Goal: Task Accomplishment & Management: Manage account settings

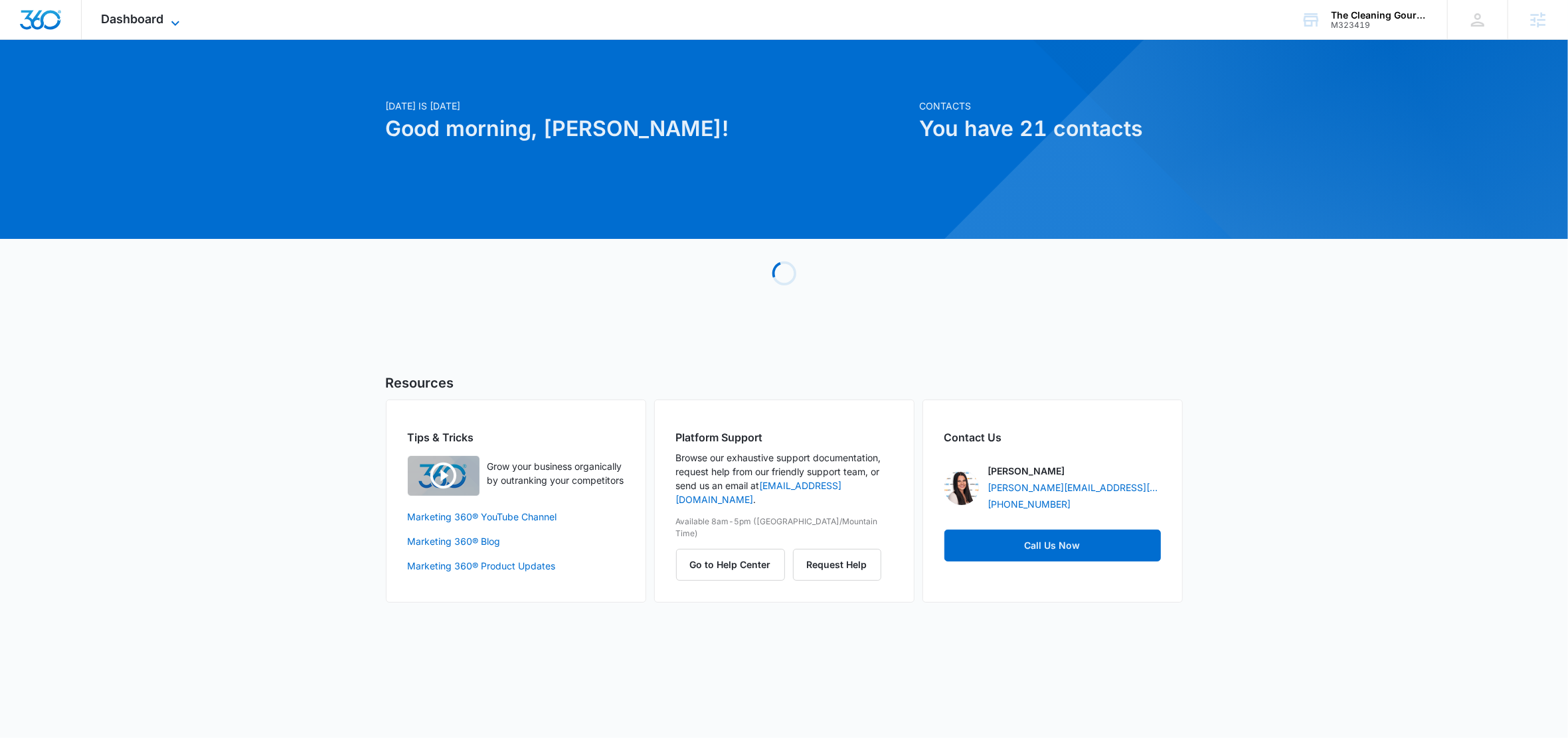
click at [172, 23] on icon at bounding box center [175, 23] width 16 height 16
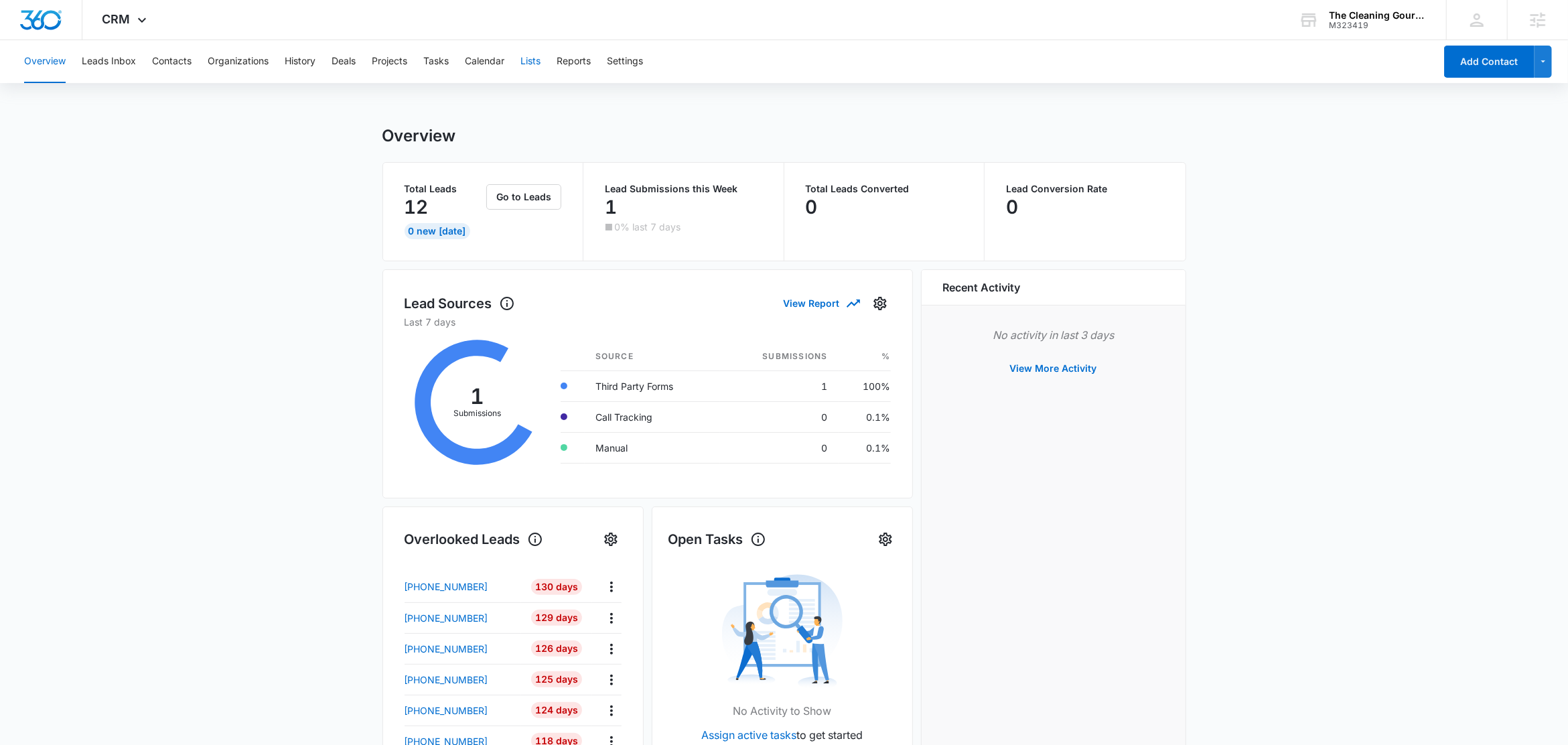
click at [525, 54] on button "Lists" at bounding box center [530, 62] width 20 height 43
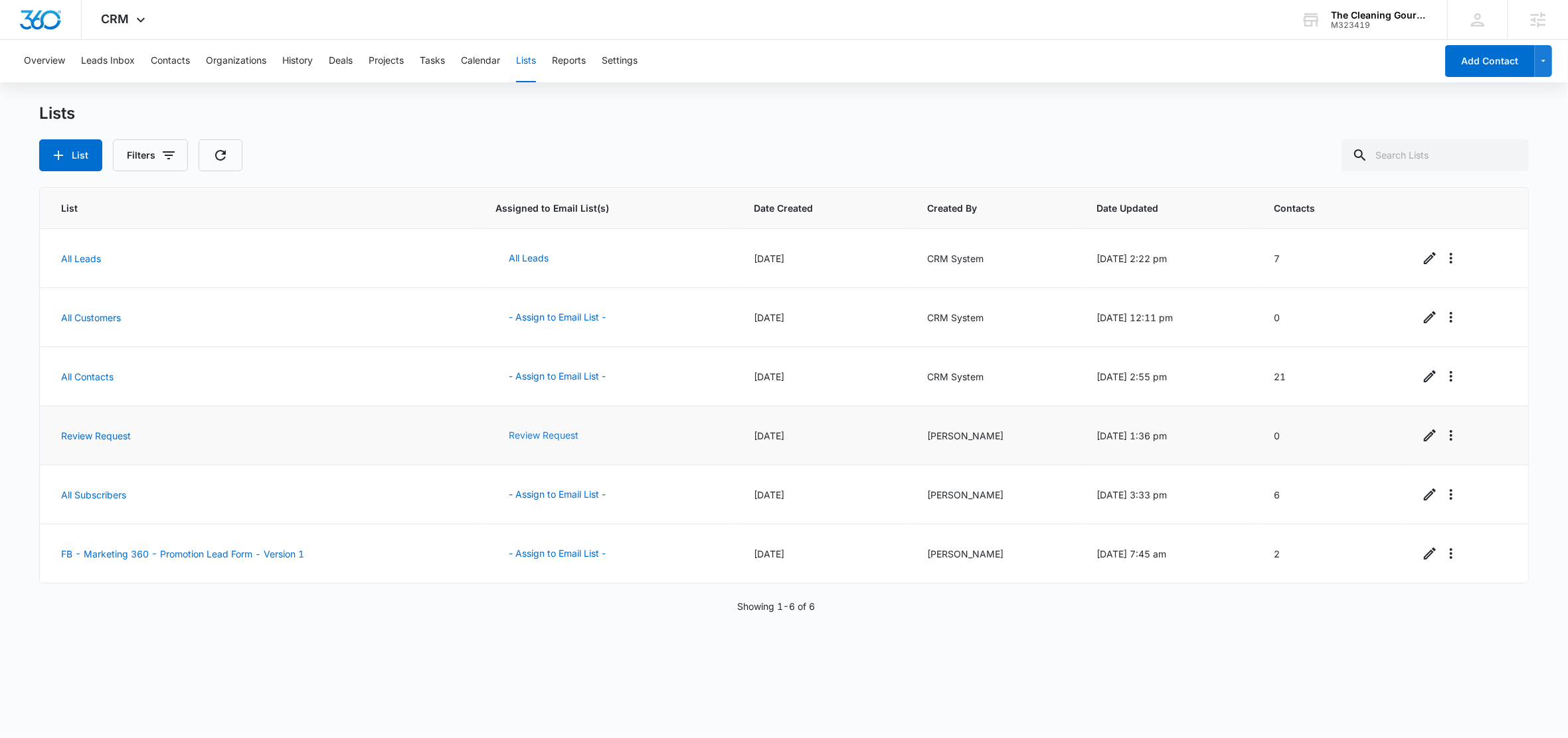
click at [557, 435] on button "Review Request" at bounding box center [543, 435] width 96 height 32
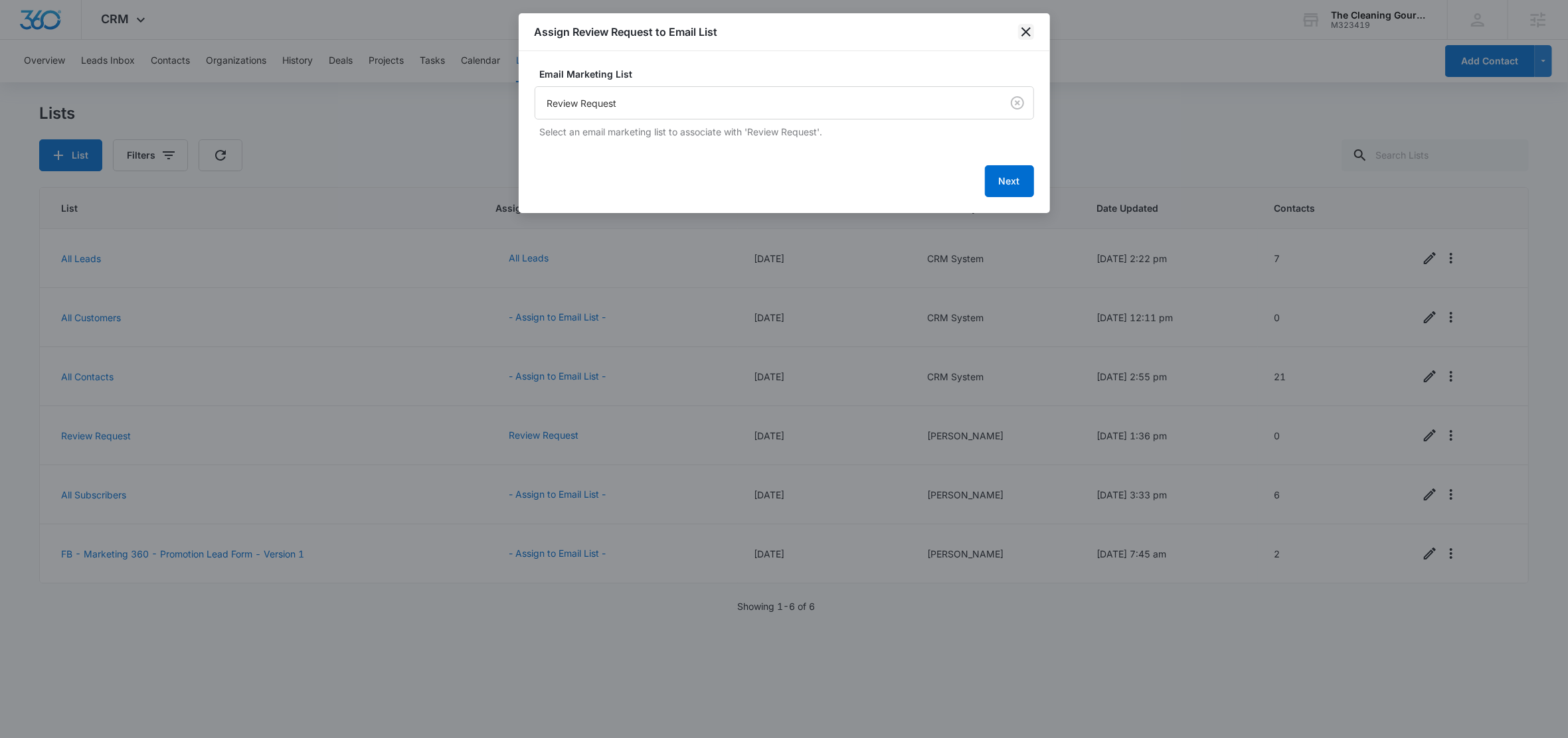
click at [1025, 34] on icon "close" at bounding box center [1026, 31] width 16 height 16
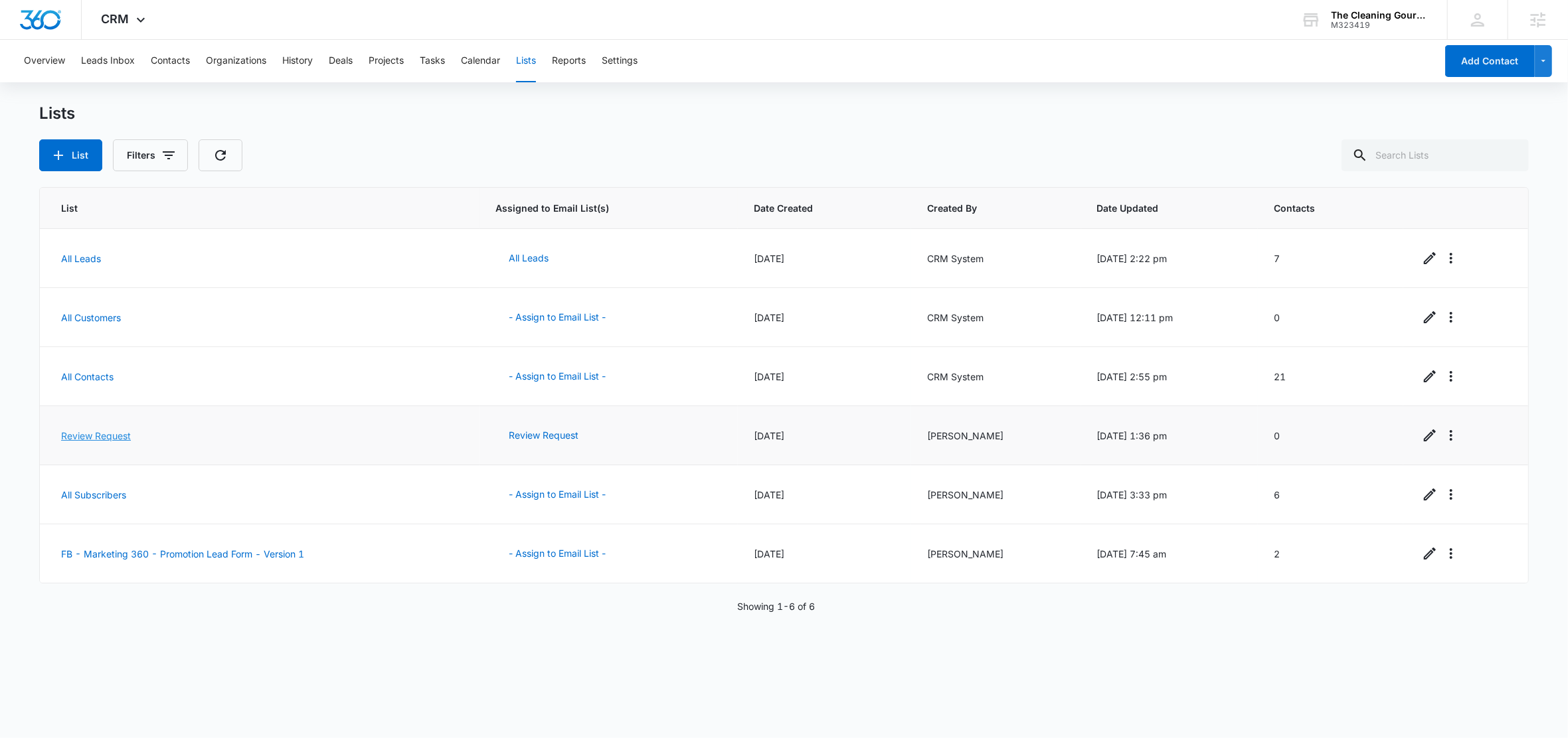
click at [95, 434] on link "Review Request" at bounding box center [95, 435] width 69 height 11
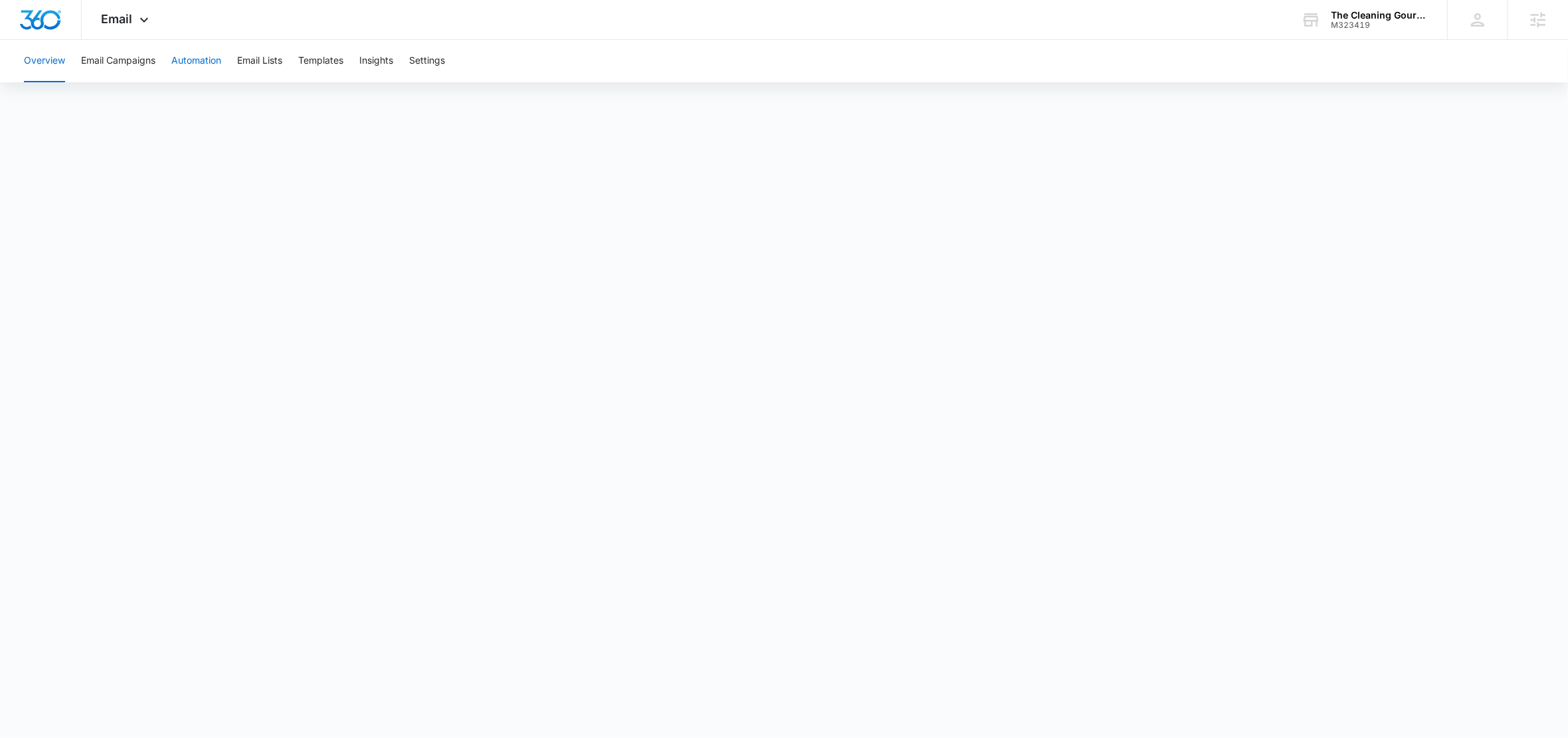
click at [182, 56] on button "Automation" at bounding box center [196, 61] width 50 height 43
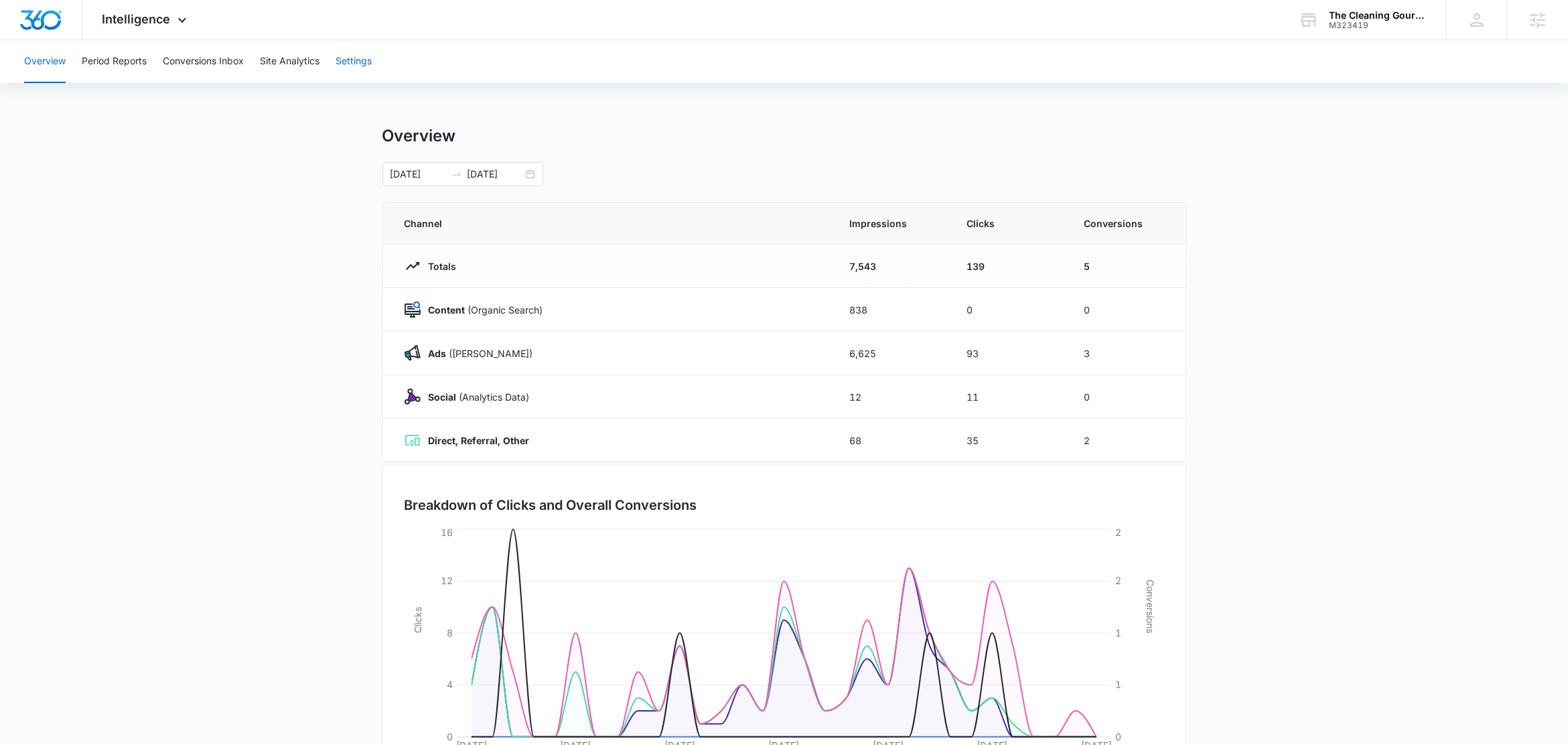
click at [344, 56] on button "Settings" at bounding box center [353, 62] width 36 height 43
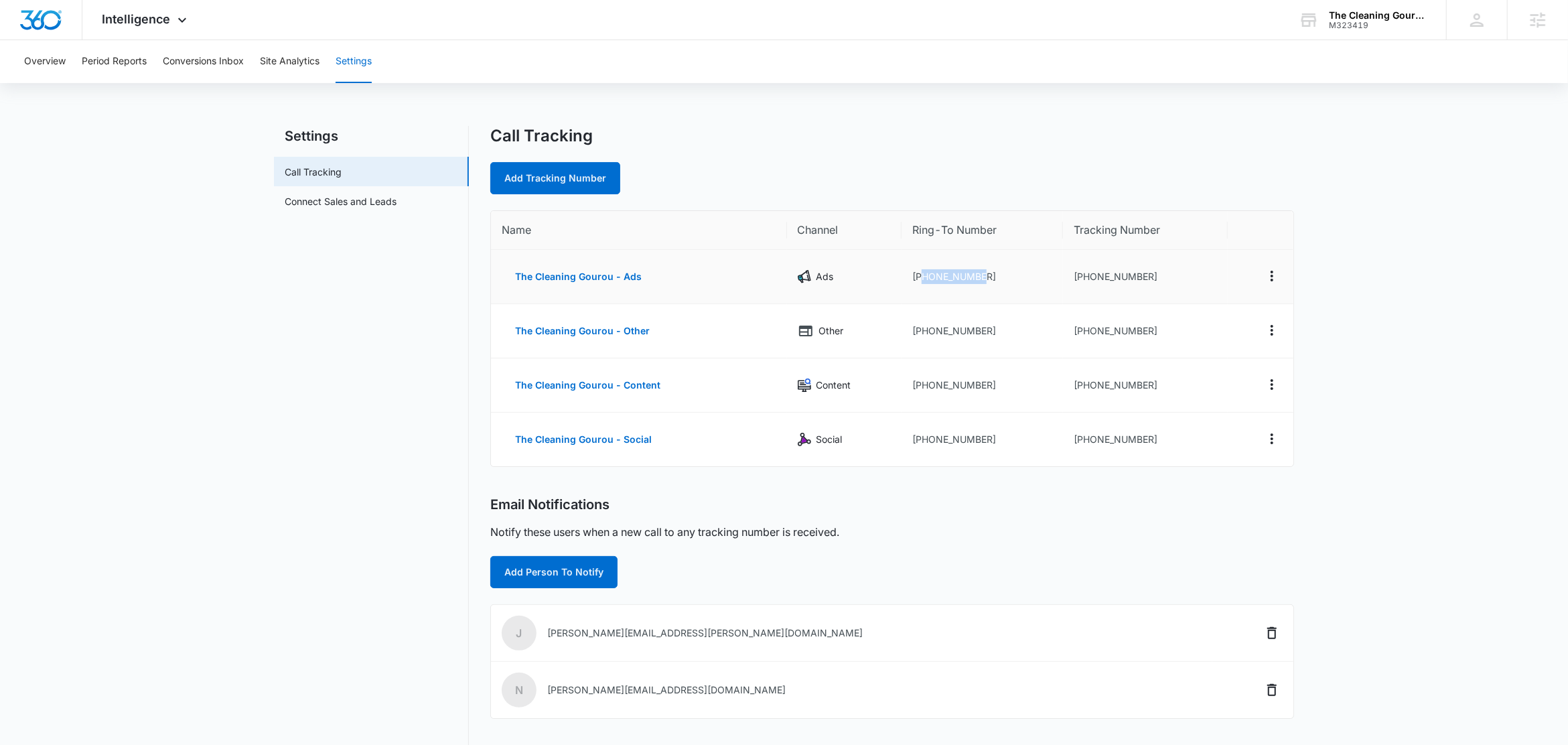
drag, startPoint x: 989, startPoint y: 274, endPoint x: 920, endPoint y: 281, distance: 69.4
click at [920, 281] on td "+18189608662" at bounding box center [983, 277] width 162 height 55
copy td "8189608662"
click at [1018, 301] on td "+18189608662" at bounding box center [983, 277] width 162 height 55
drag, startPoint x: 991, startPoint y: 279, endPoint x: 920, endPoint y: 282, distance: 71.1
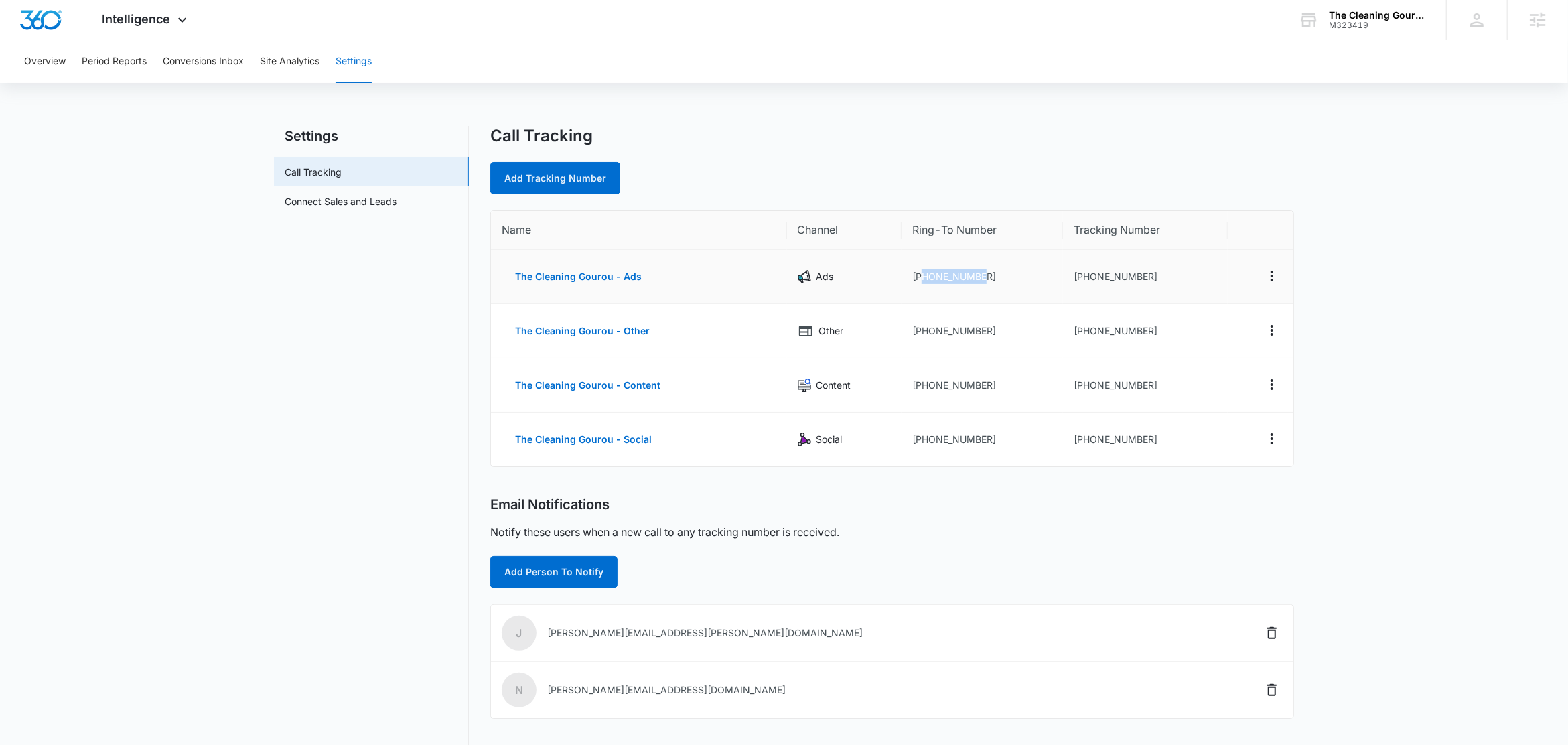
click at [920, 282] on td "+18189608662" at bounding box center [983, 277] width 162 height 55
click at [1002, 293] on td "+18189608662" at bounding box center [983, 277] width 162 height 55
drag, startPoint x: 994, startPoint y: 281, endPoint x: 920, endPoint y: 282, distance: 74.0
click at [920, 282] on td "+18189608662" at bounding box center [983, 277] width 162 height 55
copy td "8189608662"
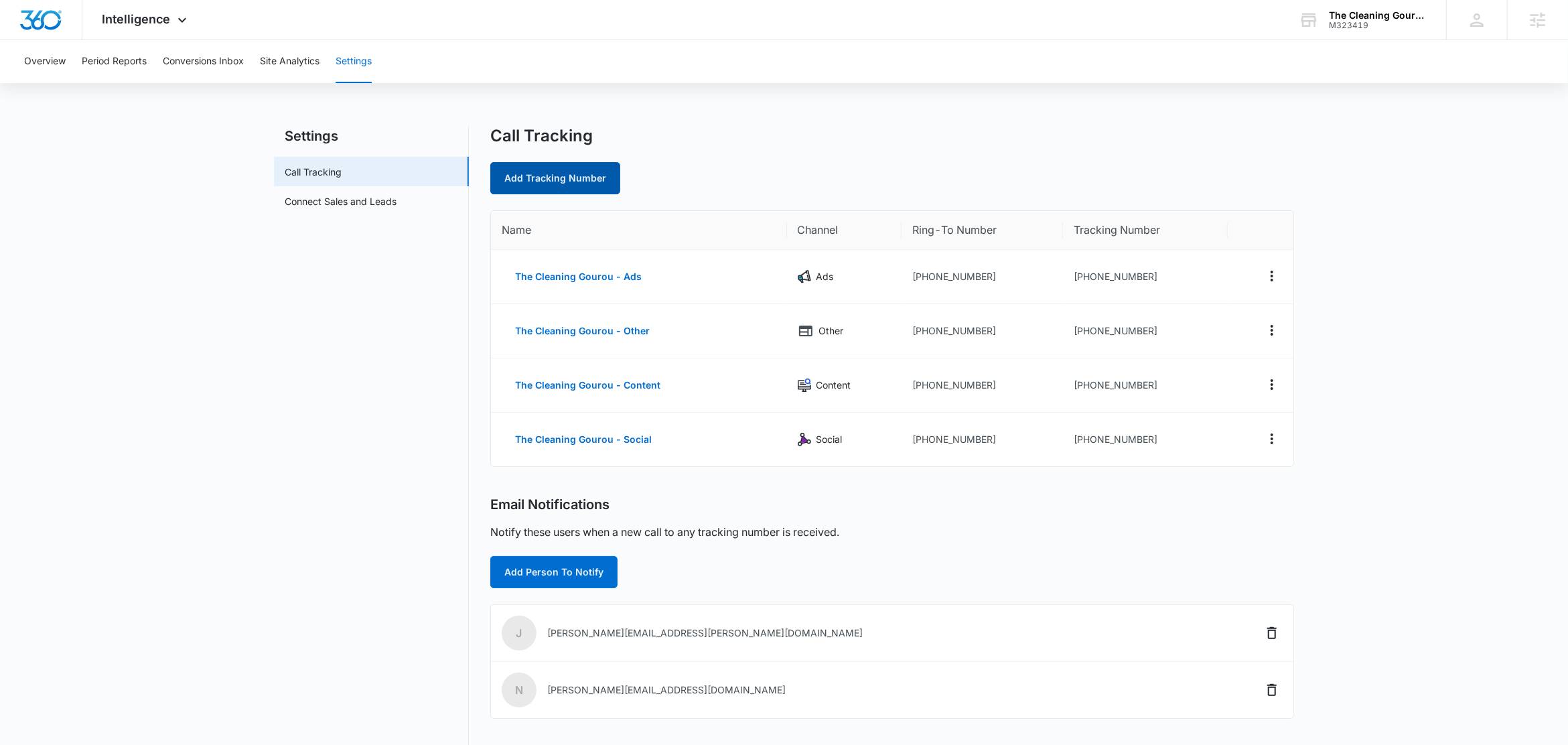
click at [566, 186] on link "Add Tracking Number" at bounding box center [555, 179] width 130 height 32
select select "by_area_code"
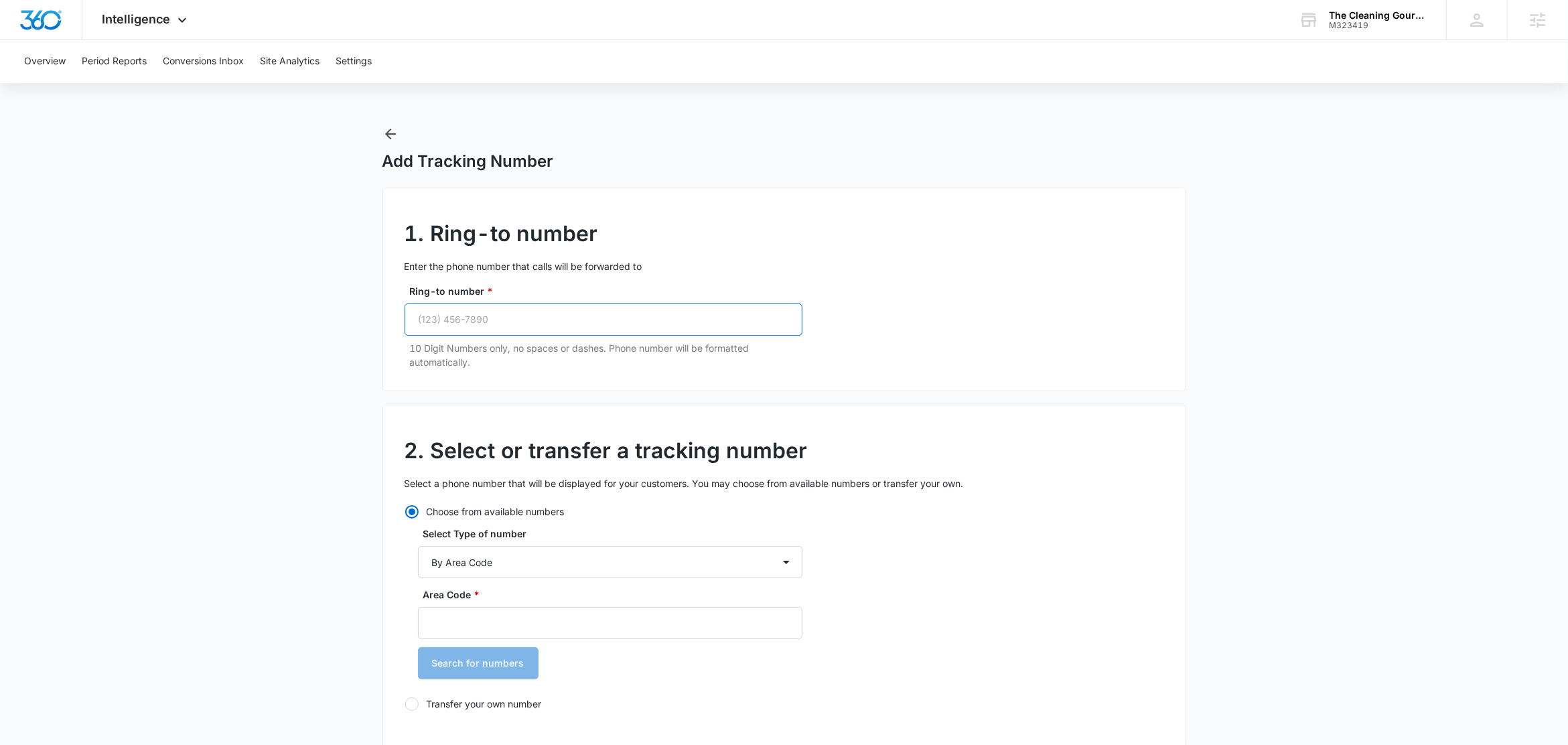
click at [479, 326] on input "Ring-to number *" at bounding box center [603, 319] width 398 height 32
paste input "[PHONE_NUMBER]"
type input "[PHONE_NUMBER]"
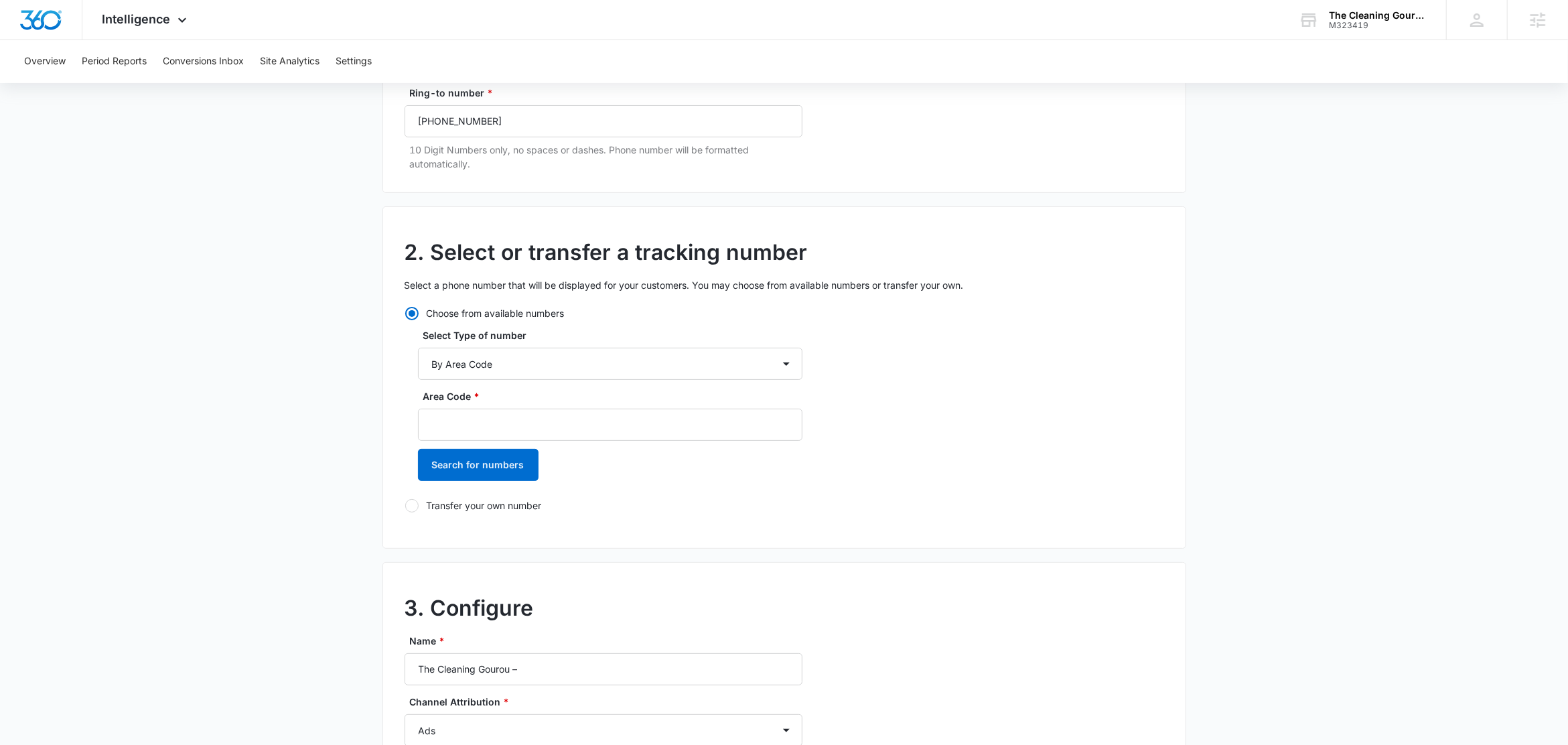
scroll to position [365, 0]
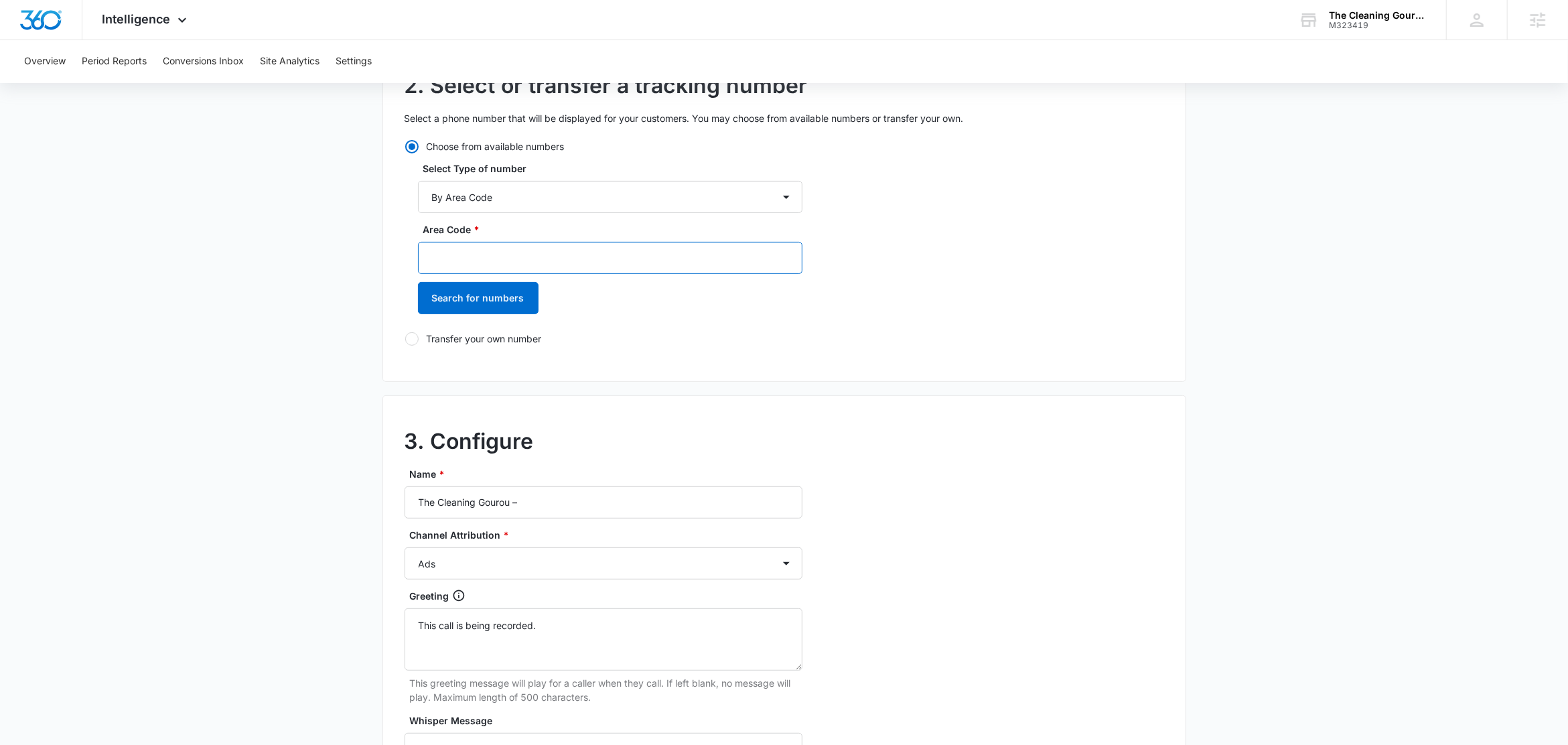
click at [479, 263] on input "Area Code *" at bounding box center [610, 258] width 385 height 32
type input "818"
click at [479, 302] on button "Search for numbers" at bounding box center [478, 299] width 121 height 32
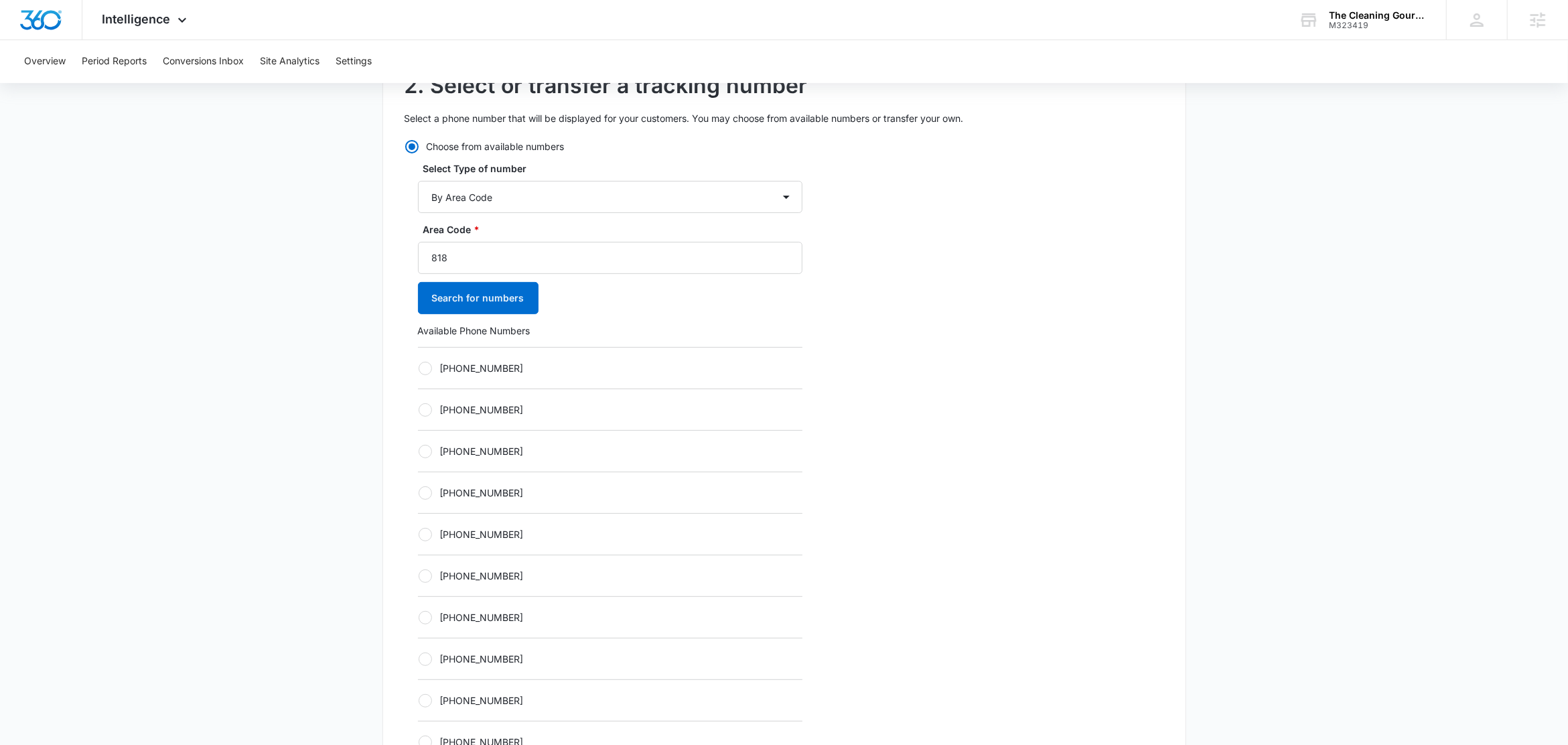
click at [502, 374] on label "[PHONE_NUMBER]" at bounding box center [610, 368] width 385 height 14
click at [419, 369] on input "+18182082511" at bounding box center [418, 368] width 1 height 1
radio input "true"
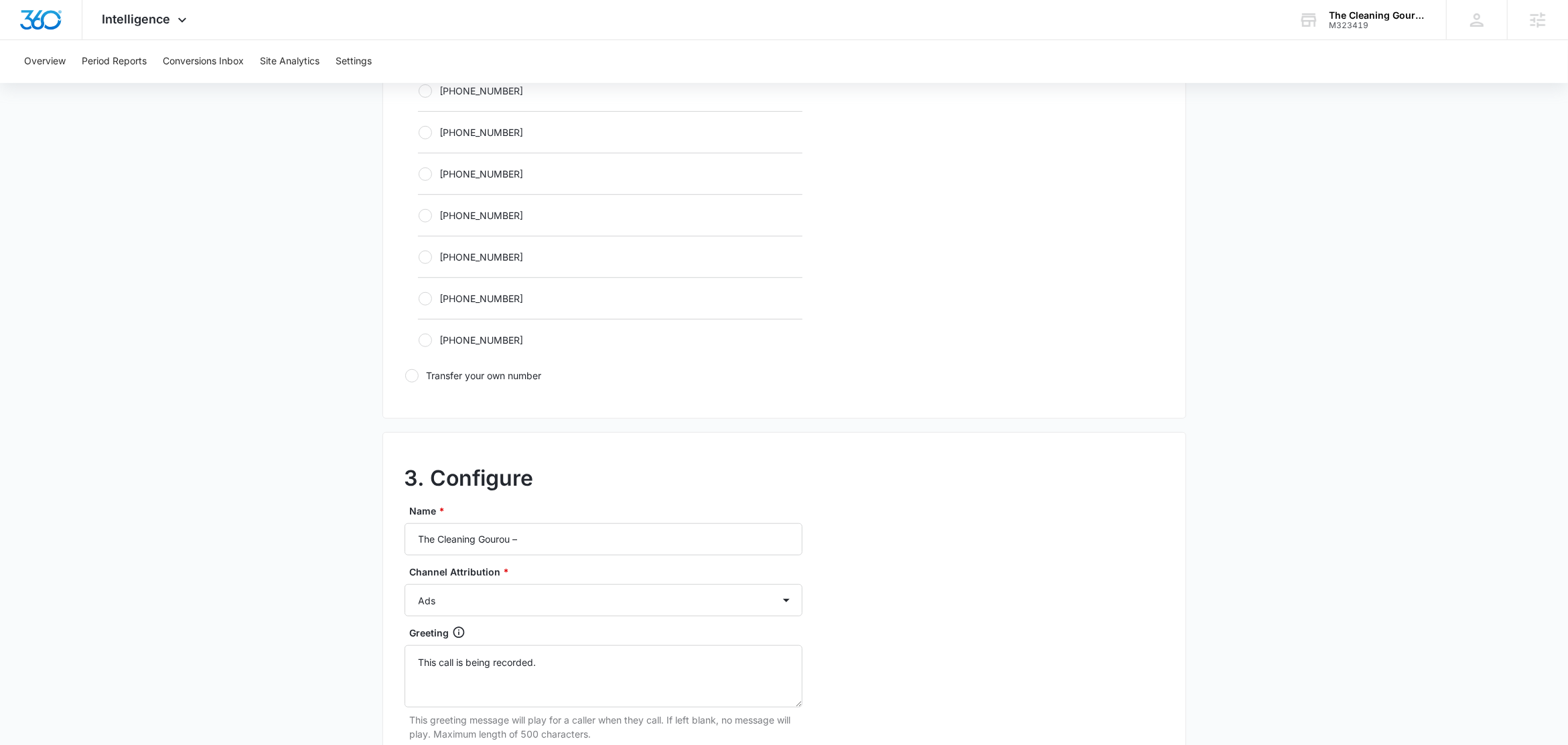
scroll to position [848, 0]
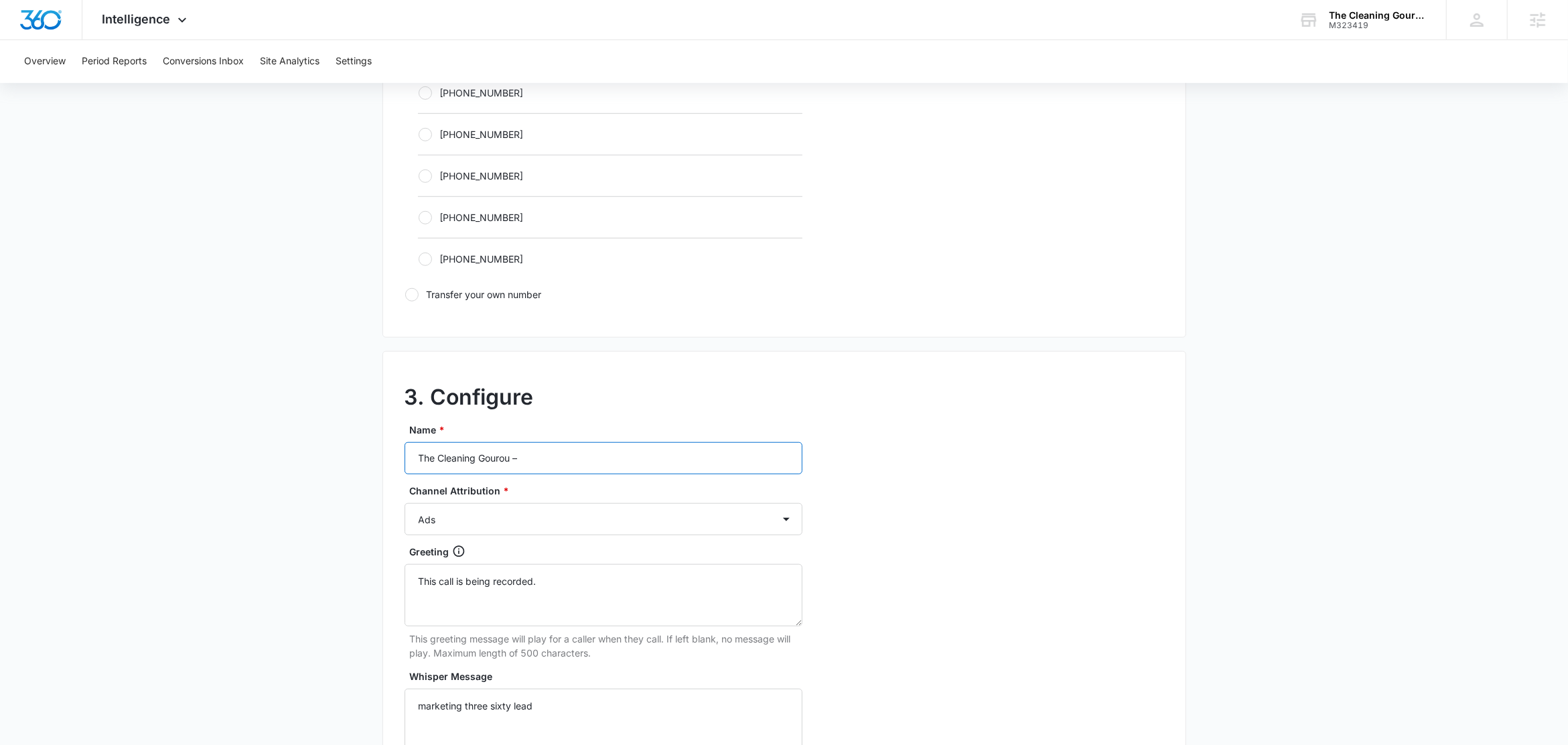
click at [579, 465] on input "The Cleaning Gourou –" at bounding box center [603, 459] width 398 height 32
type input "The Cleaning Gourou – LSA"
click at [509, 527] on select "Ads Local Service Ads Content Social Other" at bounding box center [603, 519] width 398 height 32
select select "LSA"
click at [405, 506] on select "Ads Local Service Ads Content Social Other" at bounding box center [603, 519] width 398 height 32
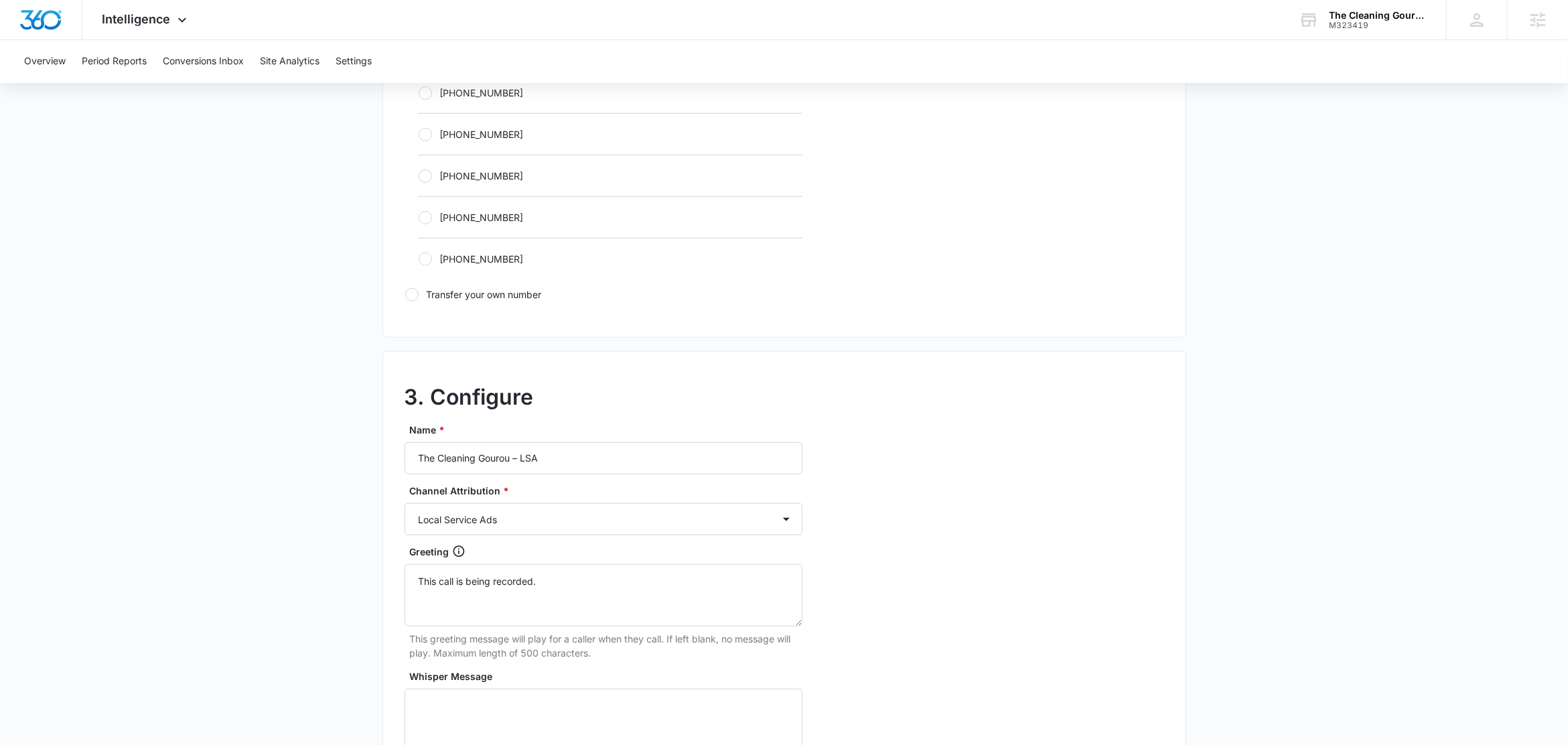
click at [275, 558] on main "Add Tracking Number 1. Ring-to number Enter the phone number that calls will be…" at bounding box center [784, 147] width 1568 height 1739
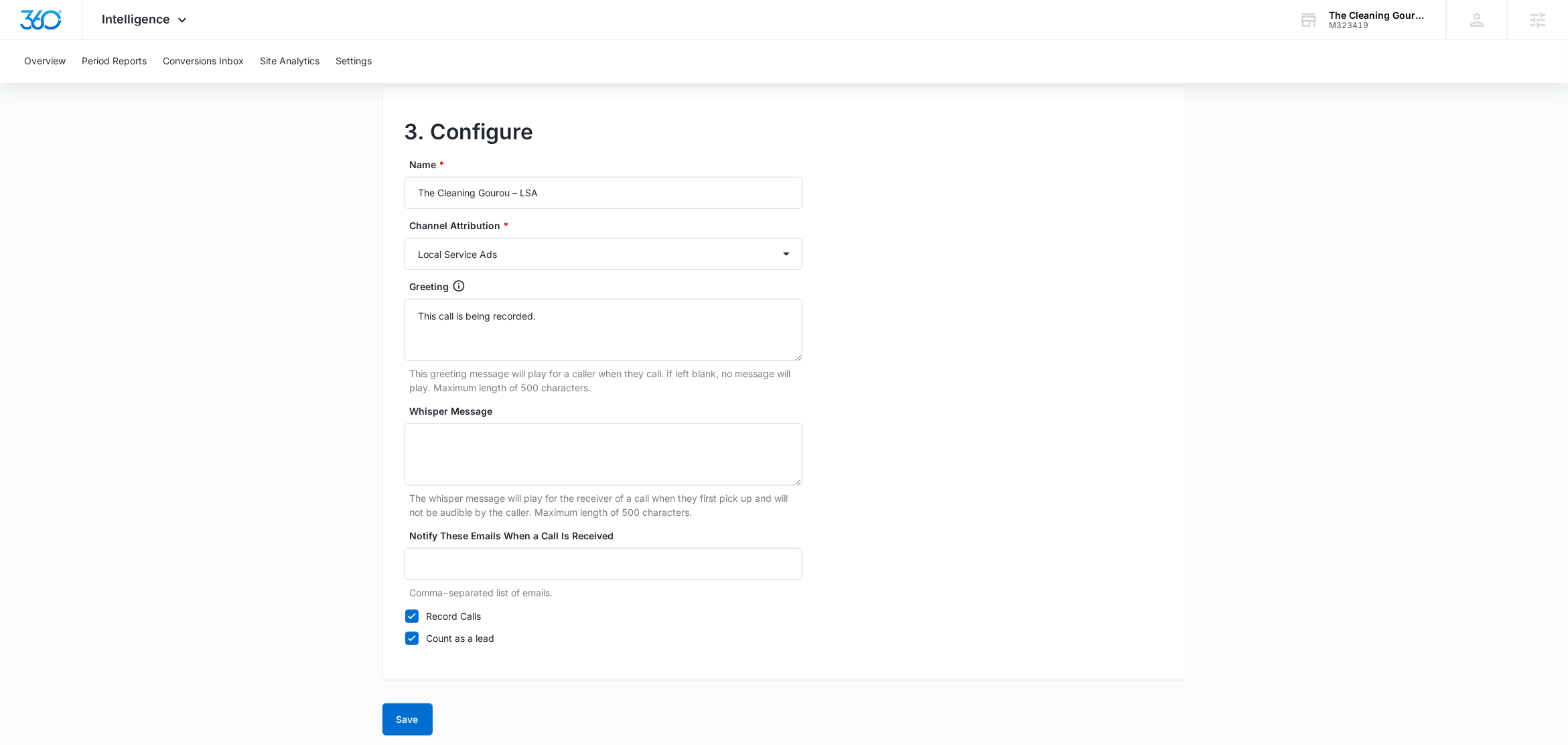
scroll to position [1124, 0]
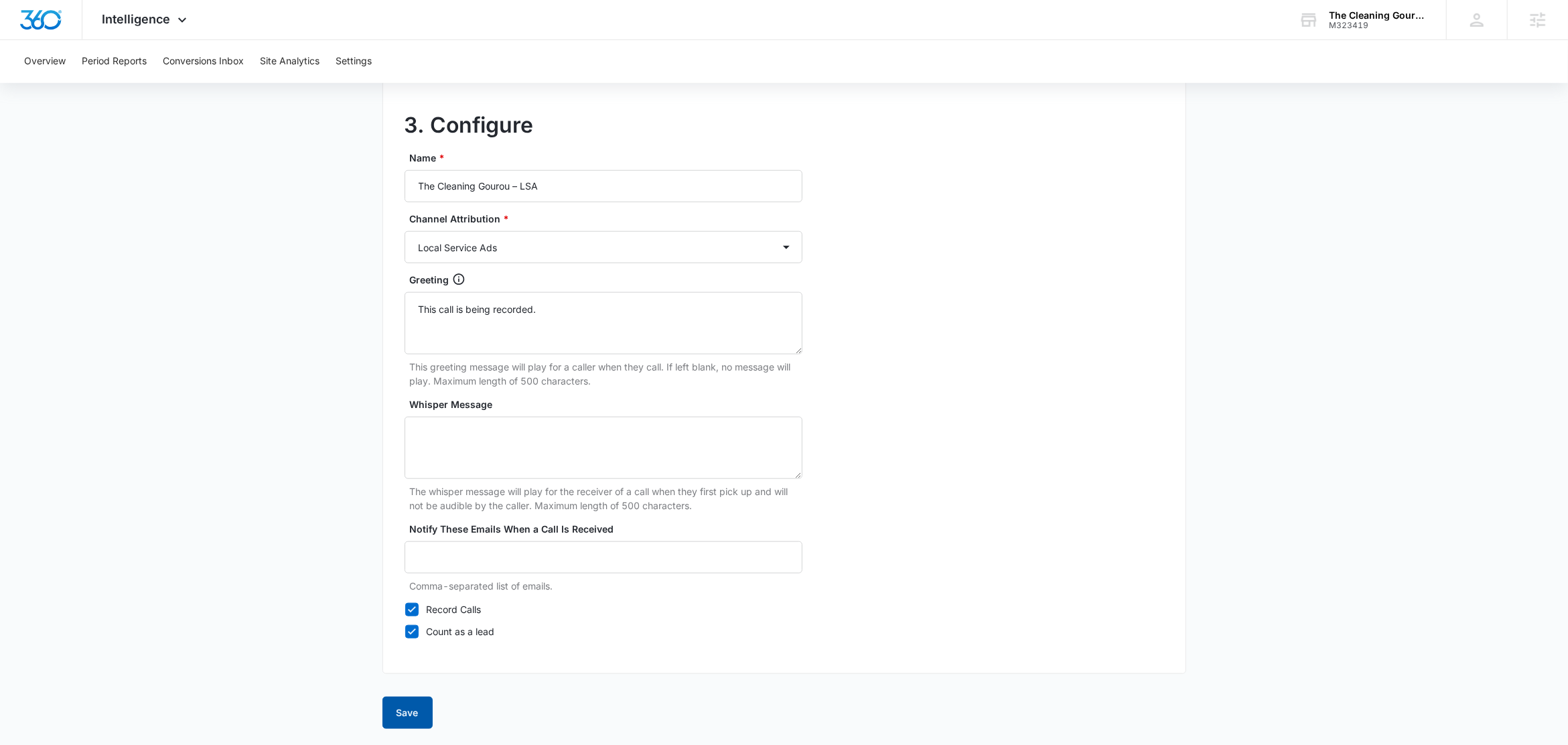
click at [427, 715] on button "Save" at bounding box center [407, 713] width 50 height 32
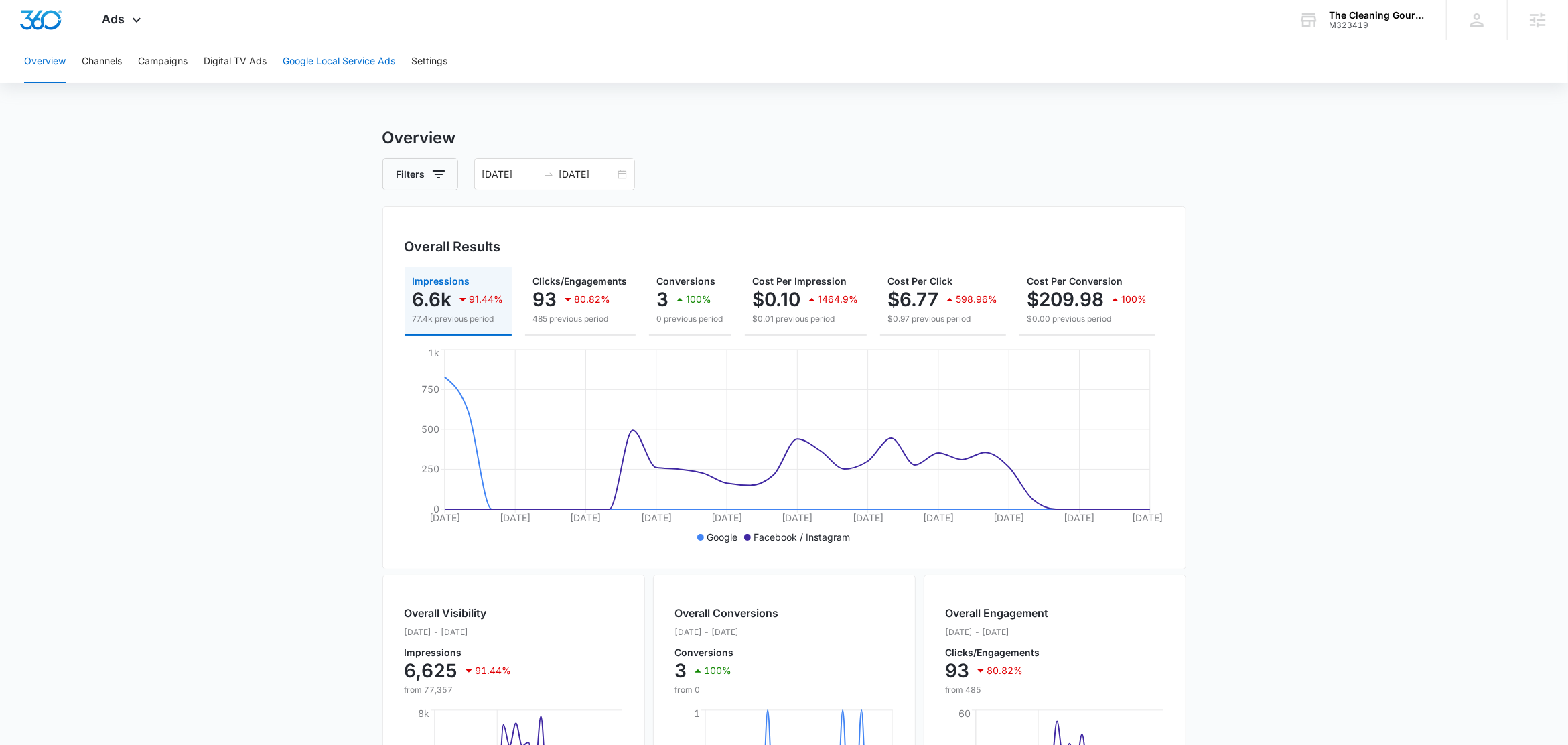
click at [320, 60] on button "Google Local Service Ads" at bounding box center [339, 62] width 112 height 43
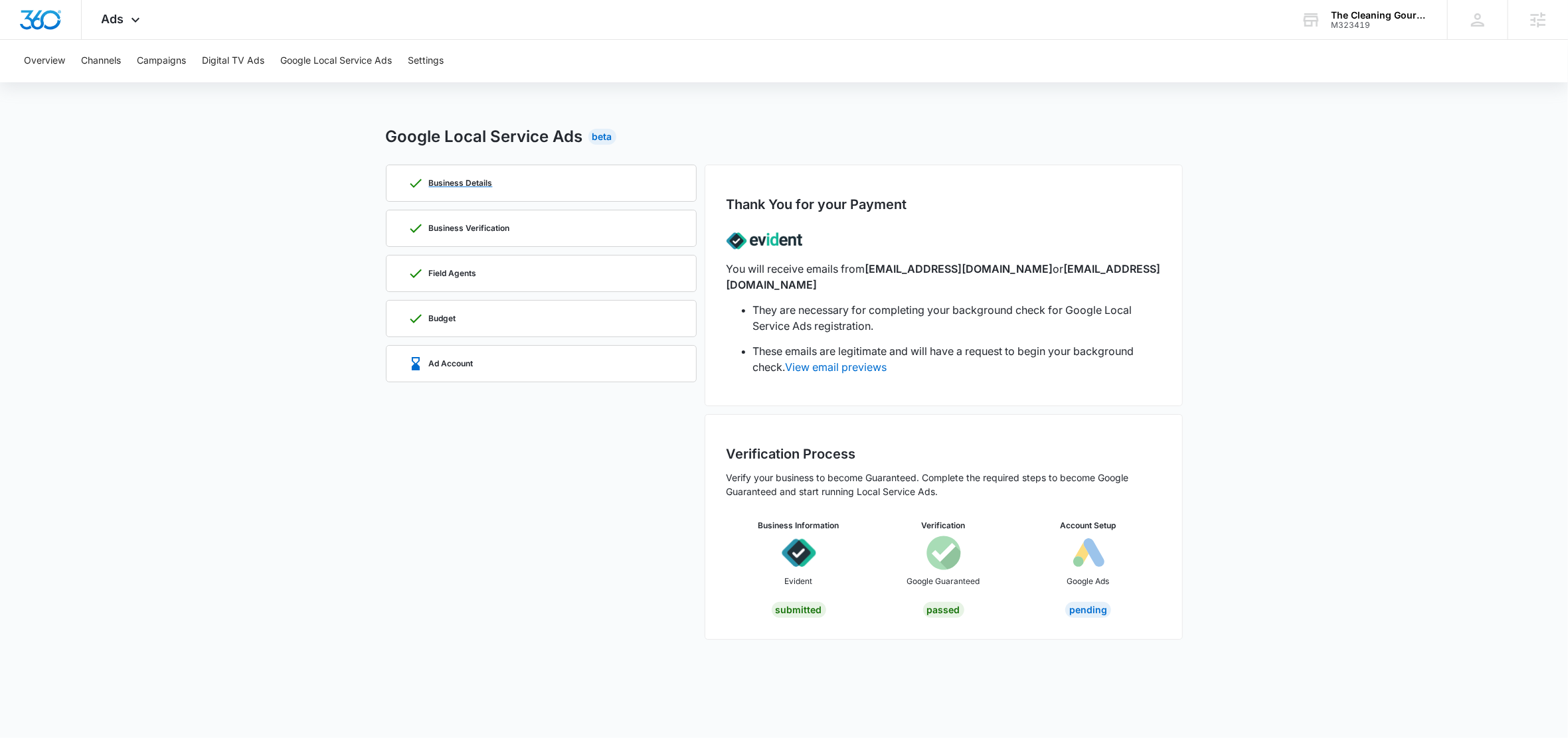
click at [483, 175] on div "Business Details" at bounding box center [450, 183] width 85 height 16
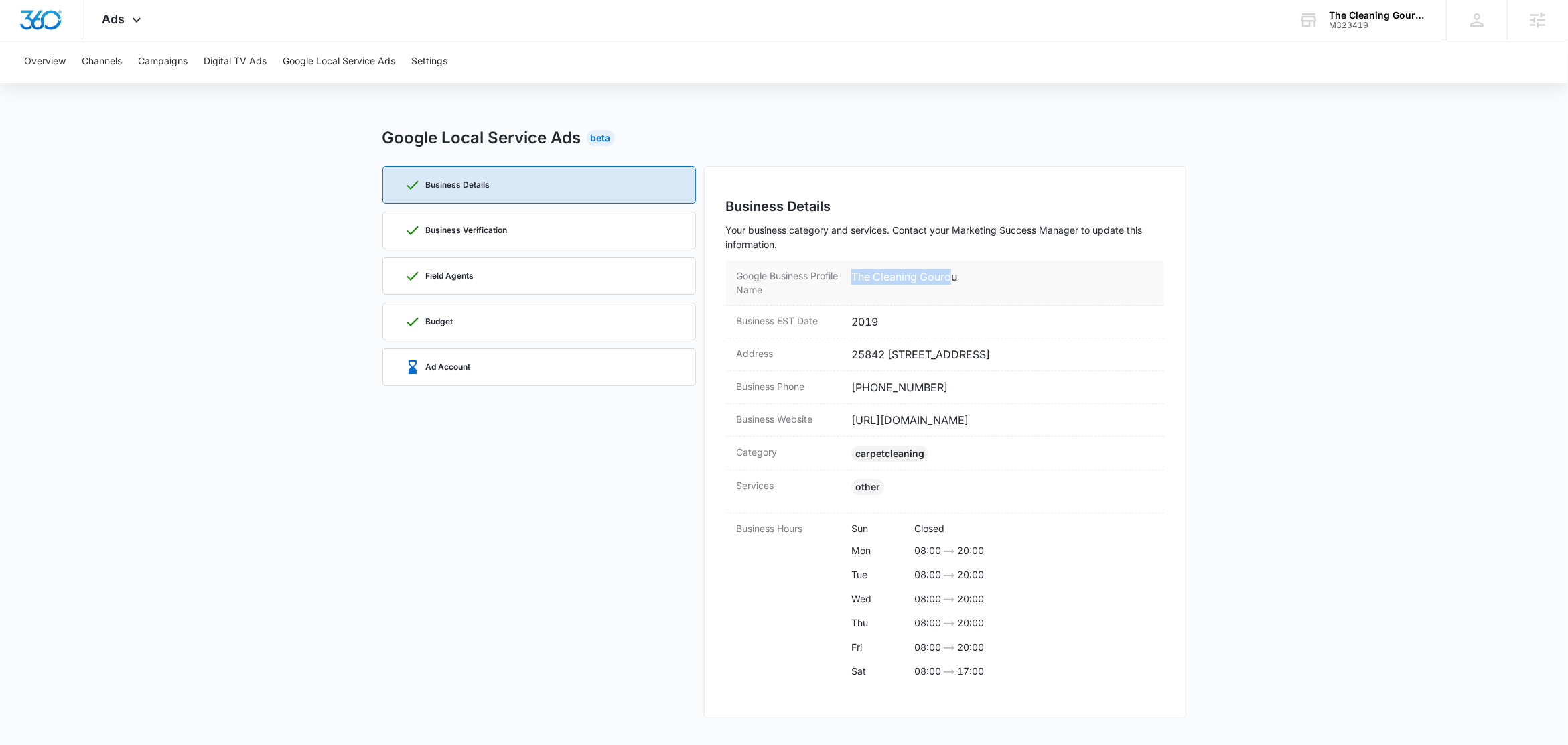
drag, startPoint x: 955, startPoint y: 278, endPoint x: 852, endPoint y: 282, distance: 103.1
click at [852, 282] on dd "The Cleaning Gourou" at bounding box center [1003, 282] width 302 height 28
drag, startPoint x: 988, startPoint y: 277, endPoint x: 961, endPoint y: 278, distance: 27.0
click at [987, 277] on dd "The Cleaning Gourou" at bounding box center [1003, 282] width 302 height 28
drag, startPoint x: 969, startPoint y: 277, endPoint x: 852, endPoint y: 283, distance: 117.2
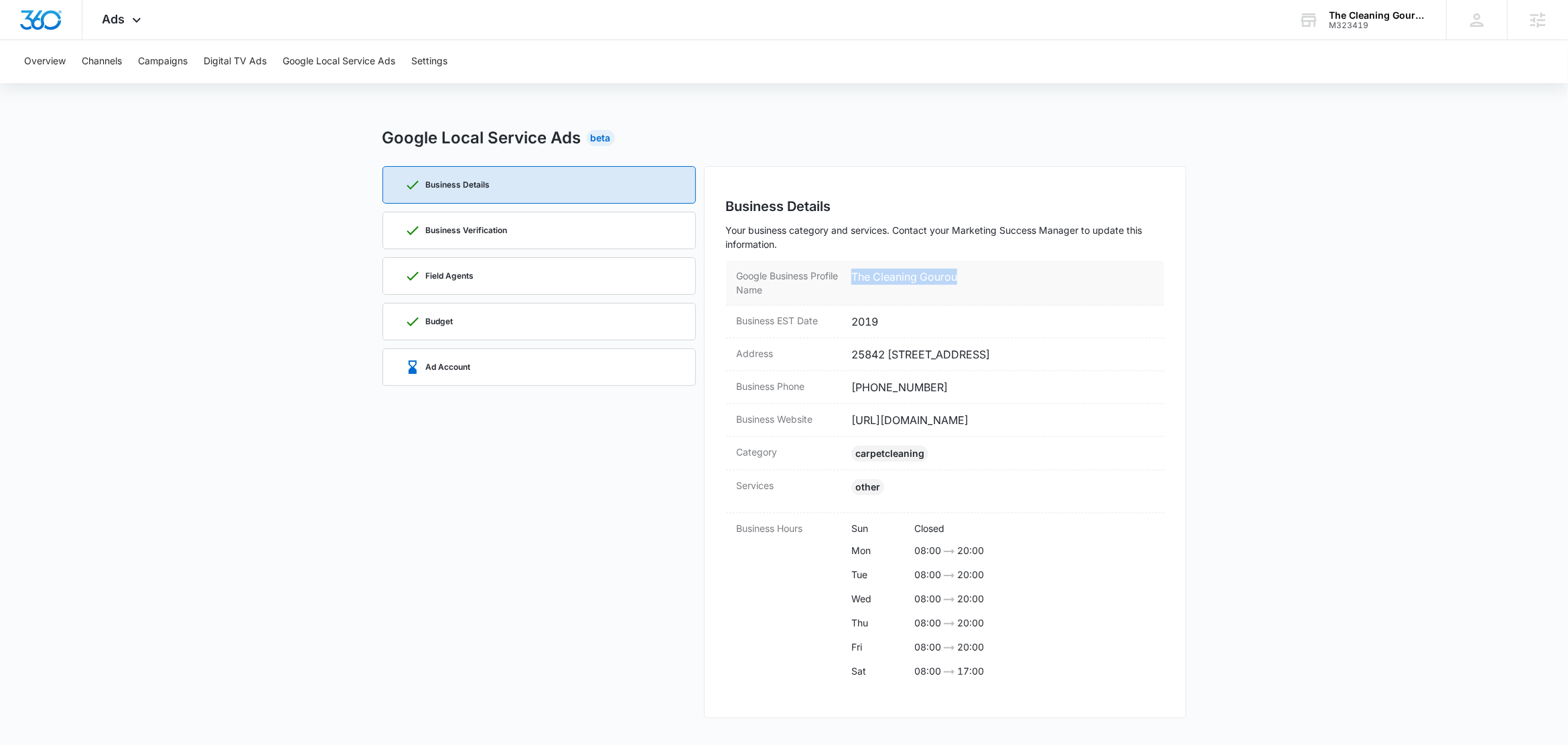
click at [852, 283] on dd "The Cleaning Gourou" at bounding box center [1003, 282] width 302 height 28
copy dd "The Cleaning Gourou"
drag, startPoint x: 898, startPoint y: 376, endPoint x: 837, endPoint y: 365, distance: 62.0
click at [837, 365] on div "Address 25842 1/2 Tournament Rd., Suite 55221 Valencia, CA 91355" at bounding box center [945, 355] width 438 height 33
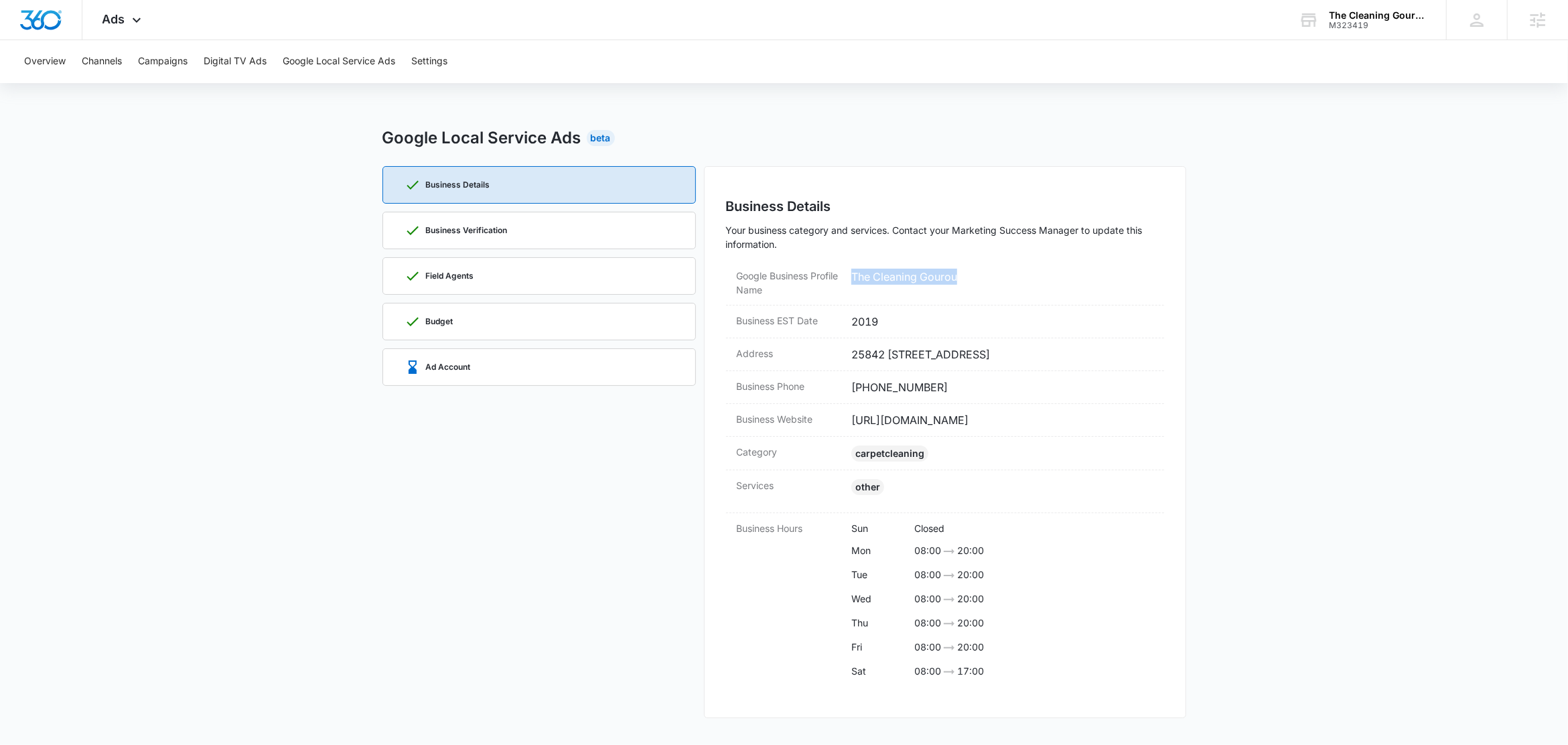
copy div "25842 1/2 Tournament Rd., Suite 55221 Valencia, CA 91355"
click at [251, 276] on main "Google Local Service Ads Beta Business Details Business Verification Field Agen…" at bounding box center [784, 430] width 1568 height 609
drag, startPoint x: 962, startPoint y: 278, endPoint x: 852, endPoint y: 282, distance: 110.1
click at [852, 282] on dd "The Cleaning Gourou" at bounding box center [1003, 282] width 302 height 28
copy dd "The Cleaning Gourou"
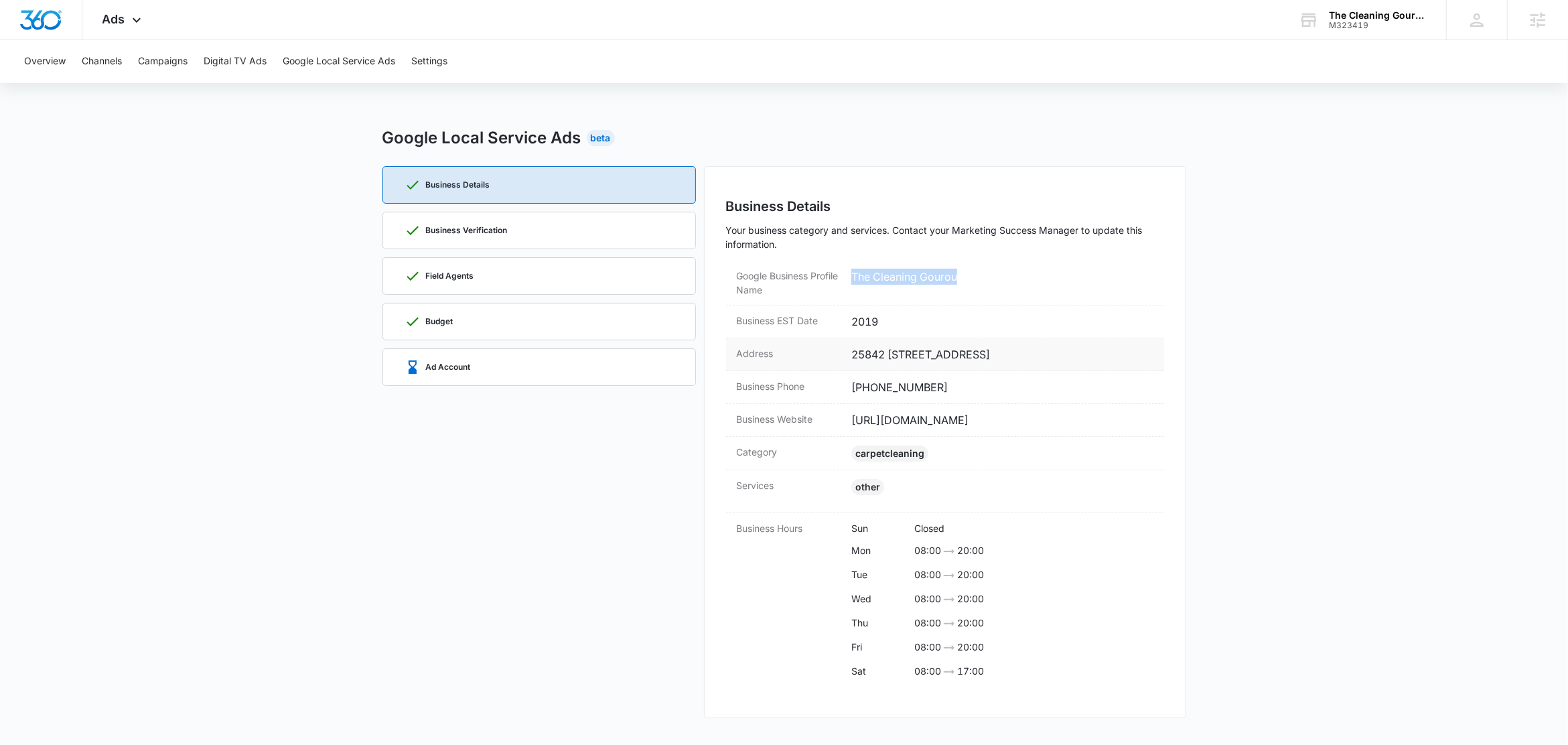
drag, startPoint x: 910, startPoint y: 371, endPoint x: 849, endPoint y: 376, distance: 61.2
click at [849, 371] on div "Address 25842 1/2 Tournament Rd., Suite 55221 Valencia, CA 91355" at bounding box center [945, 355] width 438 height 33
copy dd "91355"
click at [532, 235] on div "Business Verification" at bounding box center [539, 230] width 269 height 36
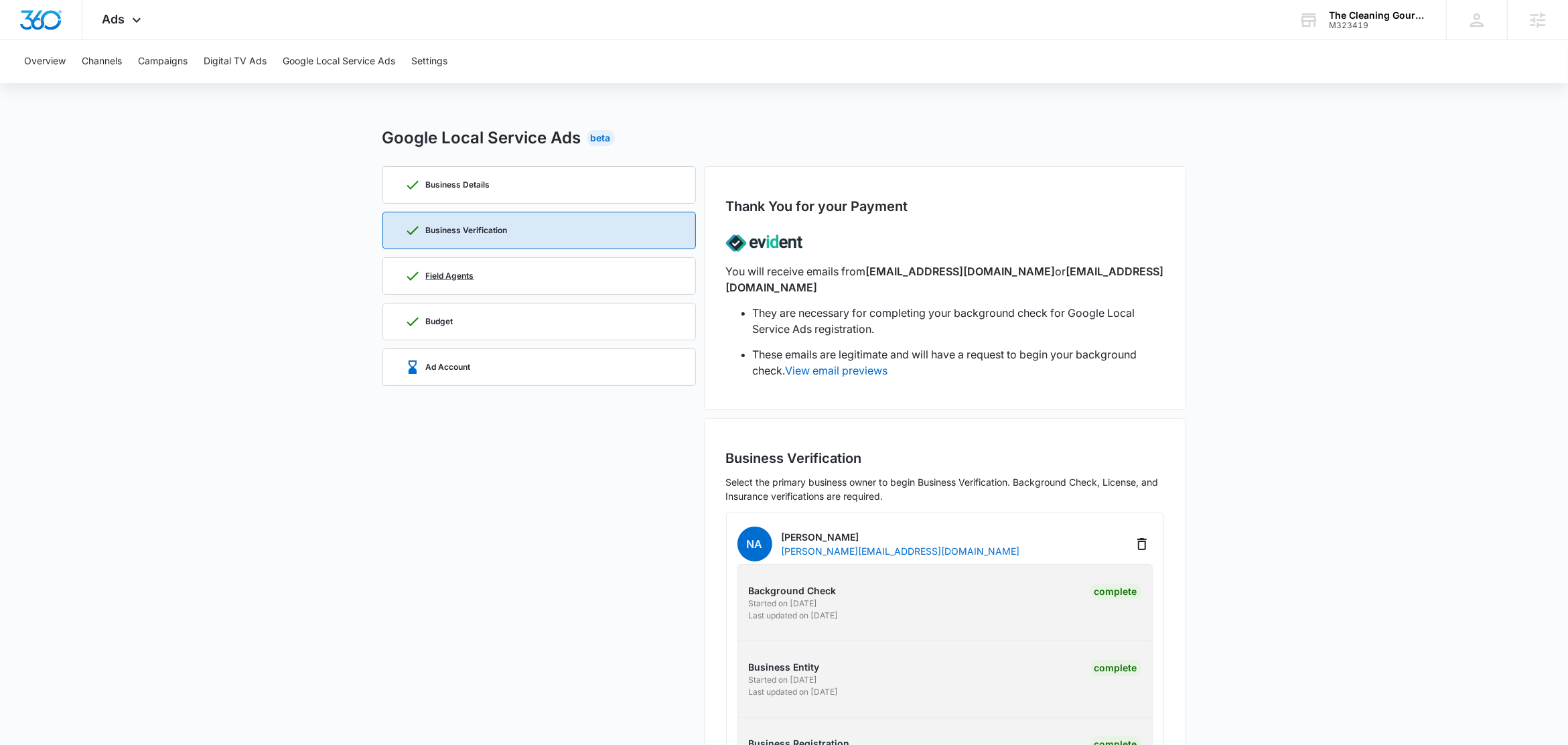
click at [519, 280] on div "Field Agents" at bounding box center [539, 276] width 269 height 36
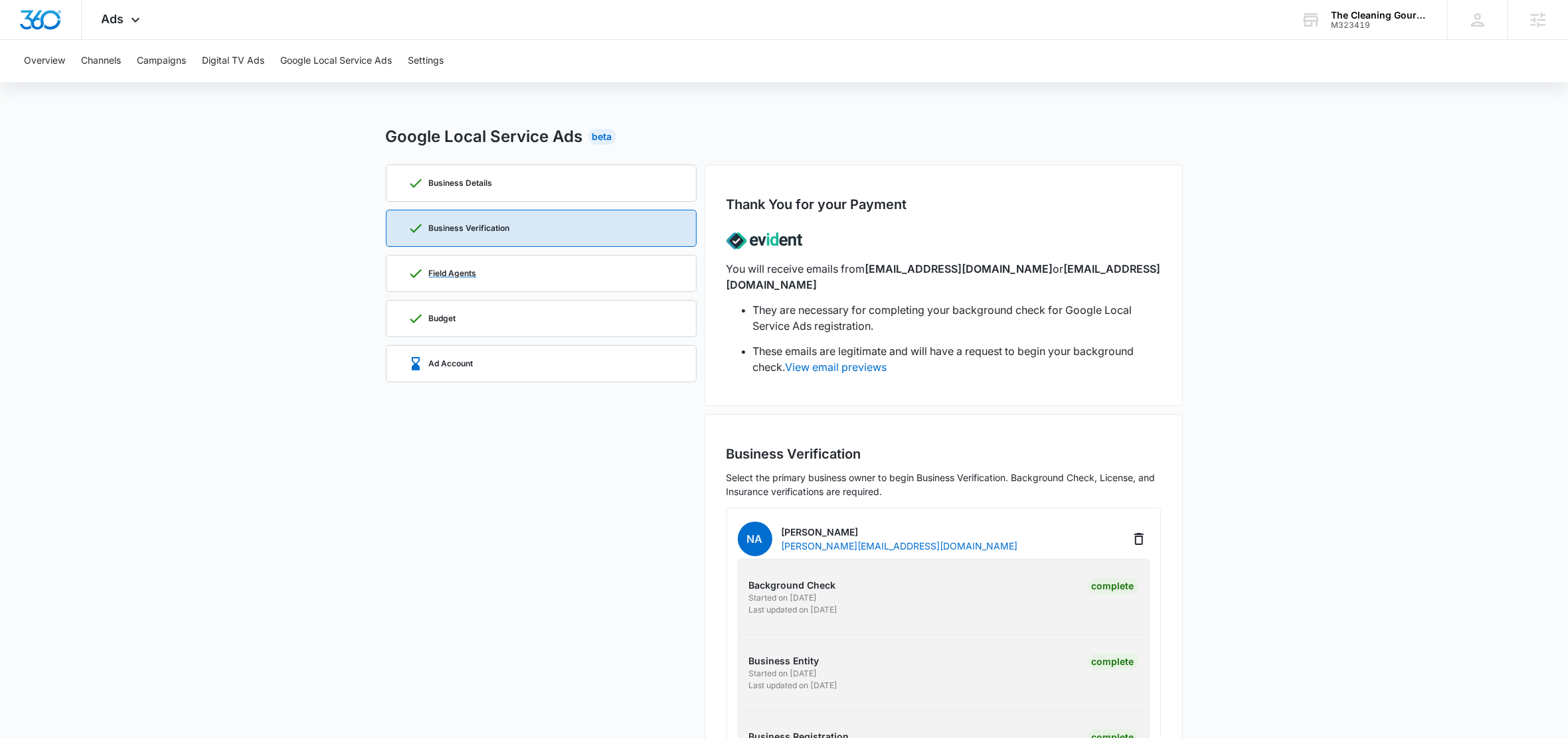
click at [514, 278] on div "Field Agents" at bounding box center [541, 273] width 267 height 36
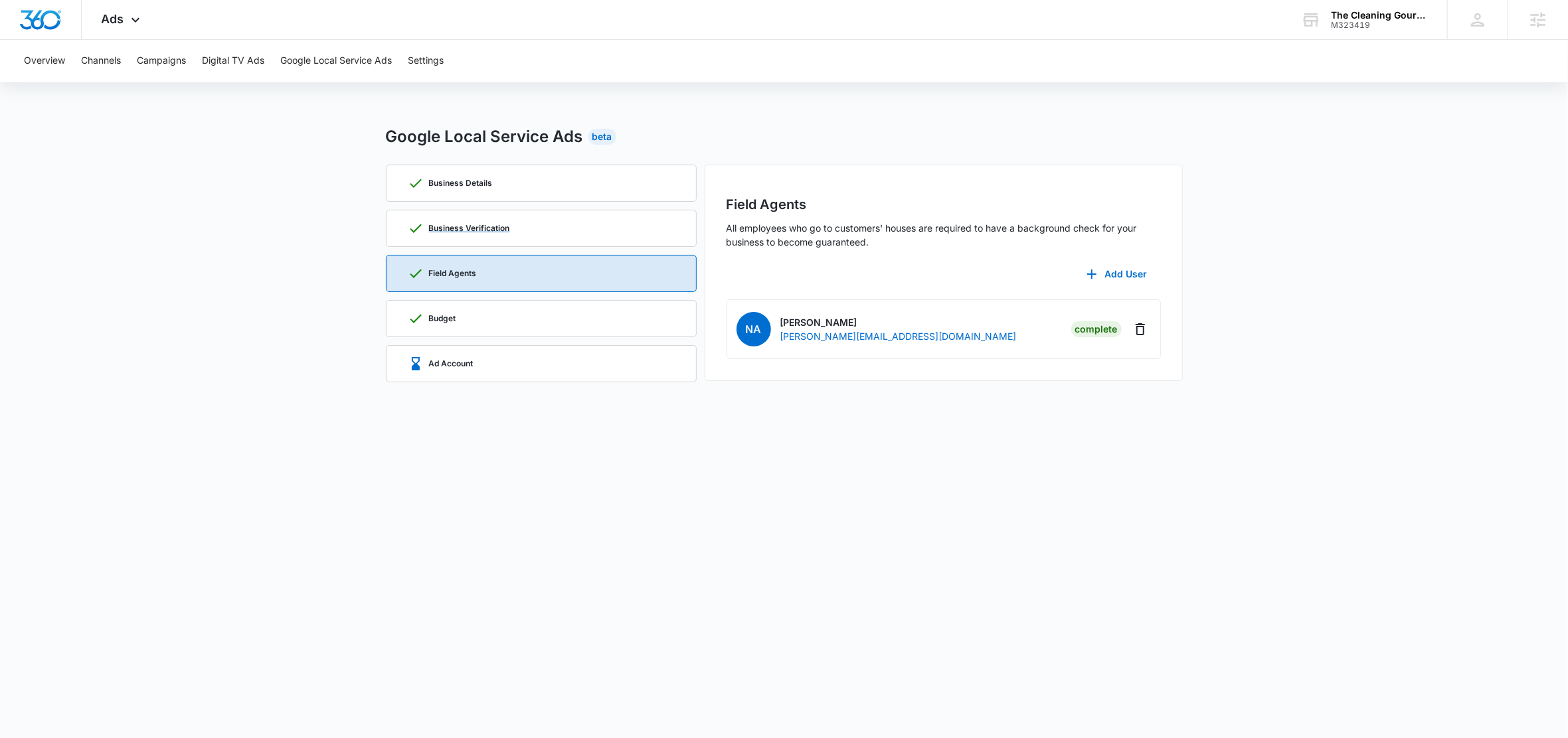
click at [528, 235] on div "Business Verification" at bounding box center [541, 228] width 267 height 36
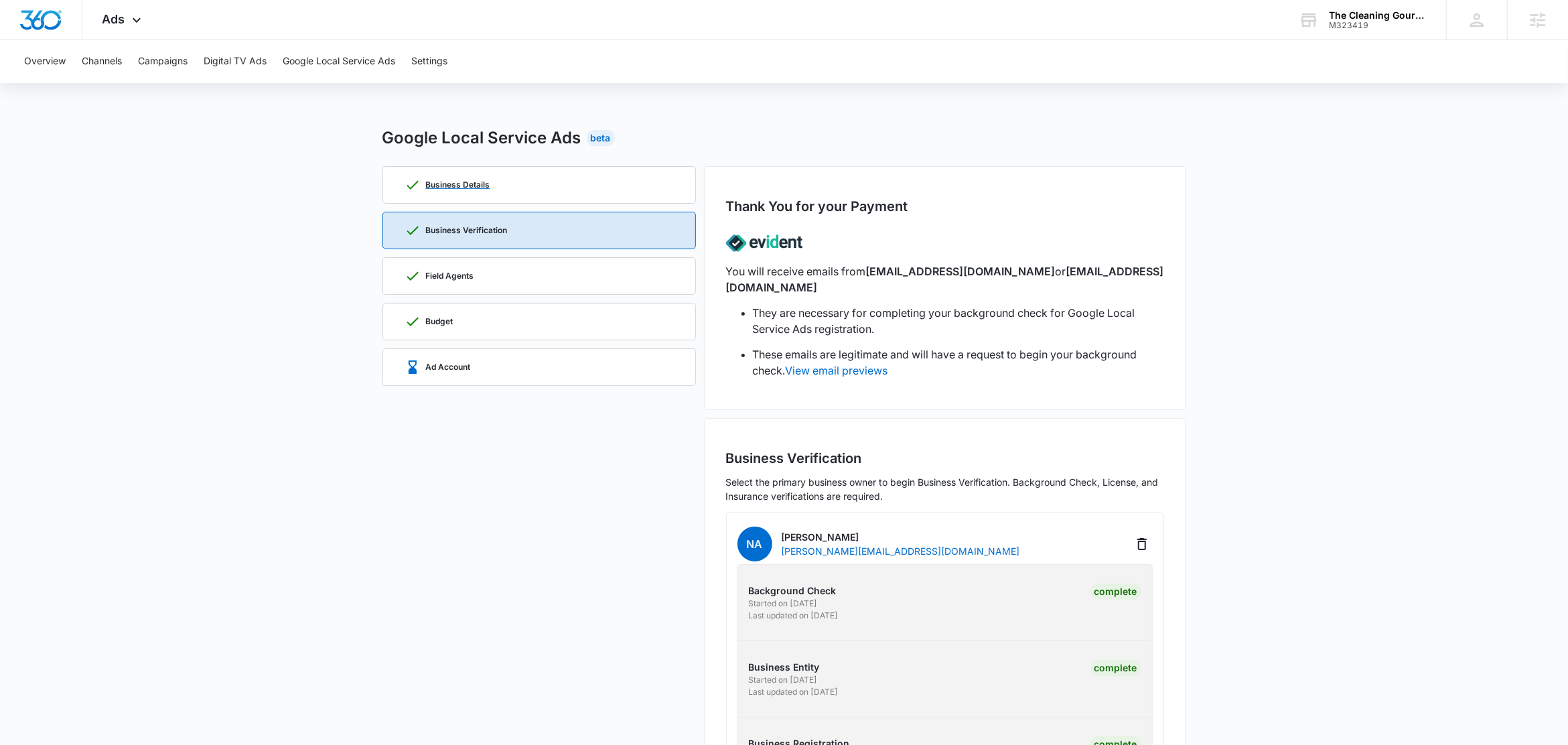
click at [522, 195] on div "Business Details" at bounding box center [539, 185] width 269 height 36
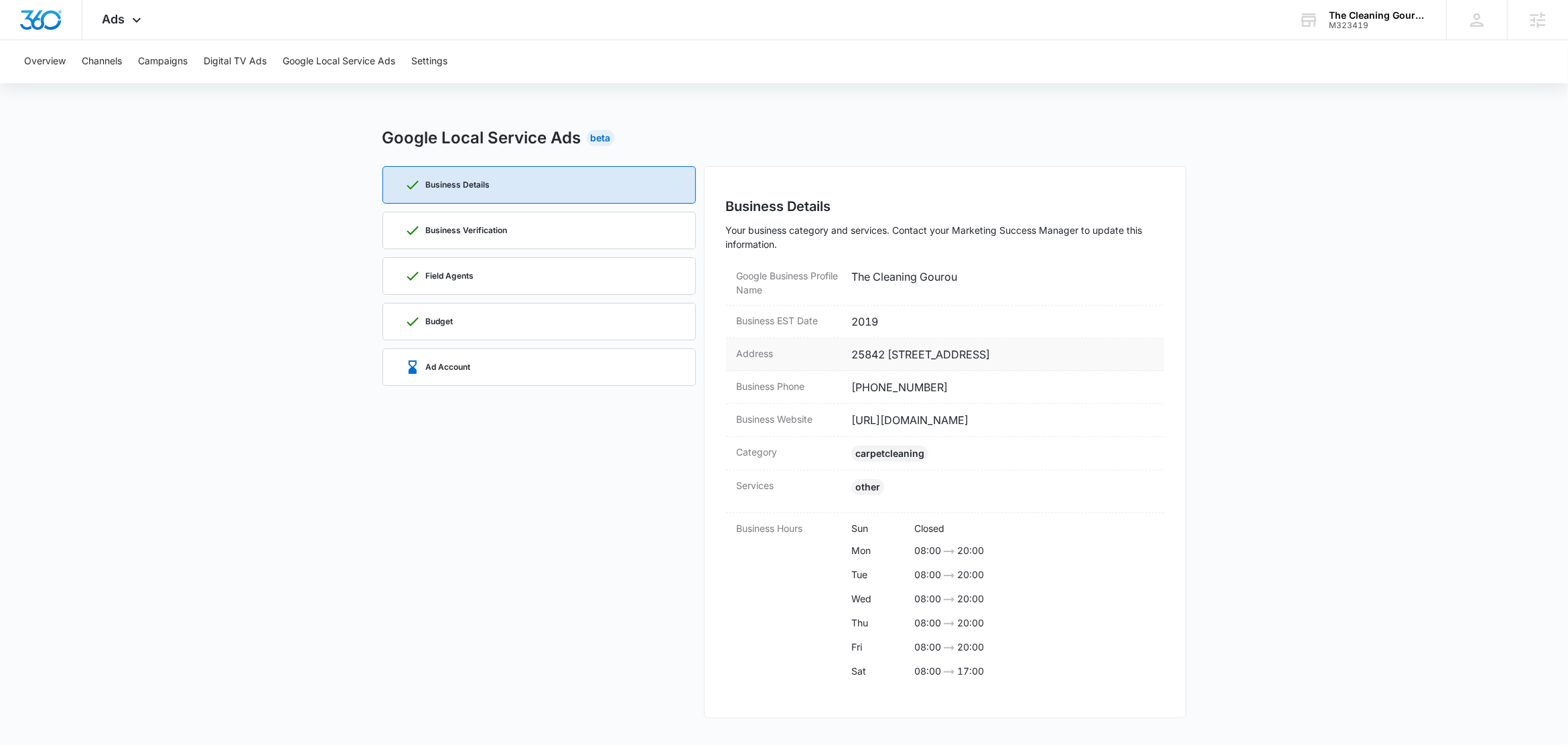
drag, startPoint x: 989, startPoint y: 359, endPoint x: 843, endPoint y: 357, distance: 146.0
click at [843, 357] on div "Address 25842 1/2 Tournament Rd., Suite 55221 Valencia, CA 91355" at bounding box center [945, 355] width 438 height 33
drag, startPoint x: 1054, startPoint y: 356, endPoint x: 852, endPoint y: 360, distance: 202.0
click at [852, 360] on dd "25842 1/2 Tournament Rd., Suite 55221 Valencia, CA 91355" at bounding box center [1003, 354] width 302 height 16
click at [1109, 362] on dd "25842 1/2 Tournament Rd., Suite 55221 Valencia, CA 91355" at bounding box center [1003, 354] width 302 height 16
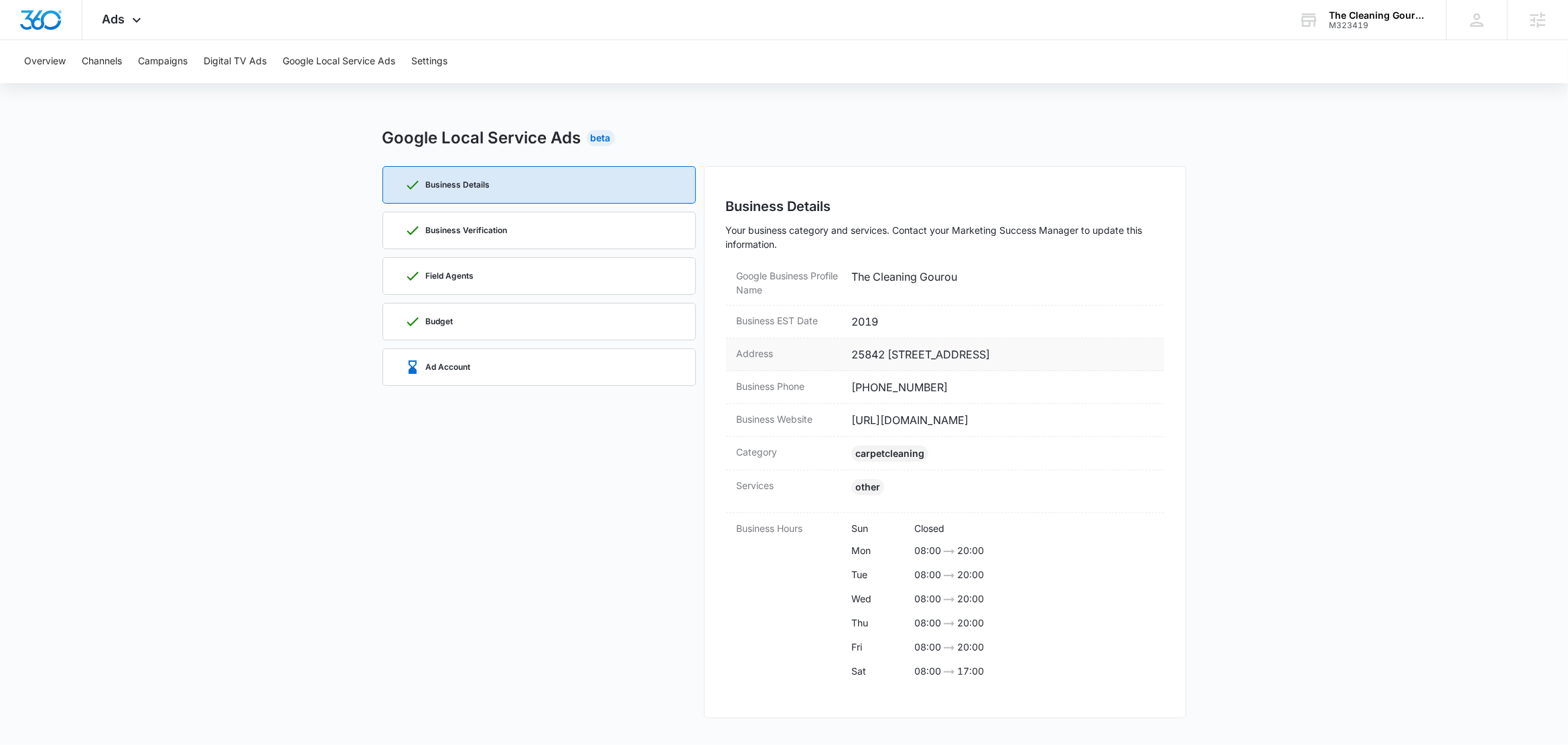
drag, startPoint x: 1056, startPoint y: 356, endPoint x: 852, endPoint y: 360, distance: 204.0
click at [852, 360] on dd "25842 1/2 Tournament Rd., Suite 55221 Valencia, CA 91355" at bounding box center [1003, 354] width 302 height 16
copy dd "25842 1/2 Tournament Rd., Suite 55221"
click at [481, 358] on div "Ad Account" at bounding box center [539, 367] width 269 height 36
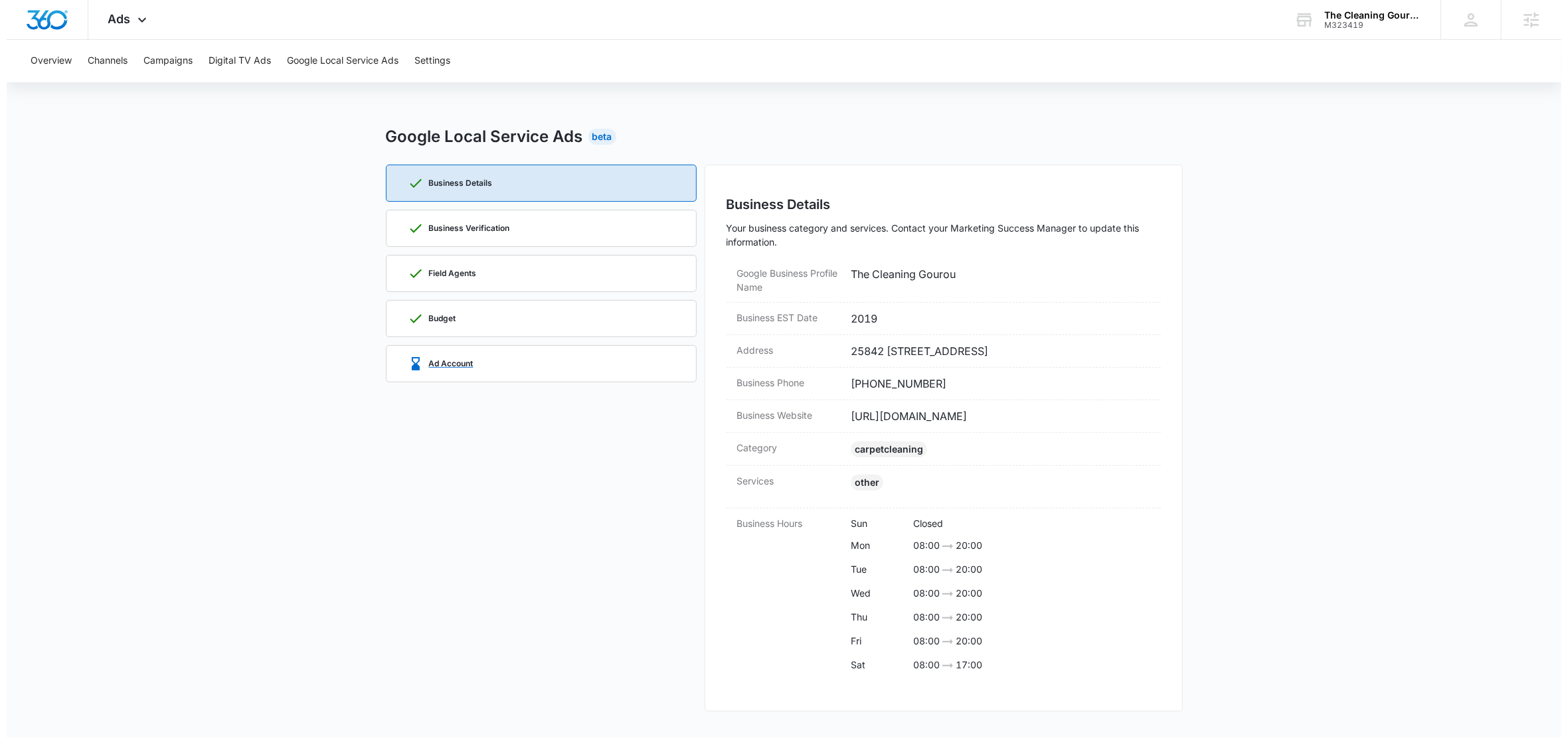
scroll to position [0, 0]
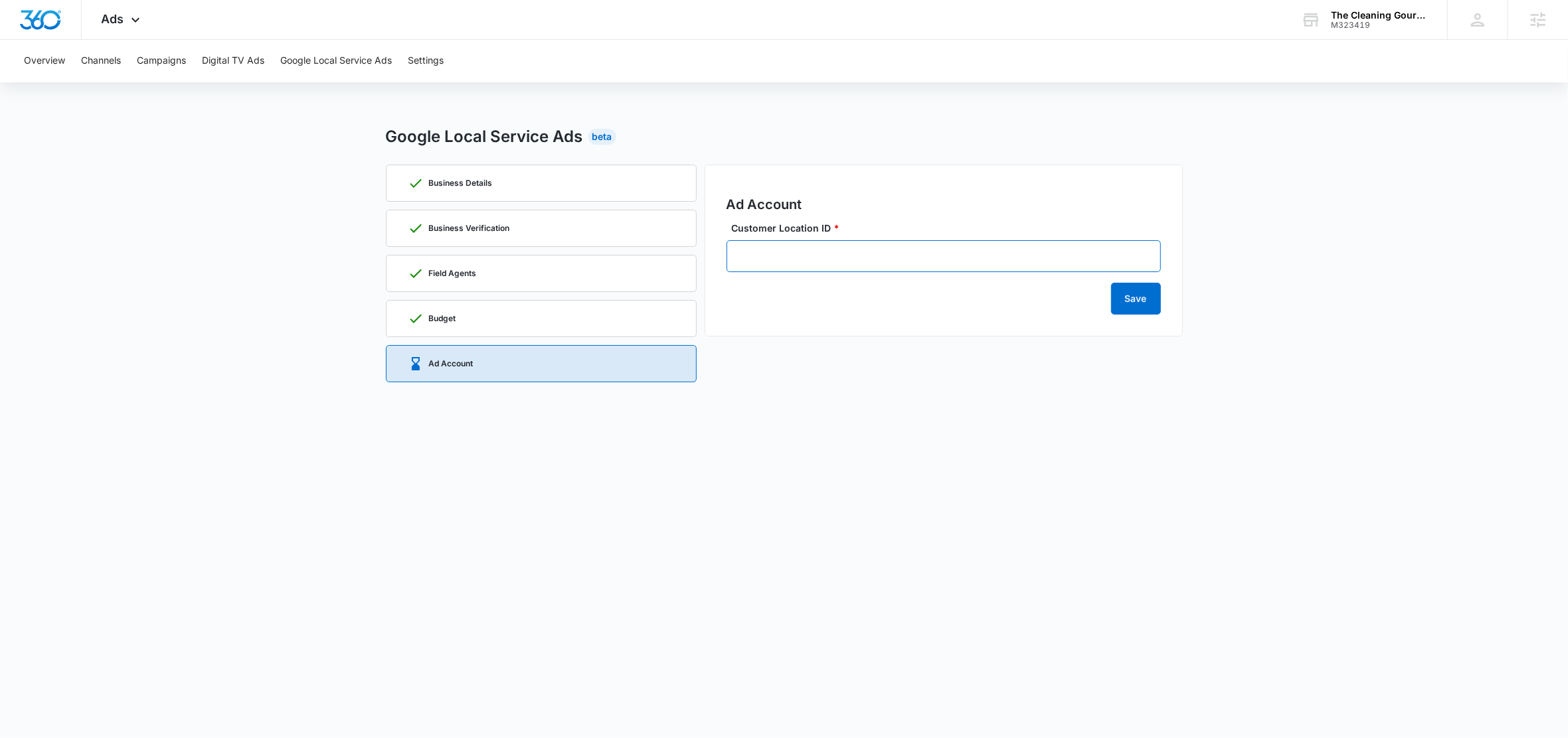
click at [858, 259] on input "Customer Location ID *" at bounding box center [943, 256] width 434 height 32
paste input "687-335-1970"
type input "687-335-1970"
click at [1116, 297] on button "Save" at bounding box center [1136, 299] width 50 height 32
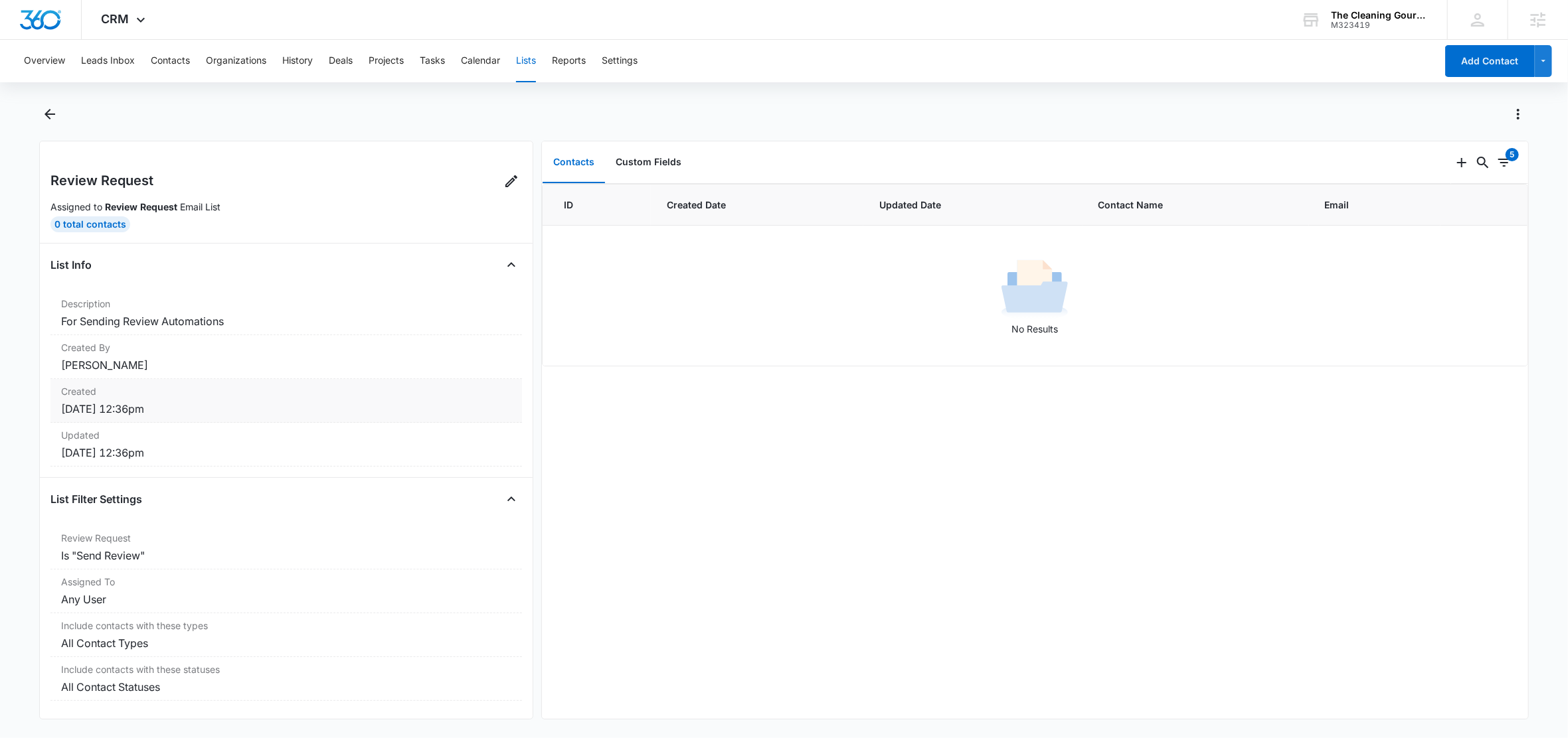
scroll to position [14, 0]
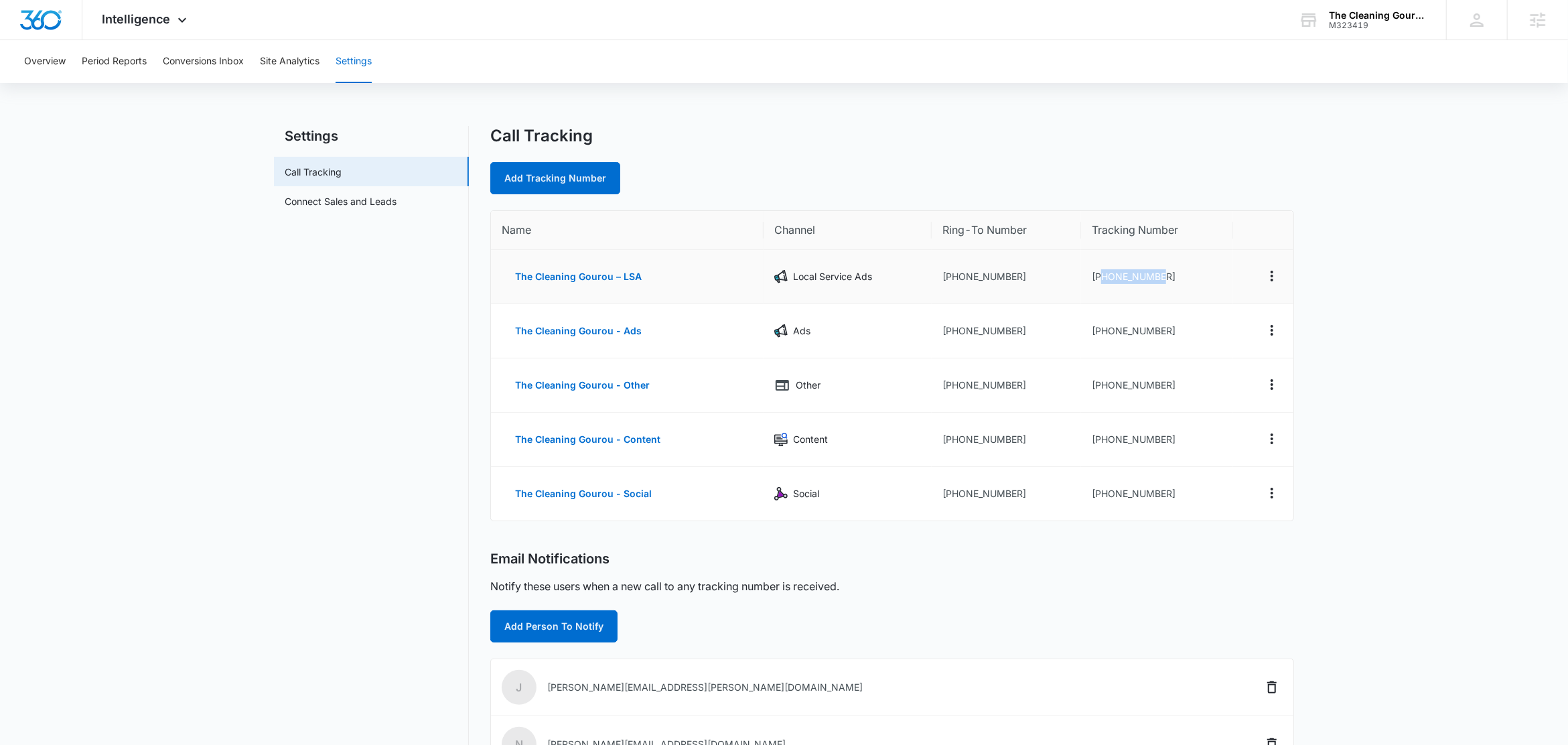
drag, startPoint x: 1182, startPoint y: 277, endPoint x: 1098, endPoint y: 284, distance: 84.3
click at [1098, 284] on td "+18182082511" at bounding box center [1157, 277] width 152 height 55
copy td "8182082511"
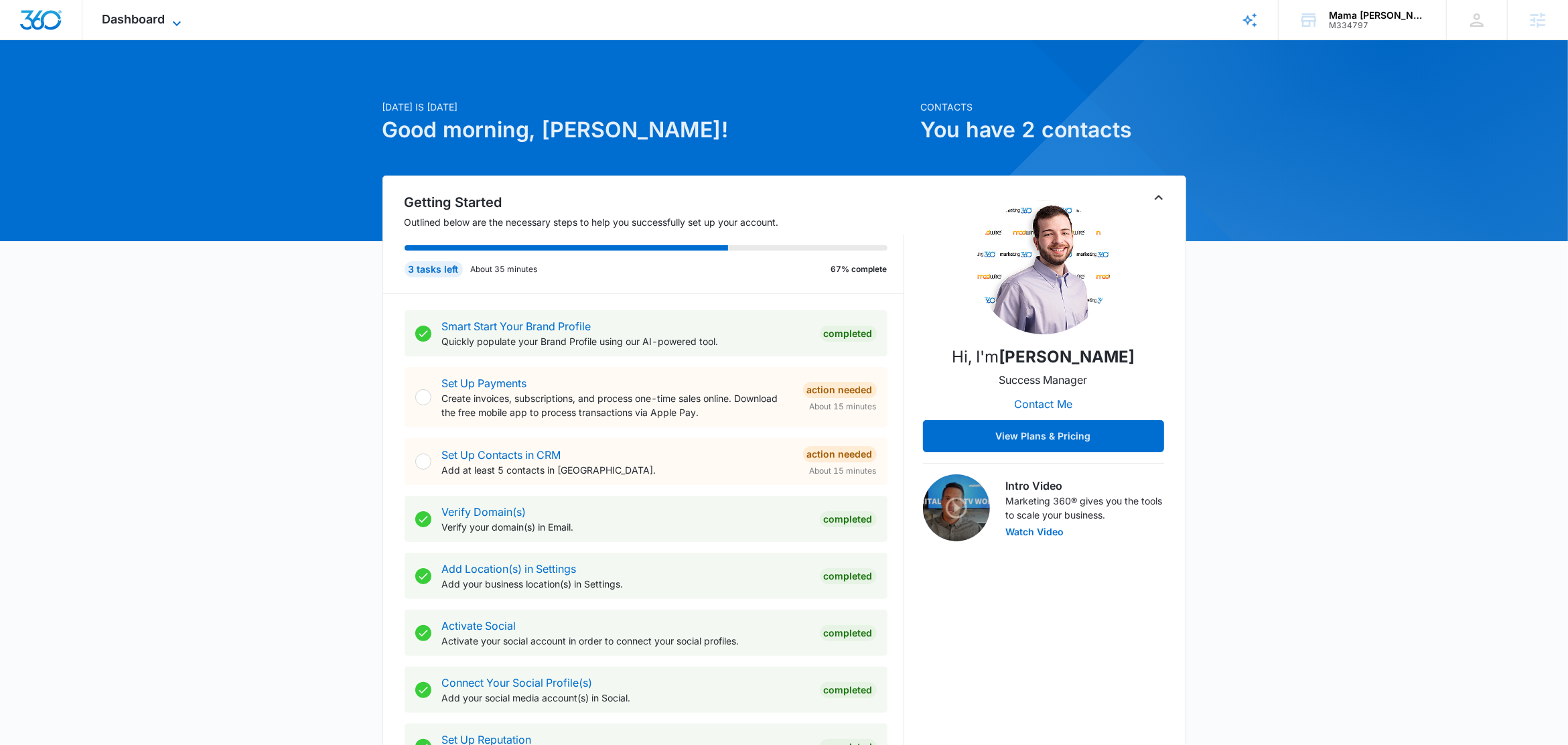
click at [147, 20] on span "Dashboard" at bounding box center [134, 19] width 63 height 14
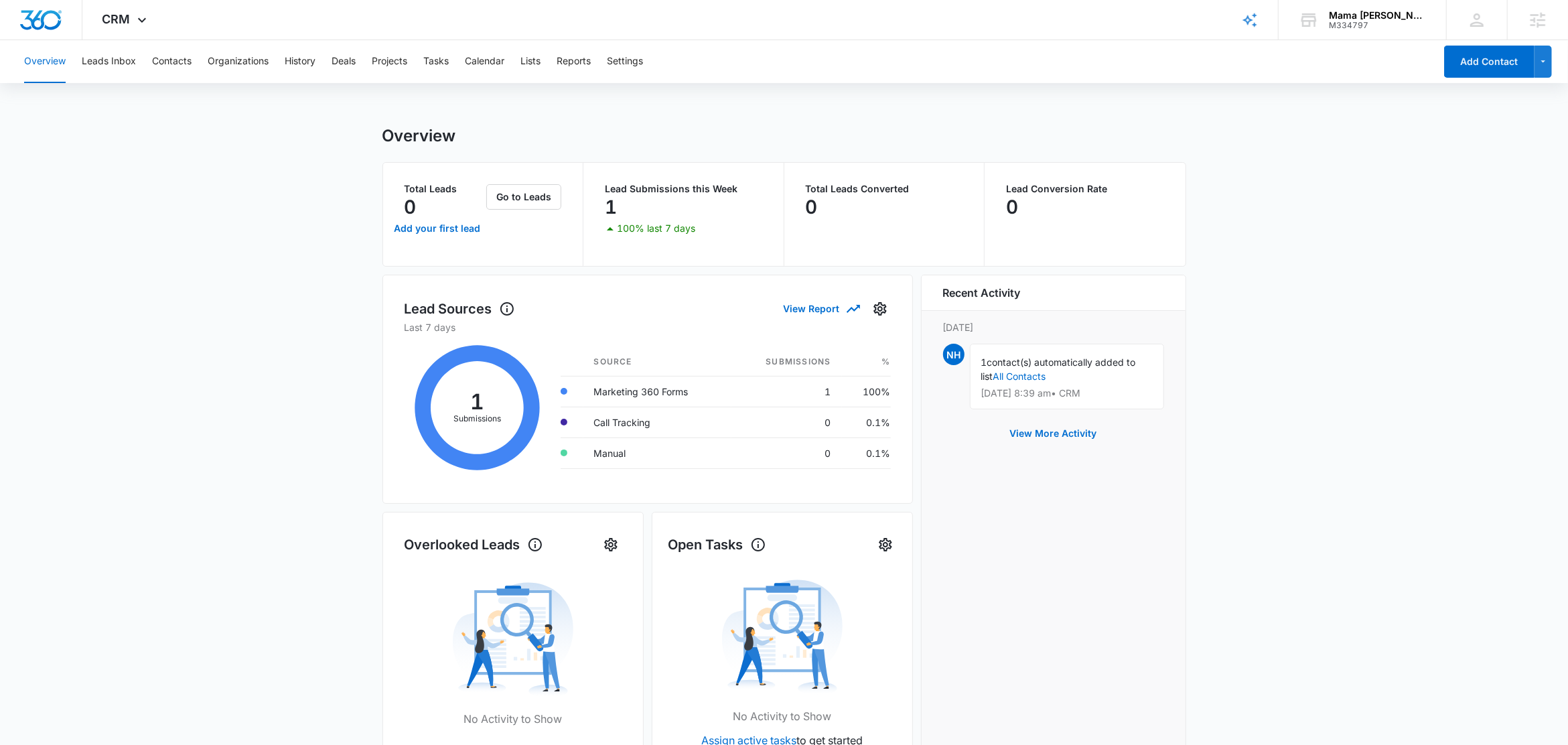
click at [549, 69] on div "Overview Leads Inbox Contacts Organizations History Deals Projects Tasks Calend…" at bounding box center [726, 62] width 1419 height 43
click at [537, 60] on button "Lists" at bounding box center [530, 62] width 20 height 43
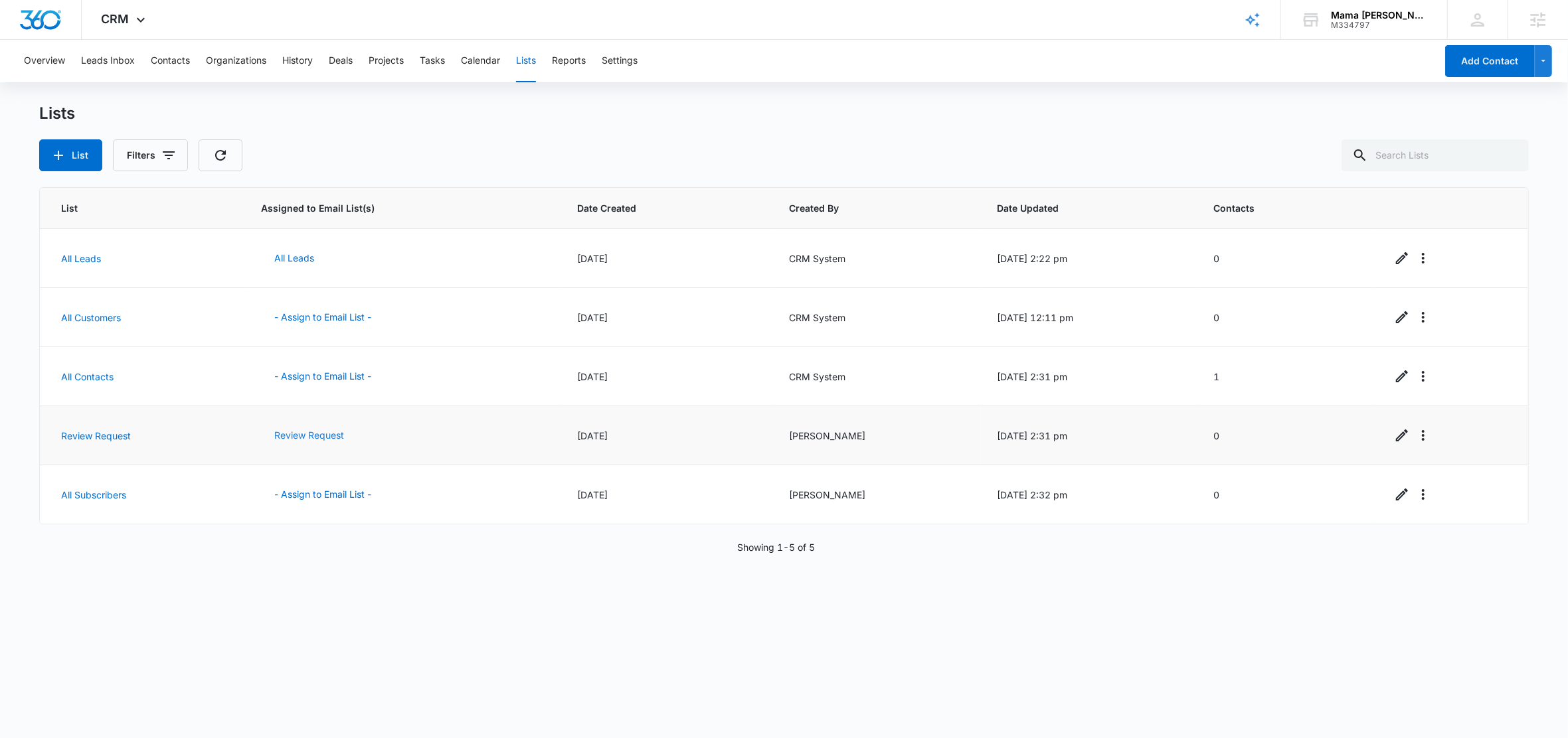
click at [280, 442] on button "Review Request" at bounding box center [309, 435] width 96 height 32
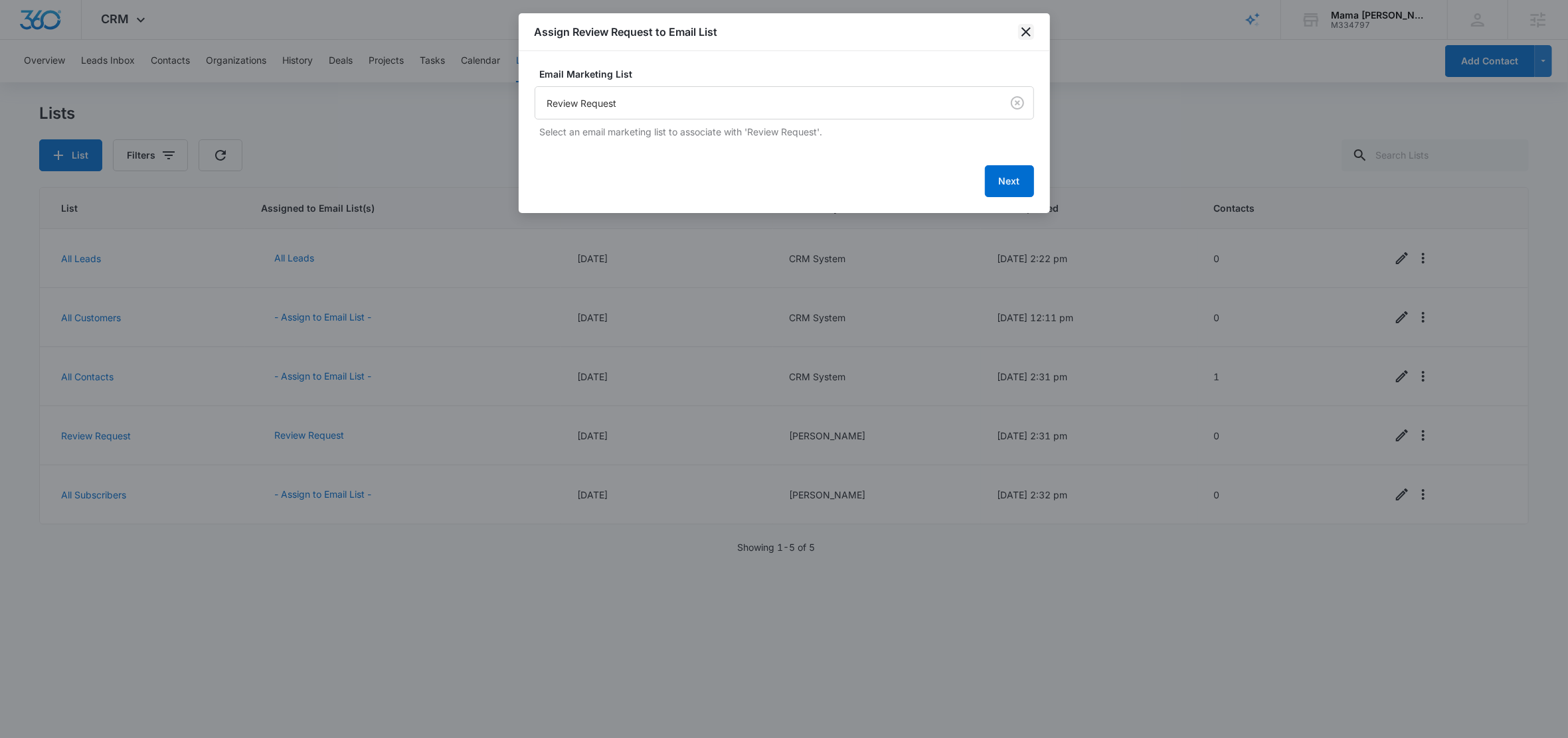
drag, startPoint x: 1033, startPoint y: 23, endPoint x: 1020, endPoint y: 26, distance: 13.3
click at [1033, 23] on div "Assign Review Request to Email List" at bounding box center [784, 32] width 531 height 38
click at [1034, 31] on div "Assign Review Request to Email List" at bounding box center [784, 32] width 531 height 38
click at [1015, 35] on div "Assign Review Request to Email List" at bounding box center [784, 32] width 531 height 38
click at [1020, 33] on icon "close" at bounding box center [1026, 31] width 16 height 16
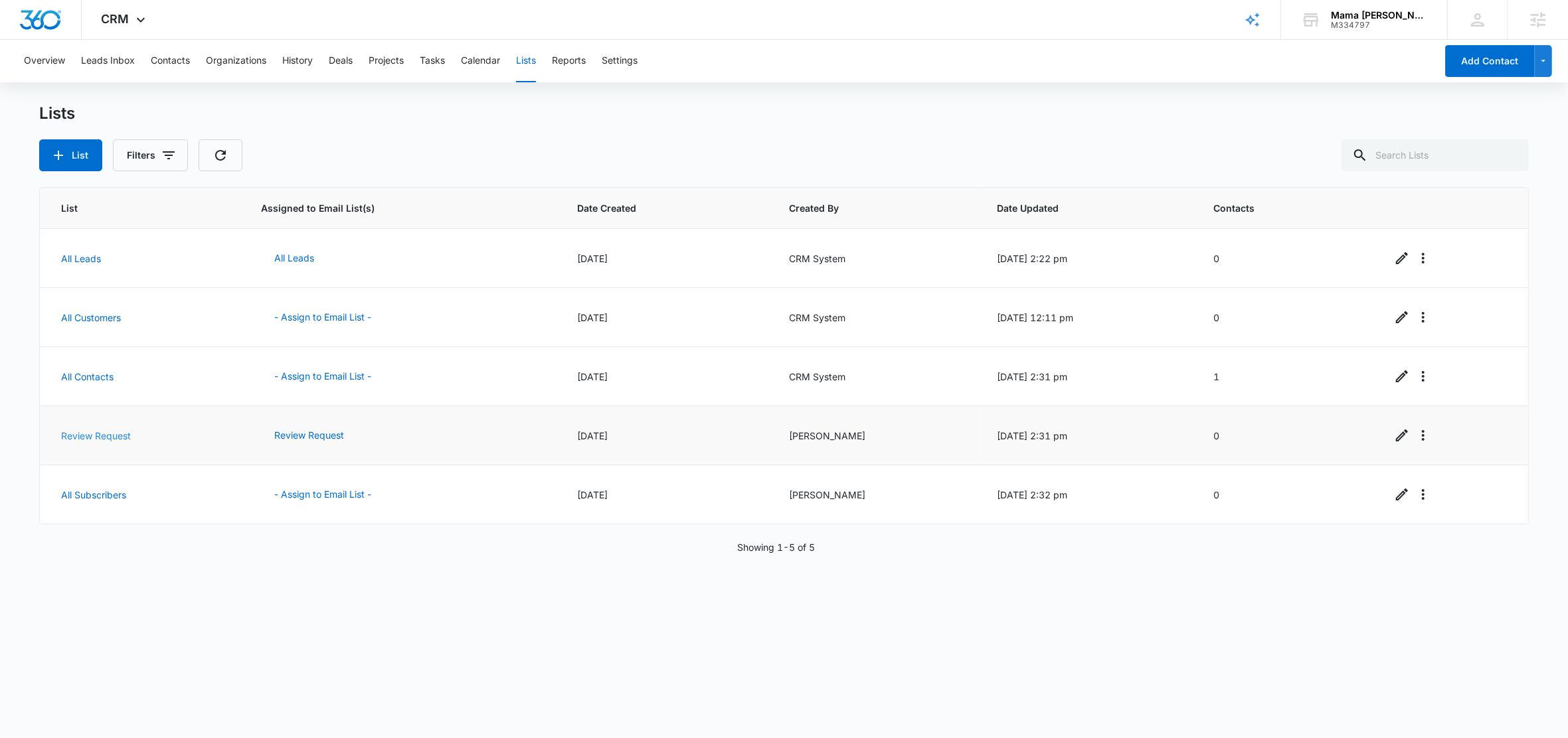
drag, startPoint x: 119, startPoint y: 447, endPoint x: 114, endPoint y: 438, distance: 10.3
click at [119, 447] on td "Review Request" at bounding box center [142, 435] width 205 height 59
click at [114, 438] on link "Review Request" at bounding box center [95, 435] width 69 height 11
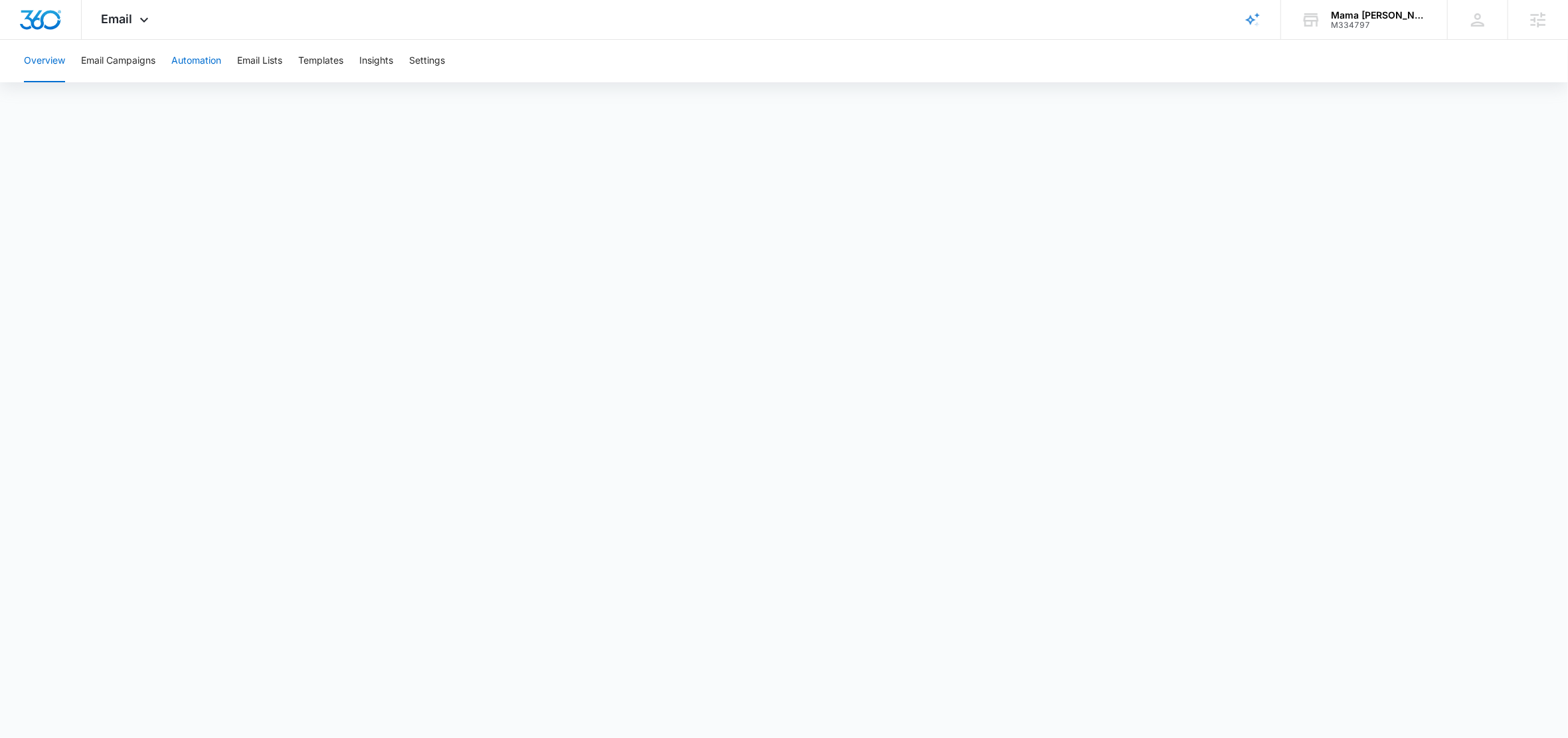
click at [196, 67] on button "Automation" at bounding box center [196, 61] width 50 height 43
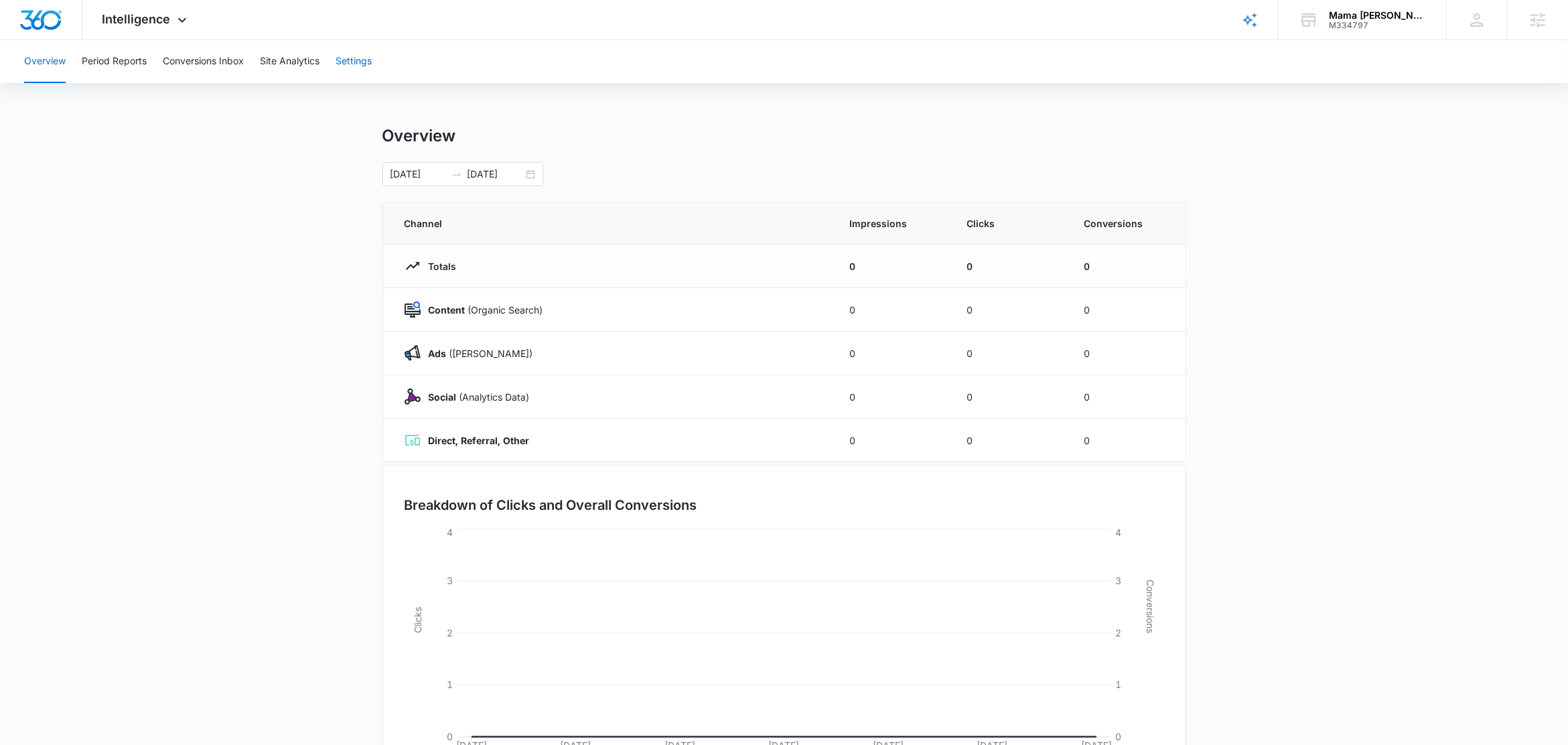
click at [362, 63] on button "Settings" at bounding box center [353, 62] width 36 height 43
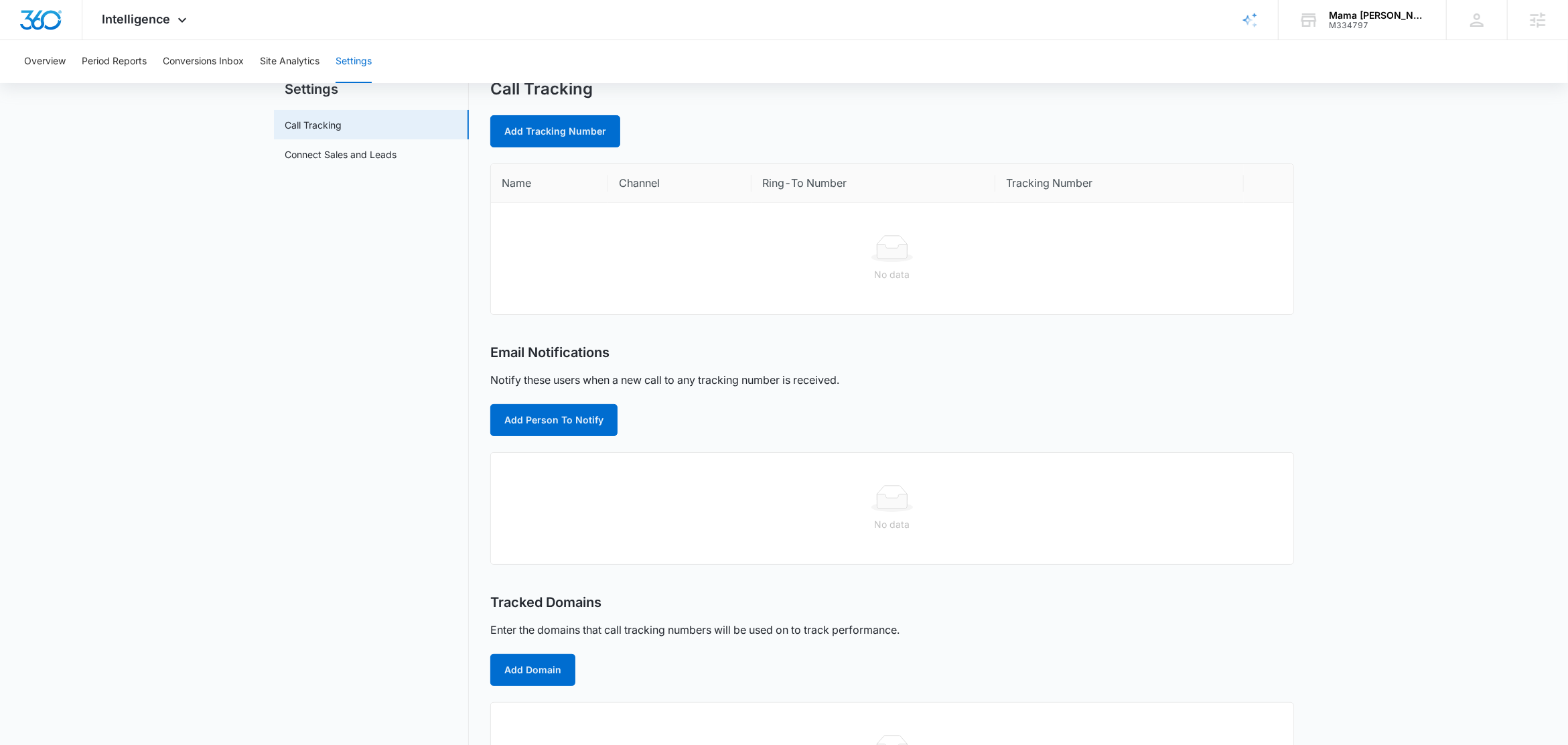
scroll to position [129, 0]
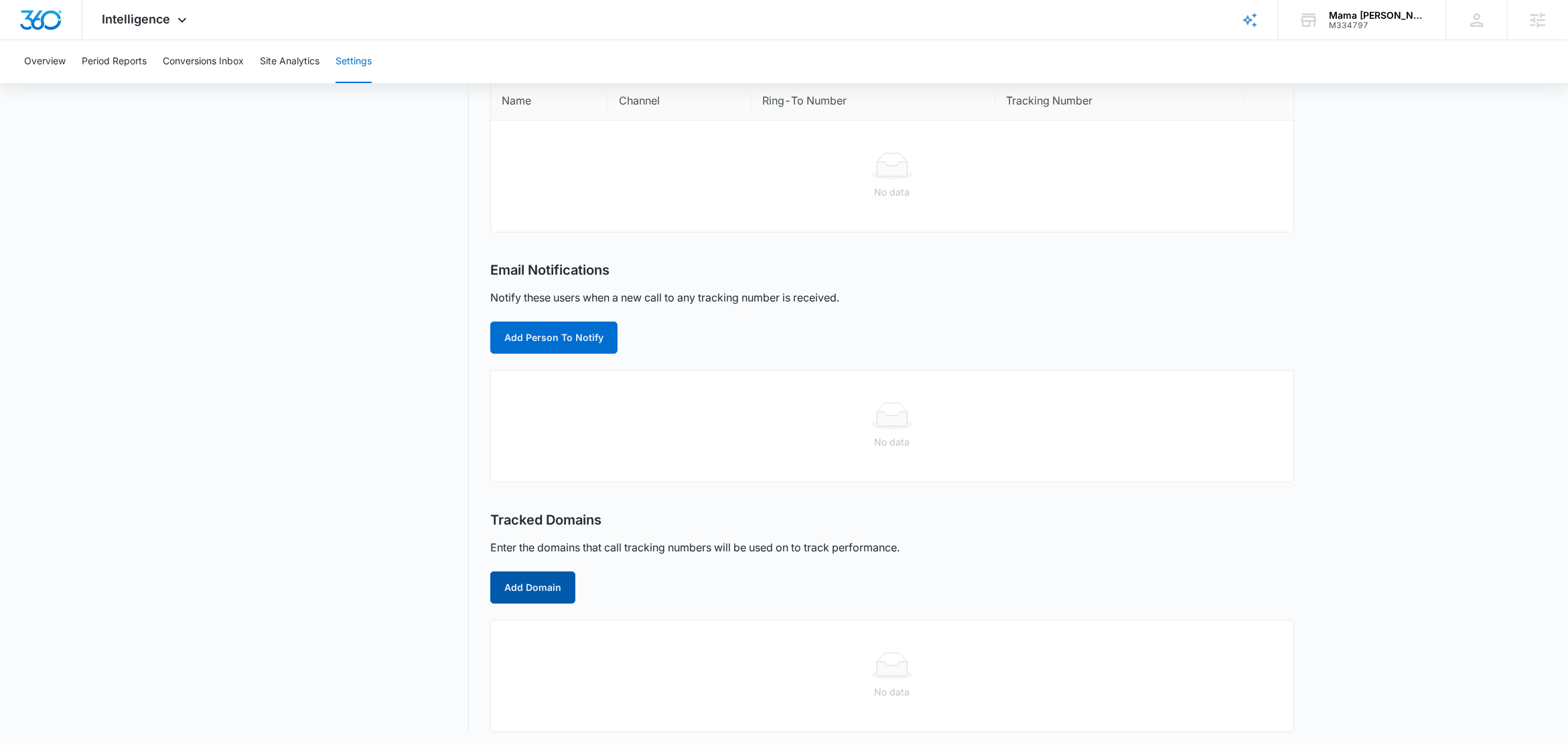
click at [524, 590] on button "Add Domain" at bounding box center [532, 588] width 85 height 32
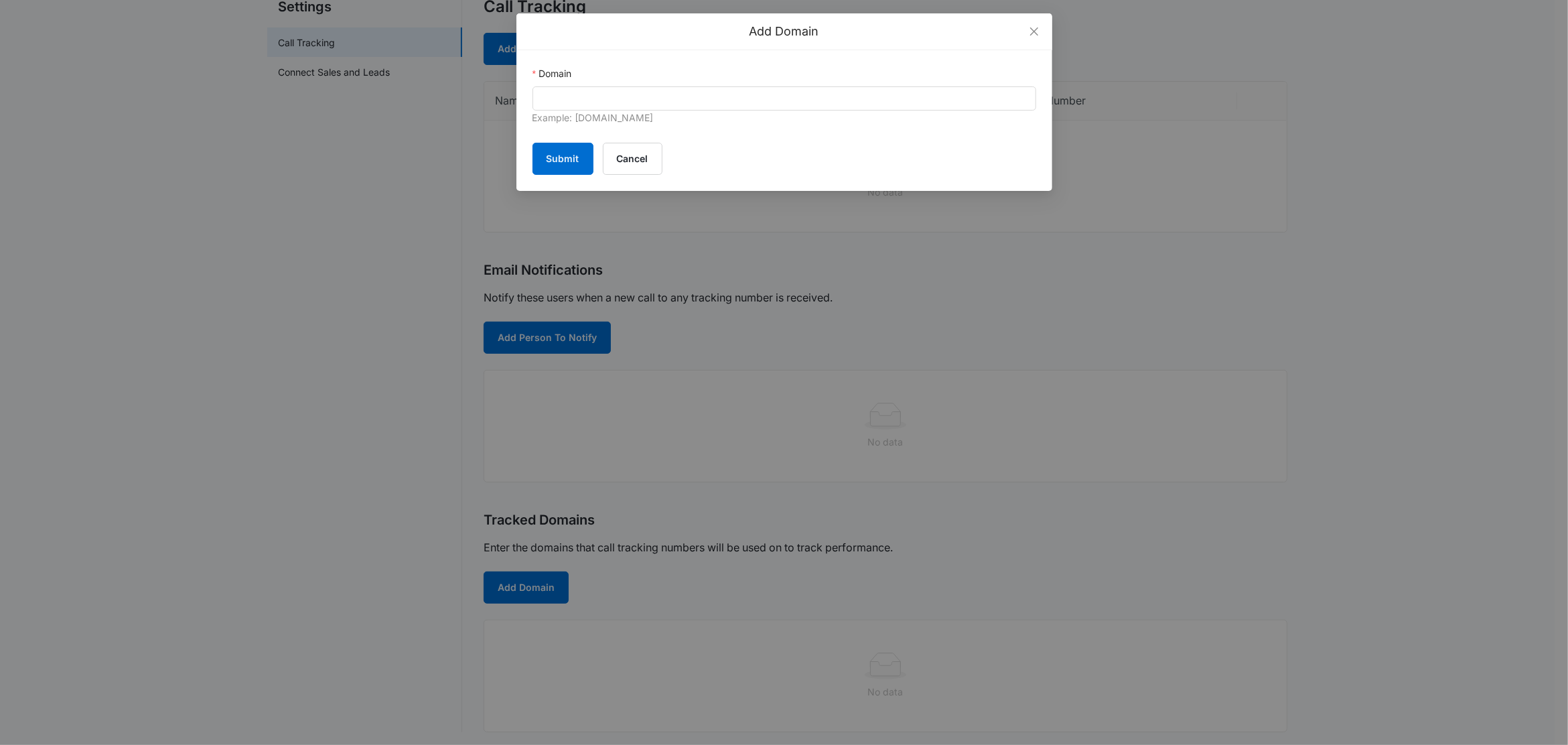
click at [642, 115] on div "Example: marketing360.com" at bounding box center [784, 119] width 504 height 16
click at [621, 99] on input "Domain" at bounding box center [784, 98] width 504 height 24
paste input "mamamellichildcare.com"
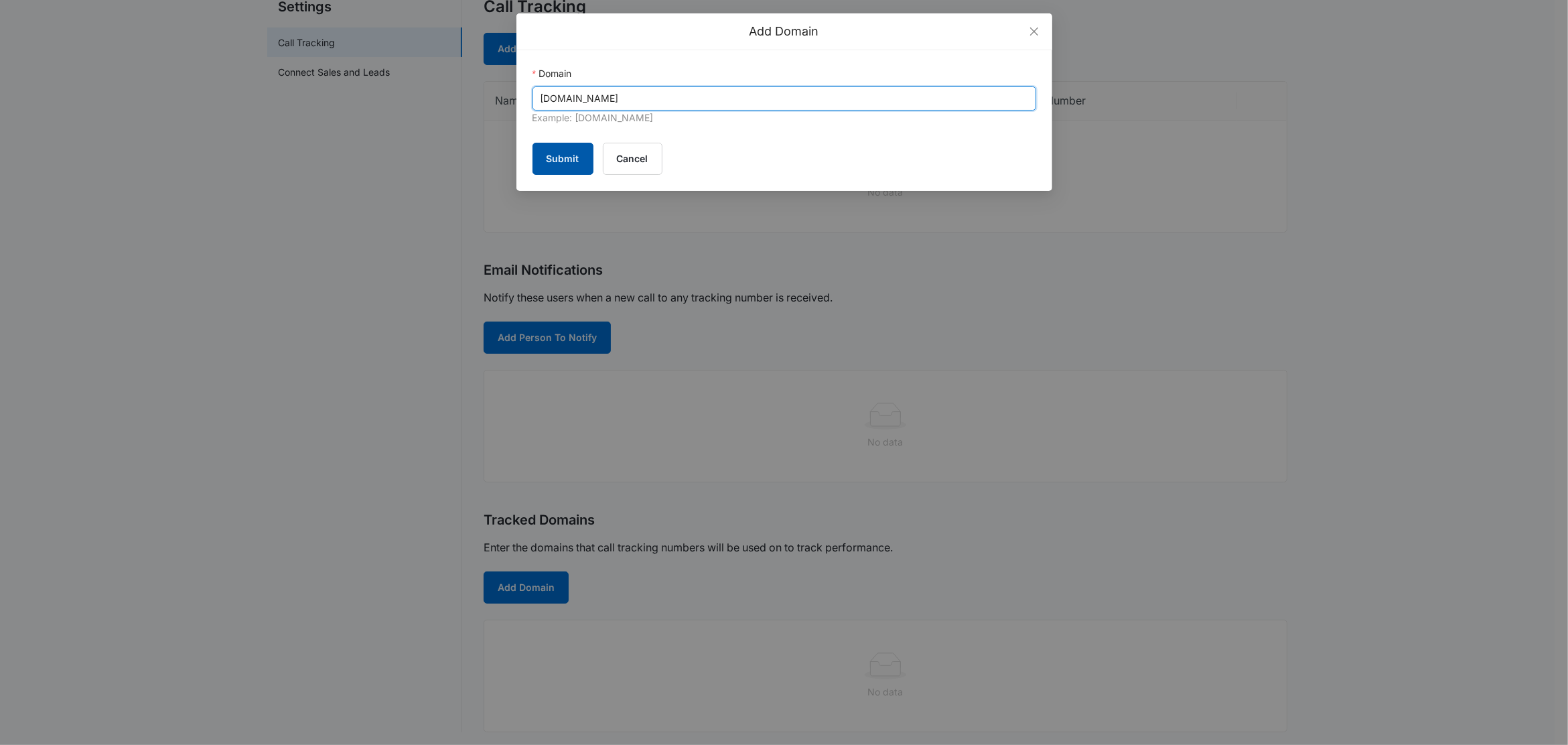
type input "mamamellichildcare.com"
click at [555, 157] on button "Submit" at bounding box center [562, 159] width 61 height 32
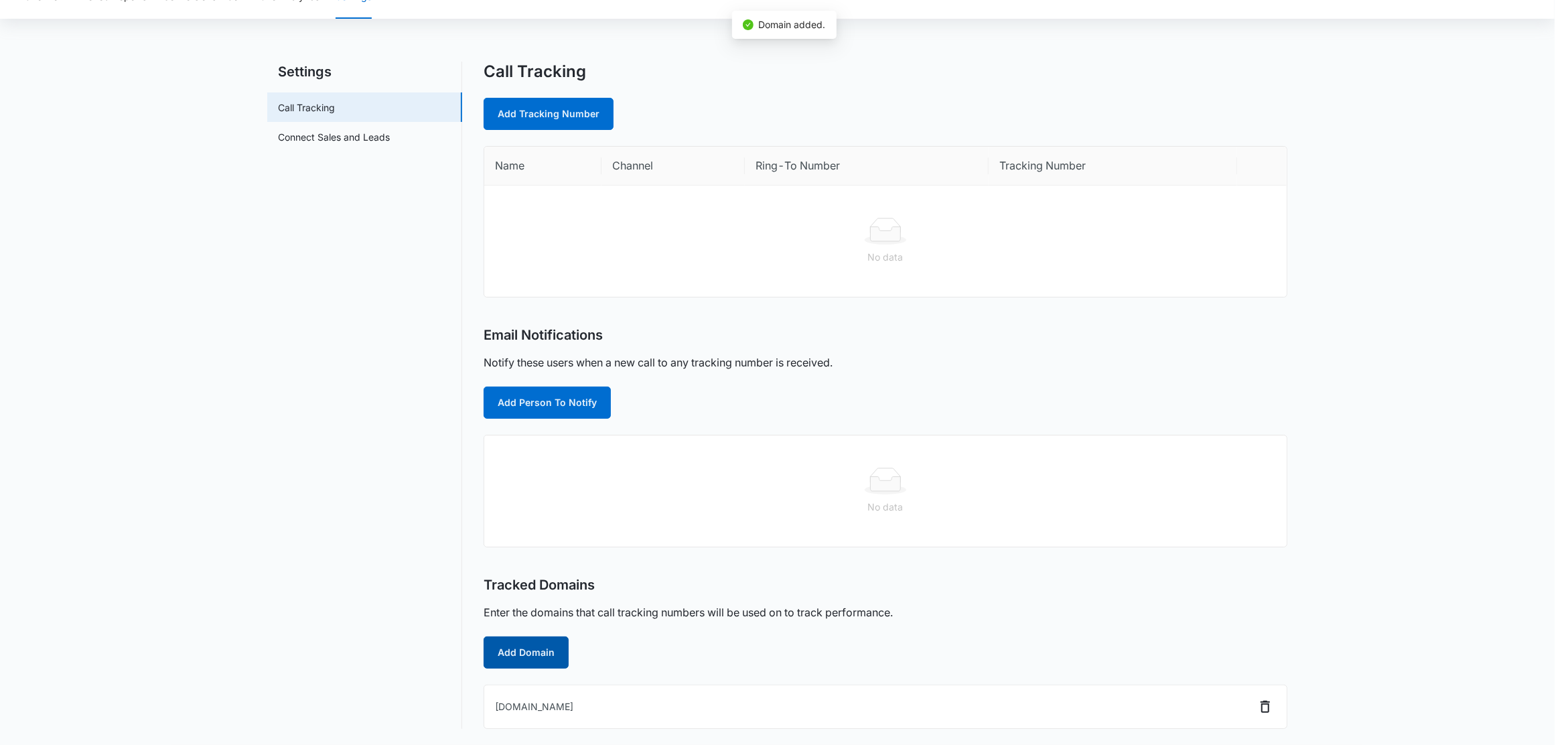
scroll to position [65, 0]
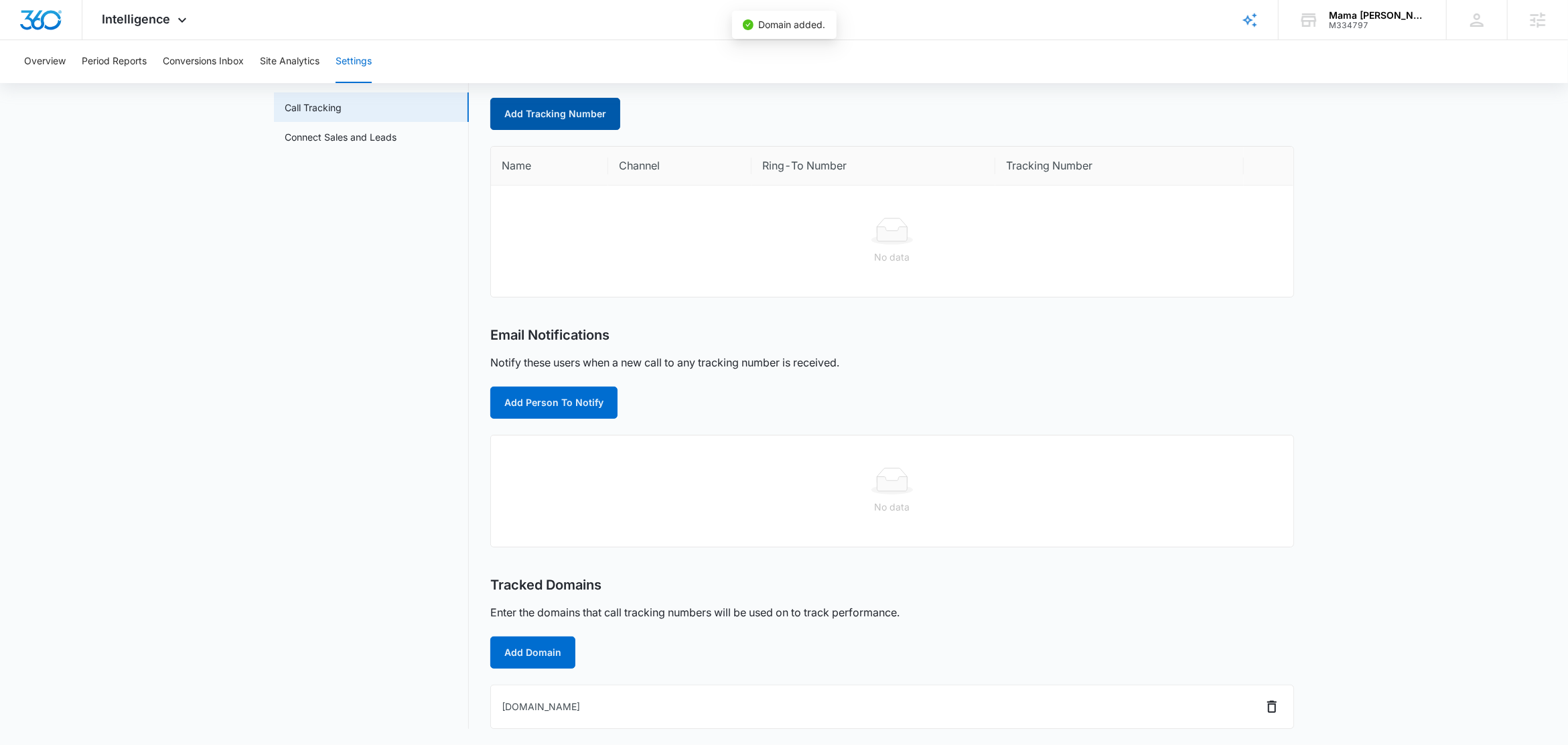
click at [556, 112] on link "Add Tracking Number" at bounding box center [555, 114] width 130 height 32
select select "by_area_code"
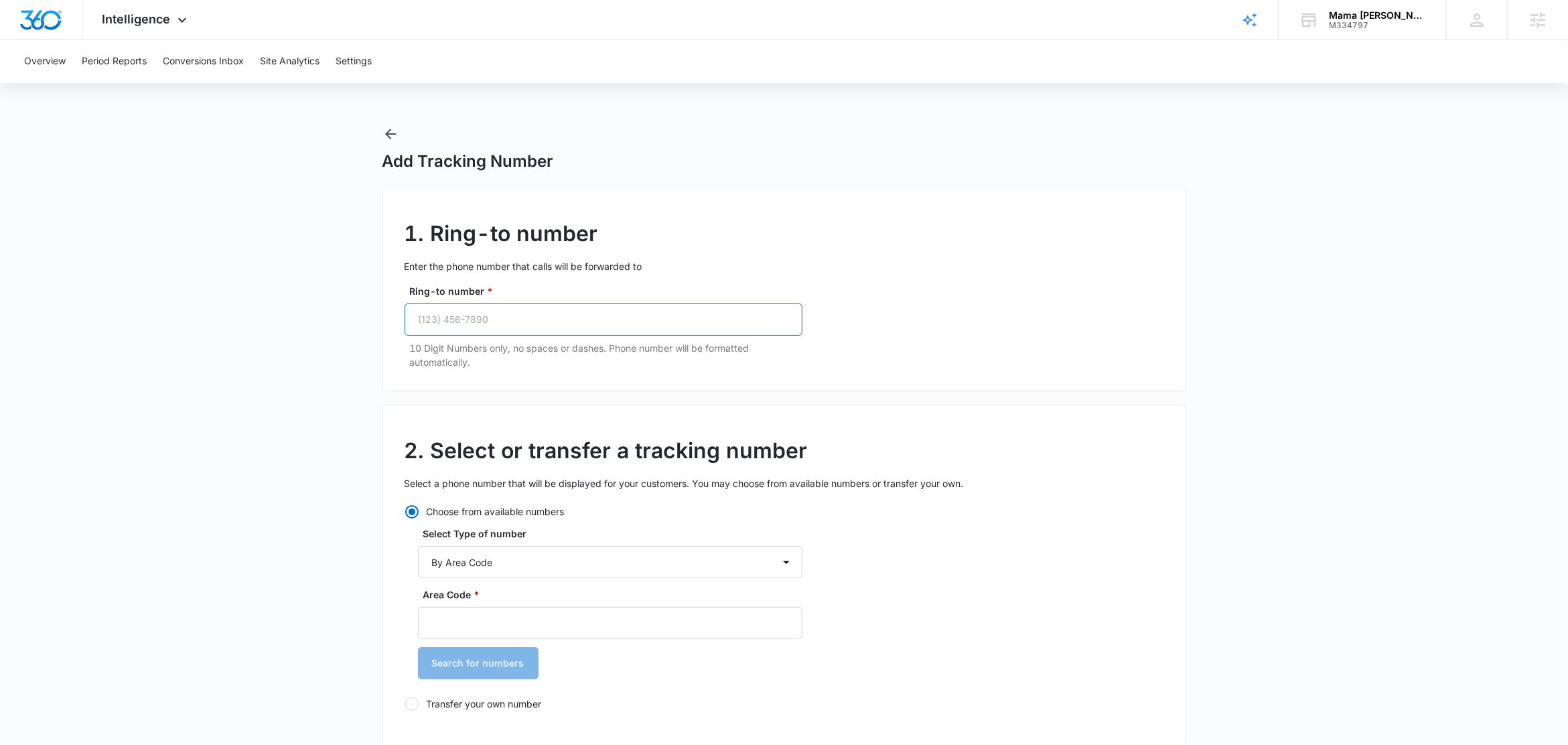
click at [455, 329] on input "Ring-to number *" at bounding box center [603, 319] width 398 height 32
paste input "(512) 300-0987"
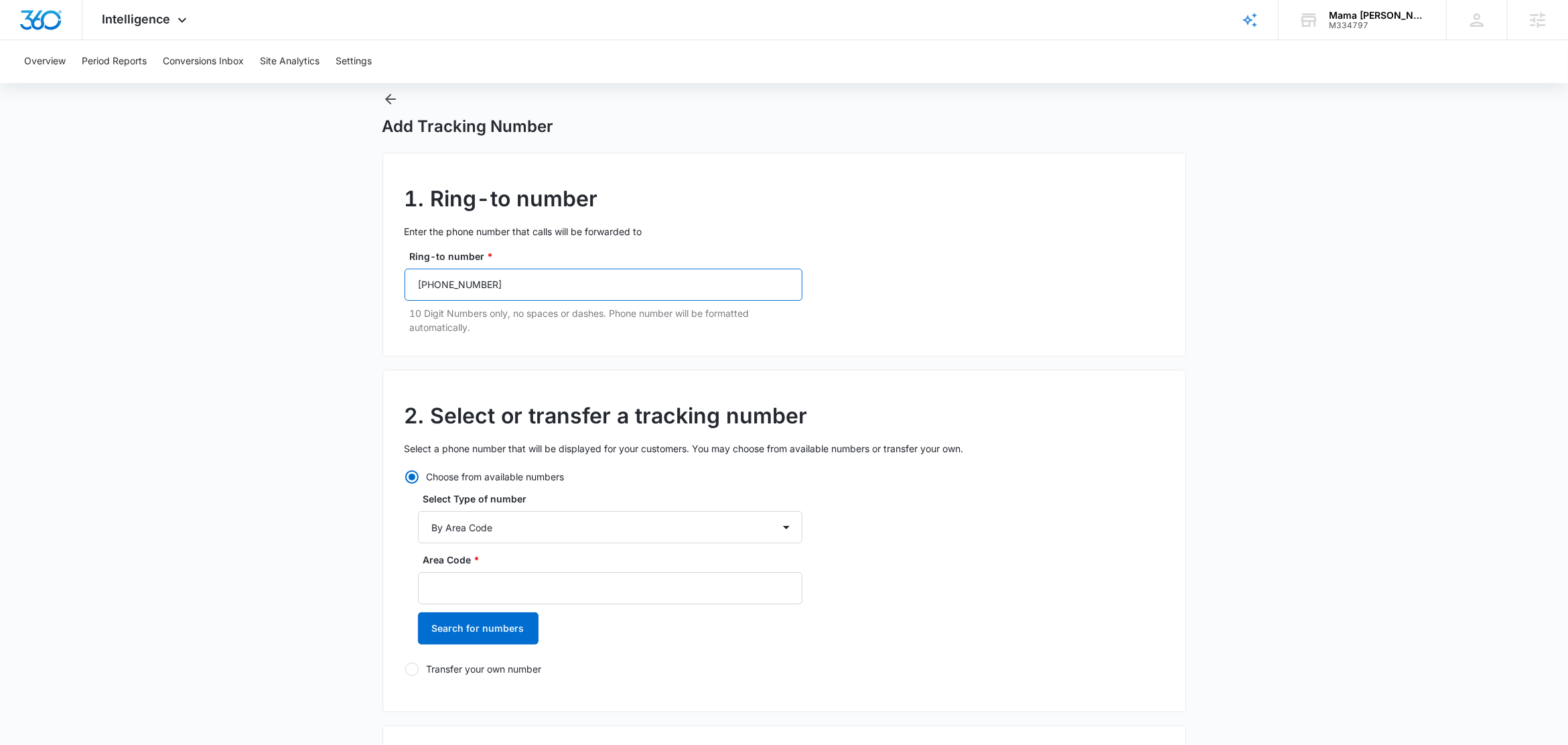
scroll to position [79, 0]
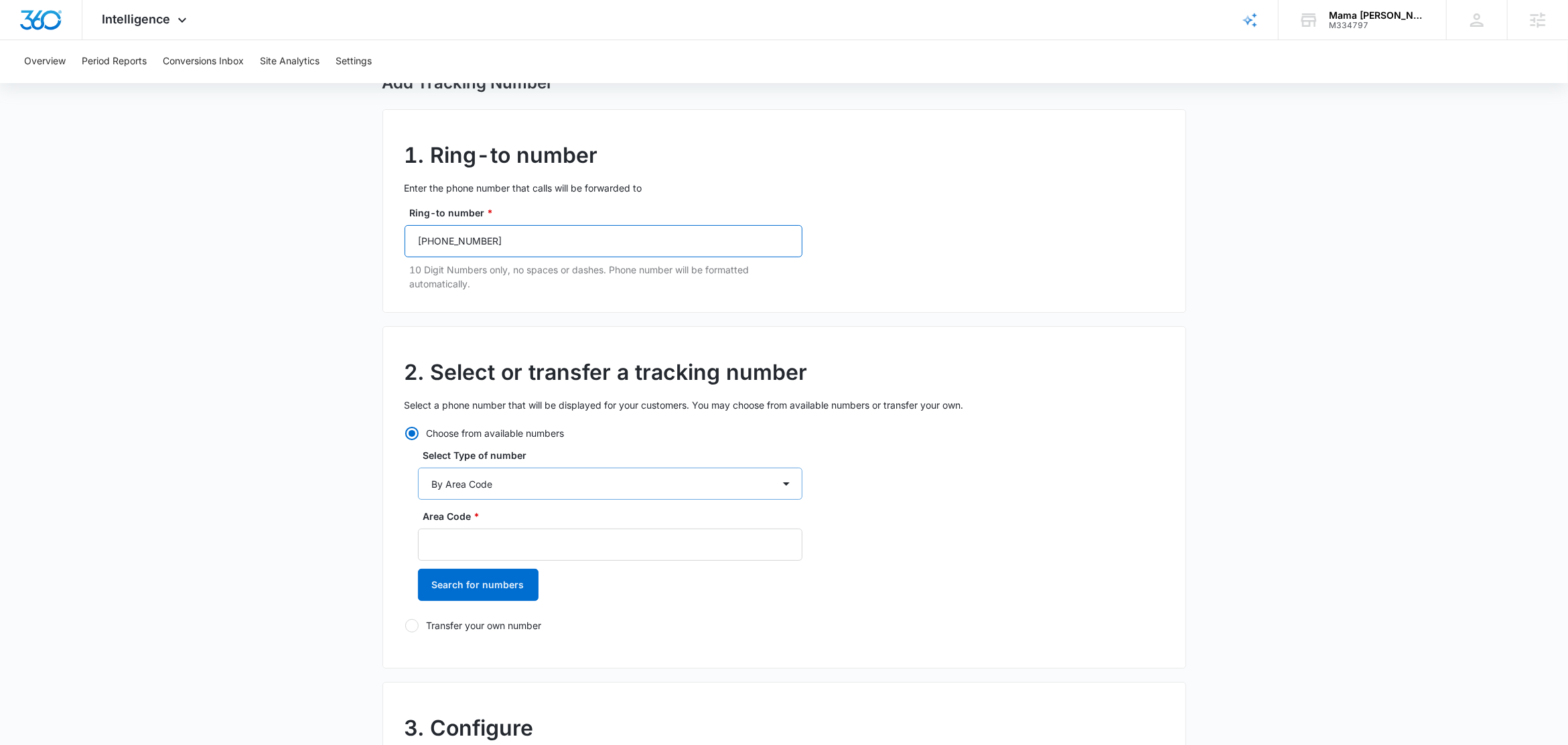
type input "(512) 300-0987"
click at [490, 491] on select "By City & State By State Only By Zip Code By Area Code Toll Free Numbers" at bounding box center [610, 484] width 385 height 32
click at [418, 468] on select "By City & State By State Only By Zip Code By Area Code Toll Free Numbers" at bounding box center [610, 484] width 385 height 32
click at [497, 541] on input "Area Code *" at bounding box center [610, 545] width 385 height 32
type input "512"
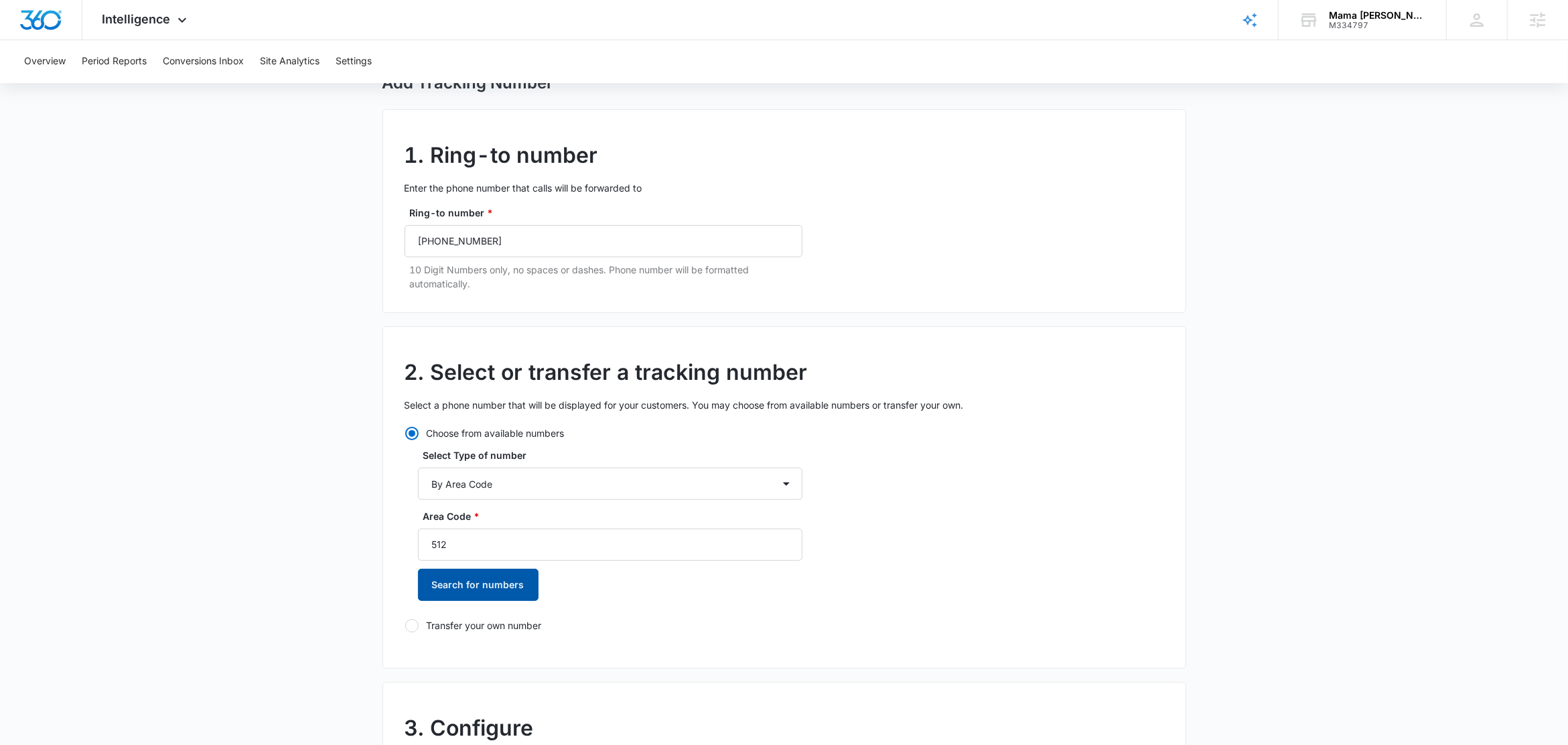
click at [499, 590] on button "Search for numbers" at bounding box center [478, 585] width 121 height 32
click at [494, 658] on label "[PHONE_NUMBER]" at bounding box center [610, 655] width 385 height 14
click at [419, 655] on input "[PHONE_NUMBER]" at bounding box center [418, 655] width 1 height 1
radio input "true"
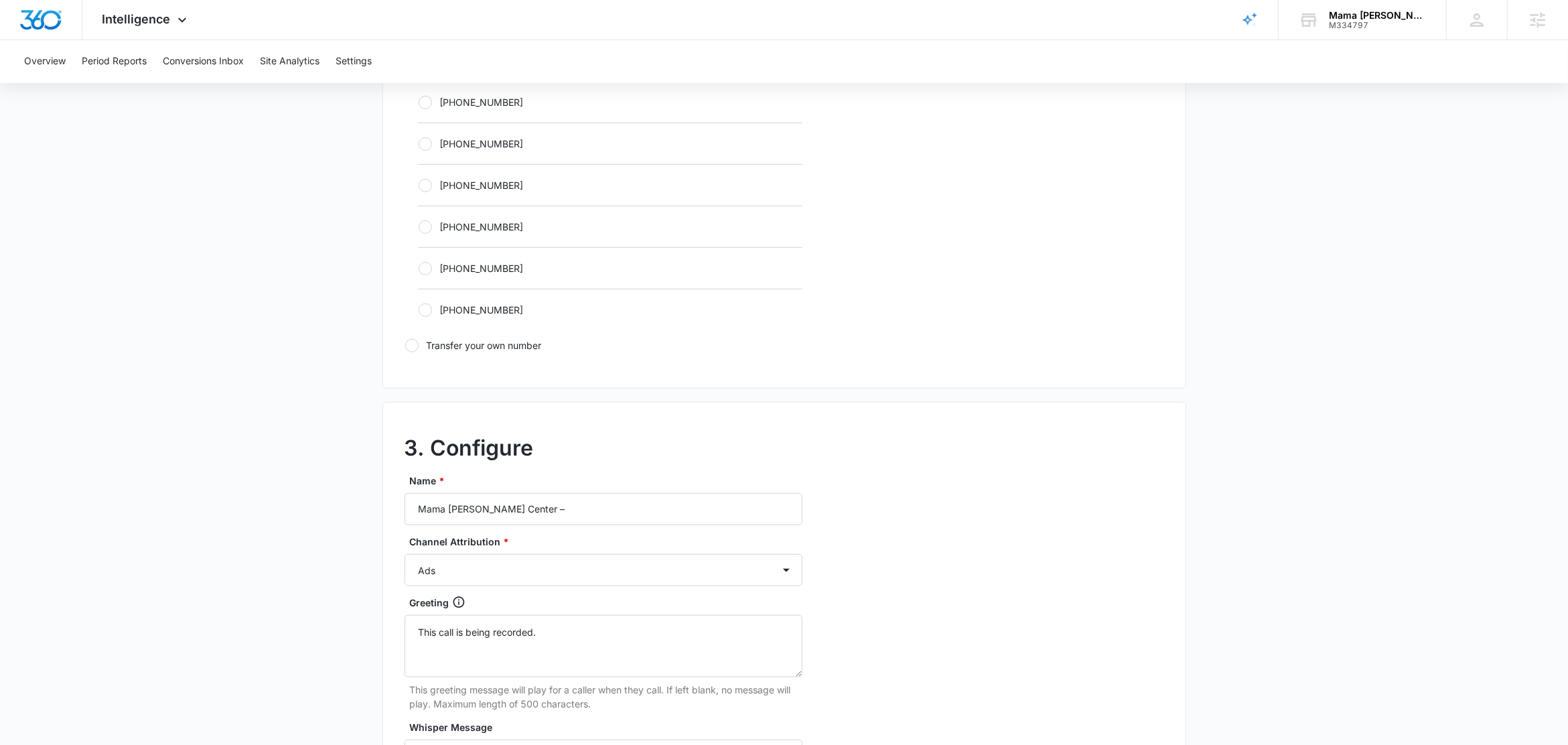
scroll to position [1072, 0]
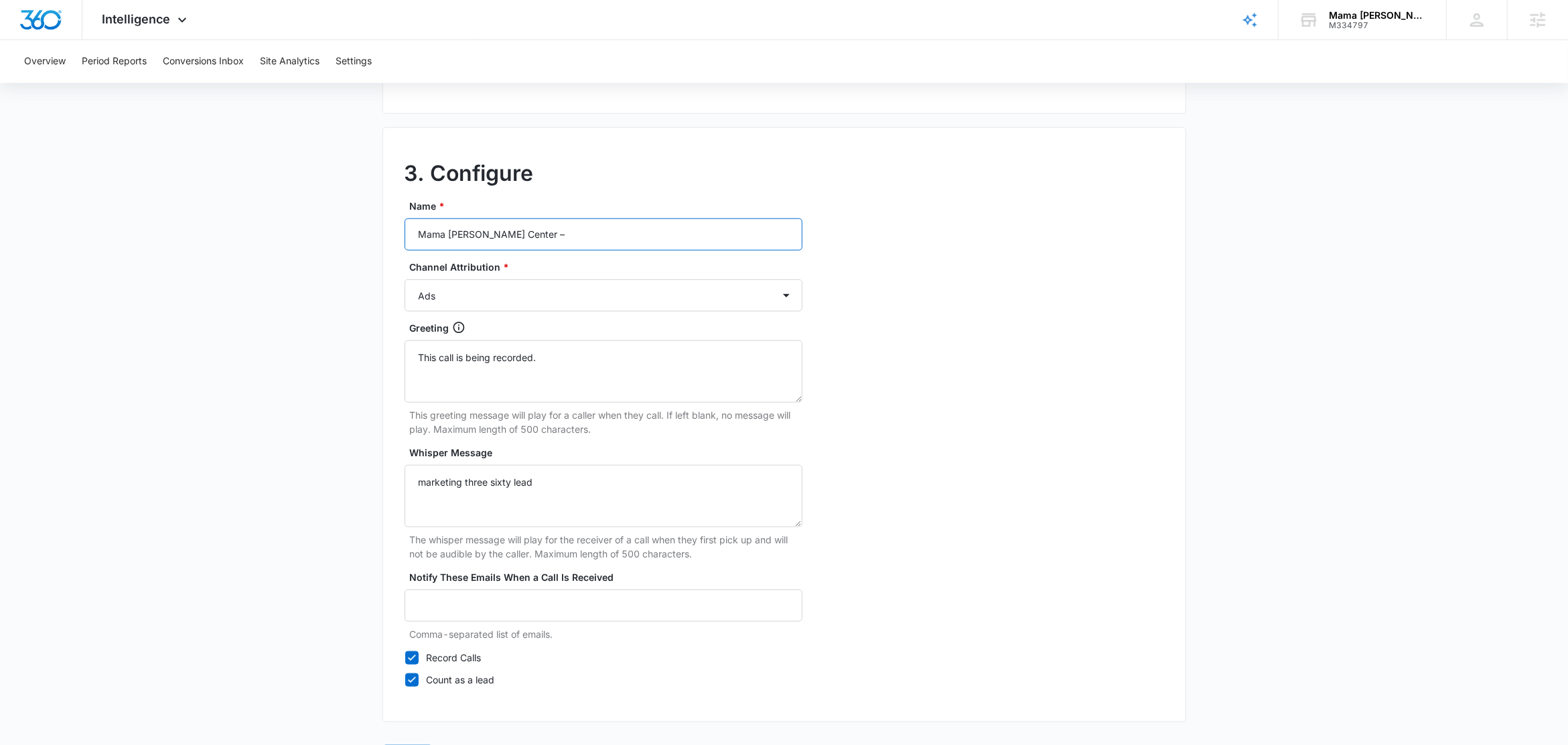
click at [603, 235] on input "Mama Melli Childcare Center –" at bounding box center [603, 235] width 398 height 32
type input "Mama Melli Childcare Center – LSA"
click at [568, 298] on select "Ads Local Service Ads Content Social Other" at bounding box center [603, 296] width 398 height 32
select select "LSA"
click at [405, 282] on select "Ads Local Service Ads Content Social Other" at bounding box center [603, 296] width 398 height 32
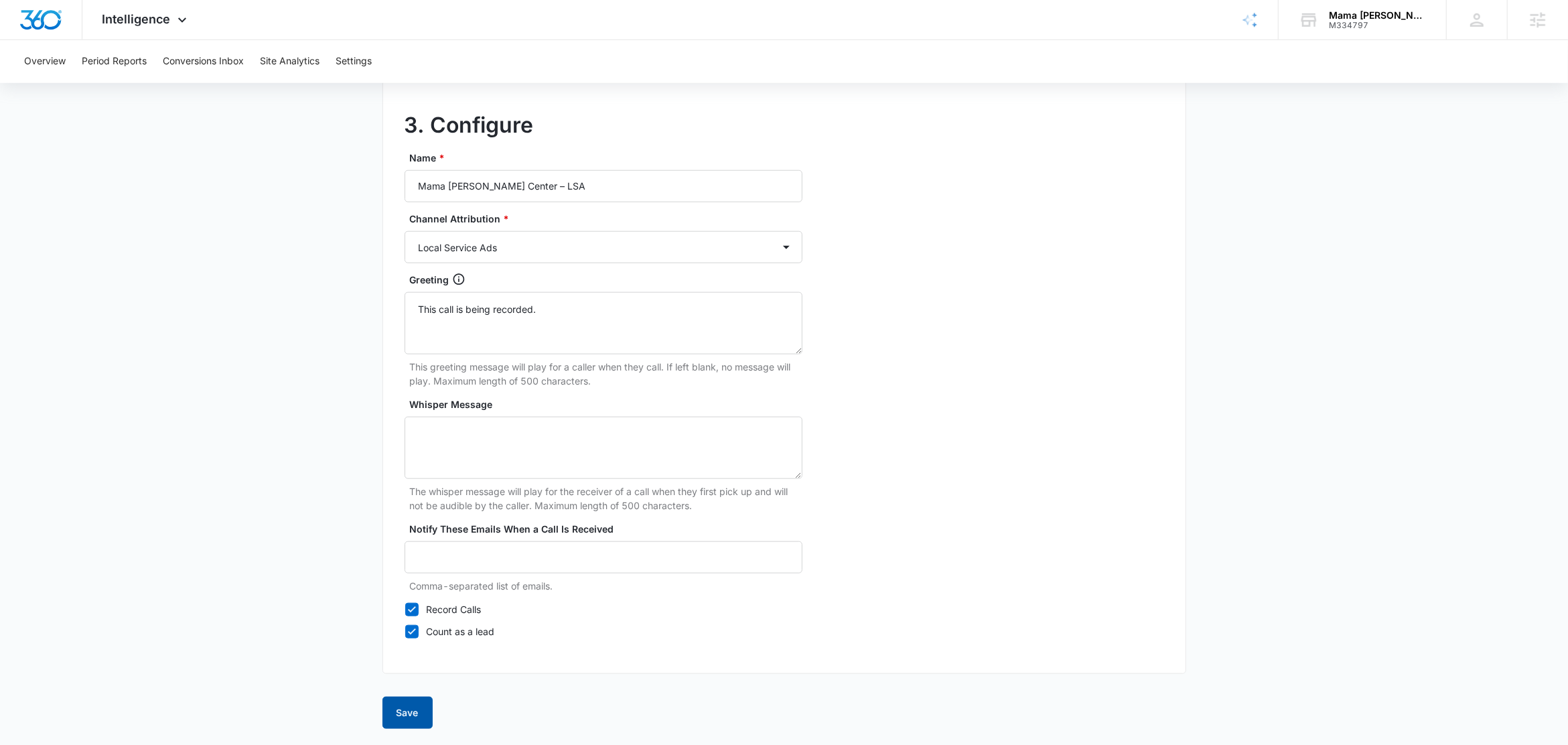
click at [405, 717] on button "Save" at bounding box center [407, 713] width 50 height 32
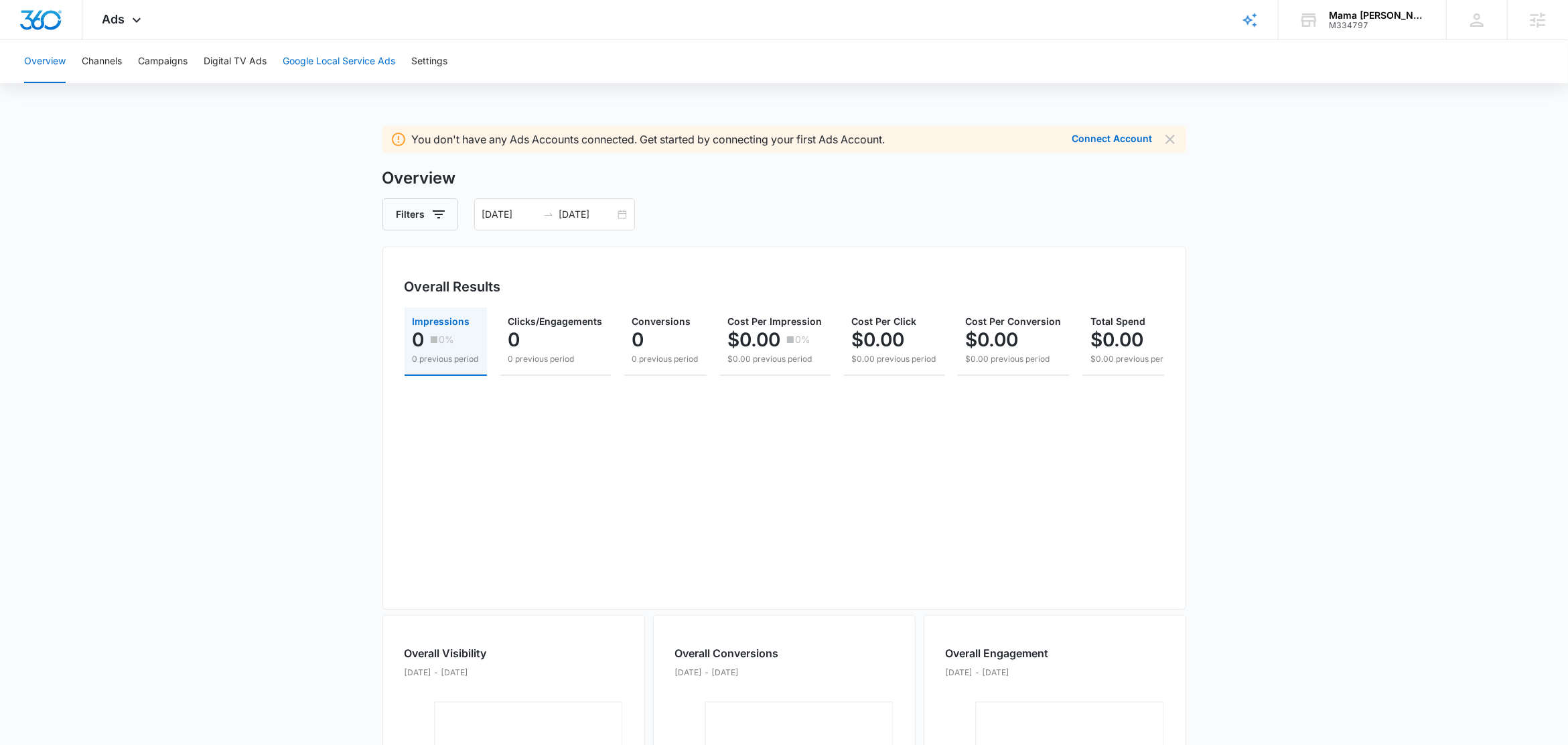
click at [342, 56] on button "Google Local Service Ads" at bounding box center [339, 62] width 112 height 43
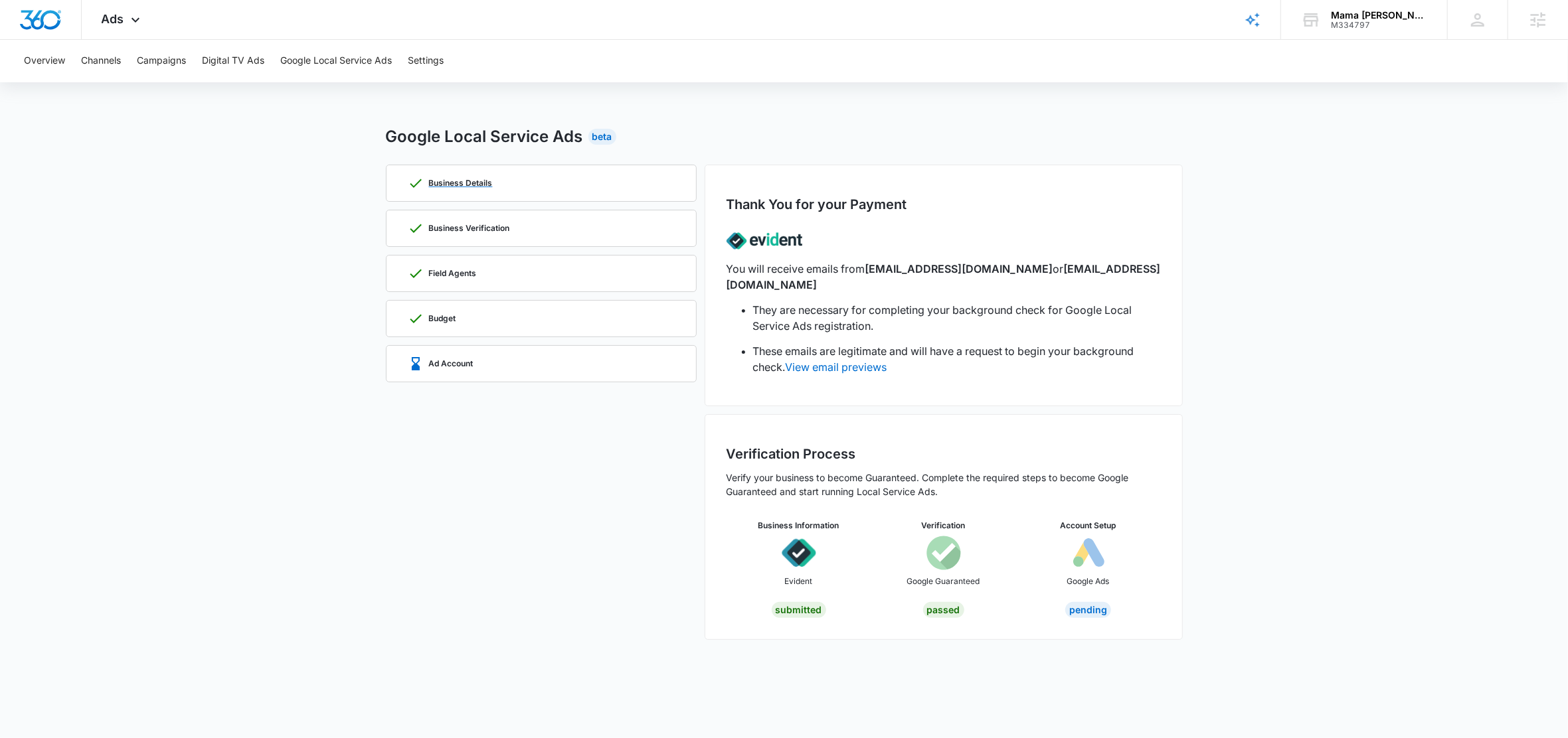
click at [517, 191] on div "Business Details" at bounding box center [541, 183] width 267 height 36
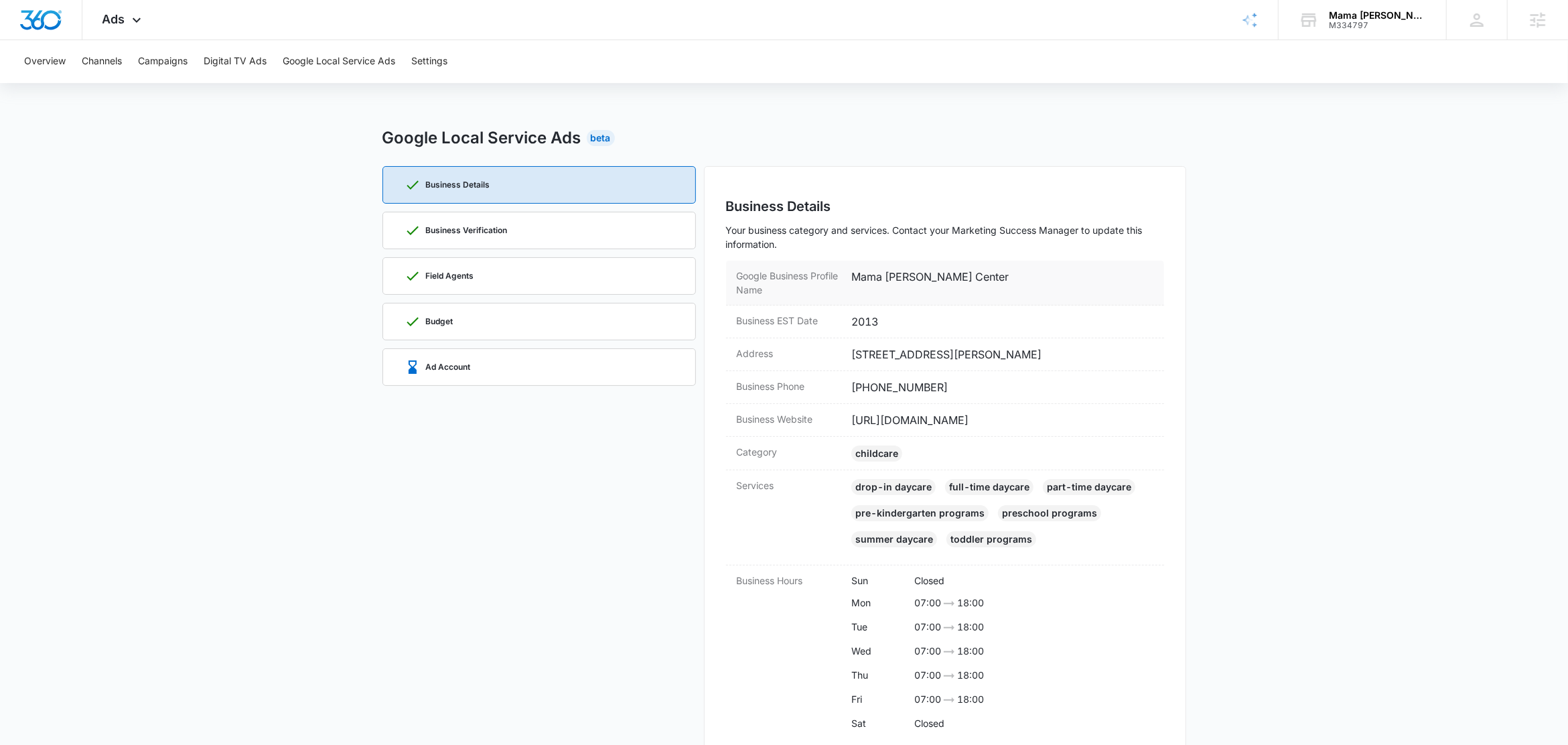
drag, startPoint x: 1006, startPoint y: 276, endPoint x: 851, endPoint y: 281, distance: 155.1
click at [852, 281] on dd "Mama Melli Childcare Center" at bounding box center [1003, 282] width 302 height 28
copy dd "Mama Melli Childcare Center"
drag, startPoint x: 949, startPoint y: 390, endPoint x: 849, endPoint y: 393, distance: 100.0
click at [849, 393] on div "Business Phone (512) 300-0987" at bounding box center [945, 387] width 438 height 33
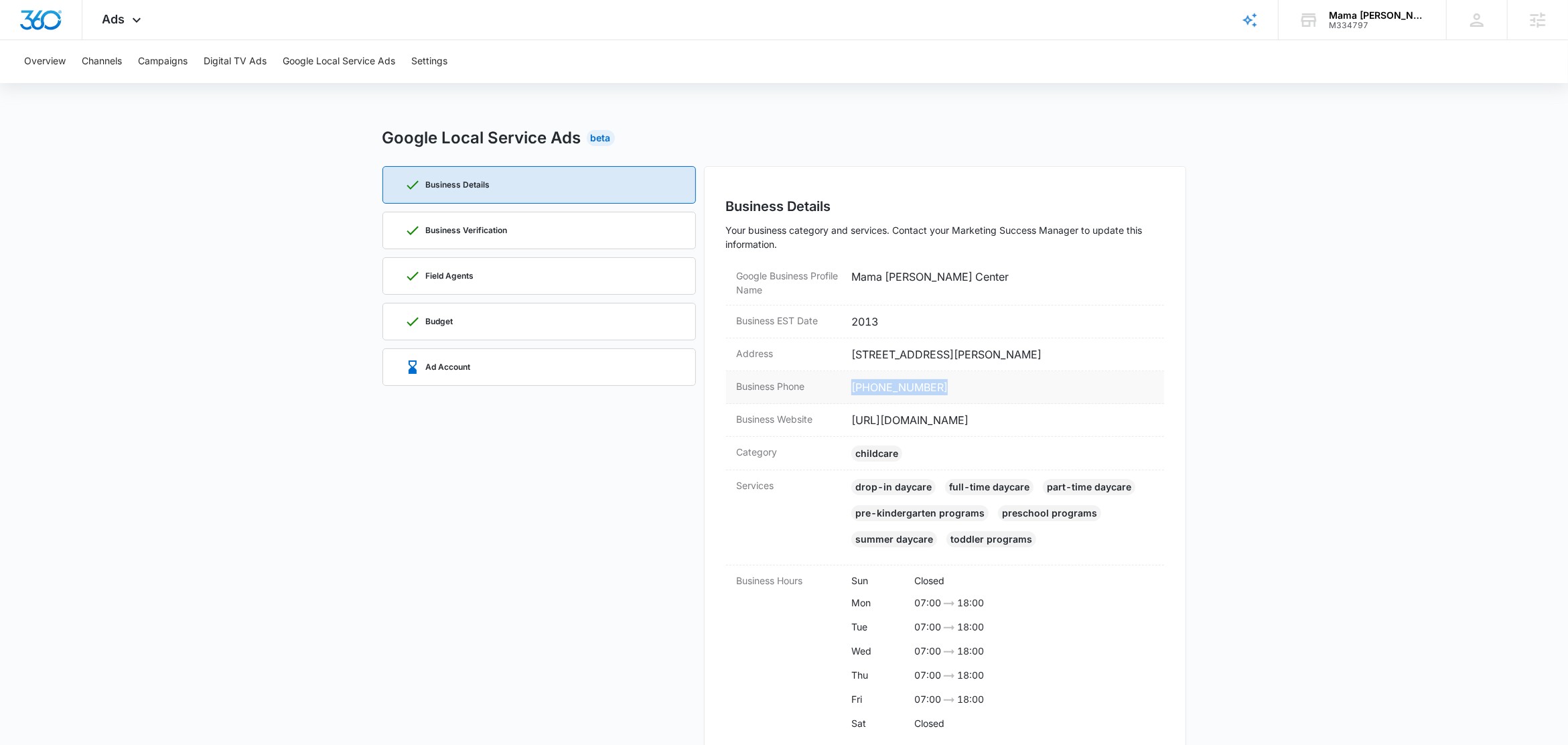
copy dd "(512) 300-0987"
click at [525, 217] on div "Business Verification" at bounding box center [539, 230] width 269 height 36
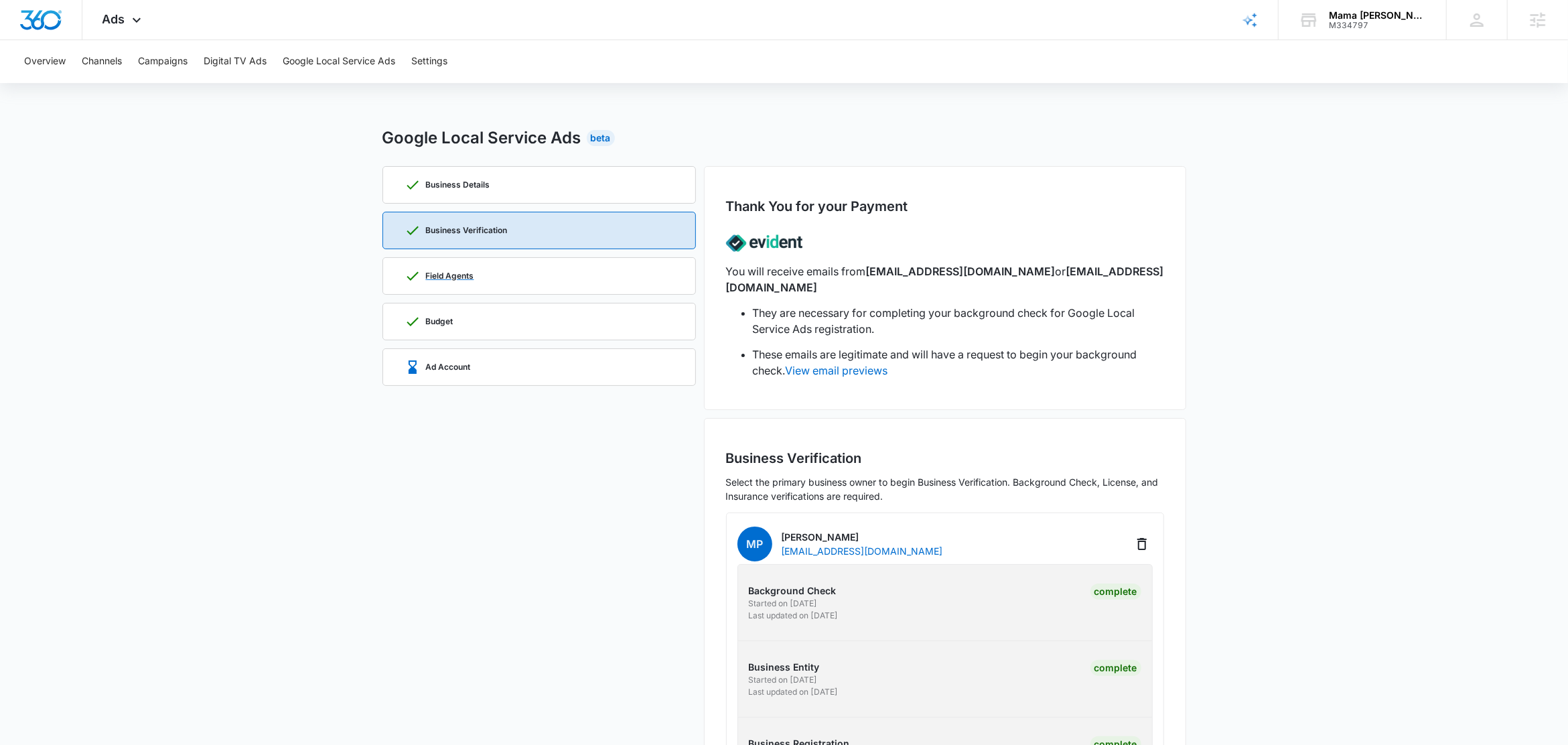
click at [508, 282] on div "Field Agents" at bounding box center [539, 276] width 269 height 36
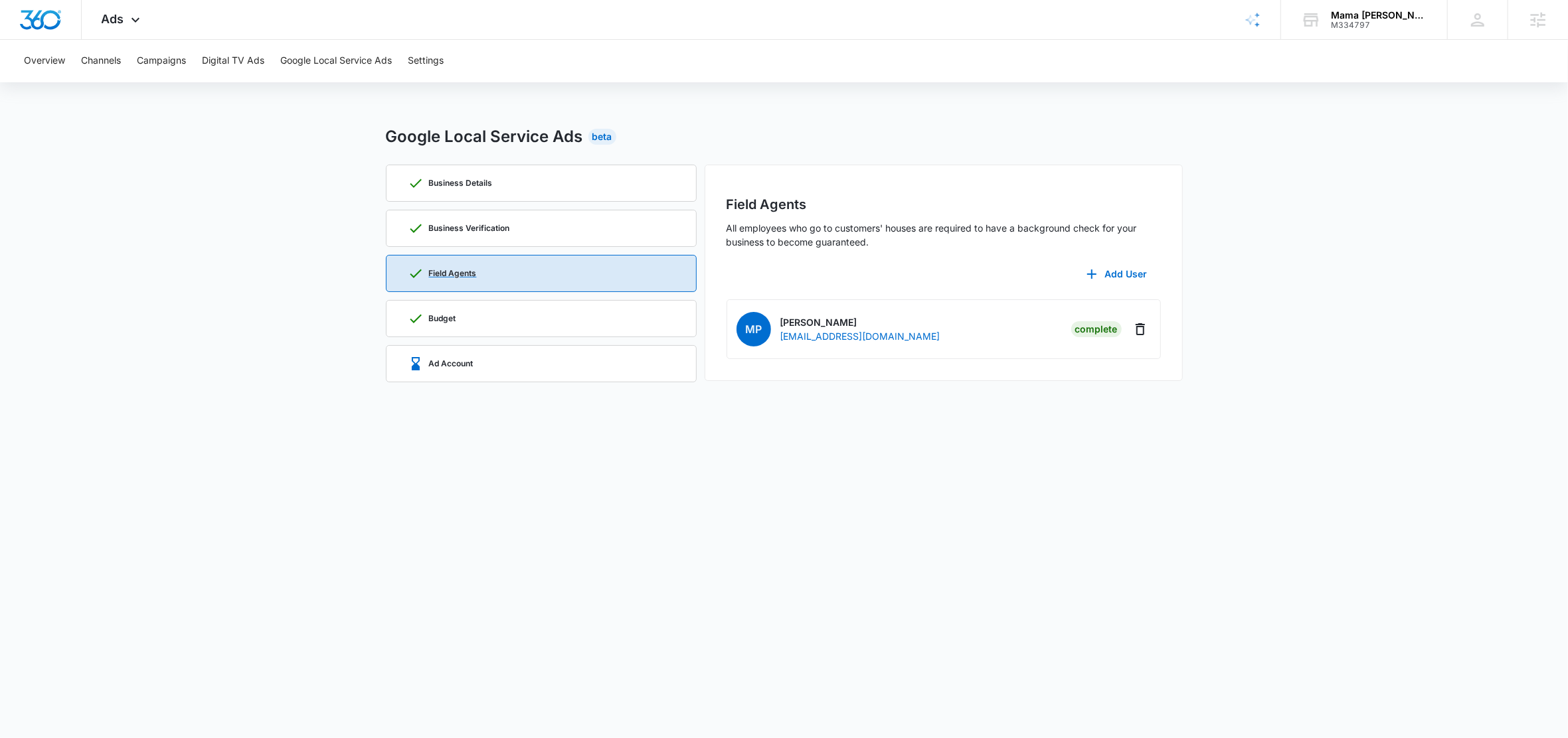
click at [503, 280] on div "Field Agents" at bounding box center [541, 273] width 267 height 36
click at [529, 192] on div "Business Details" at bounding box center [541, 183] width 267 height 36
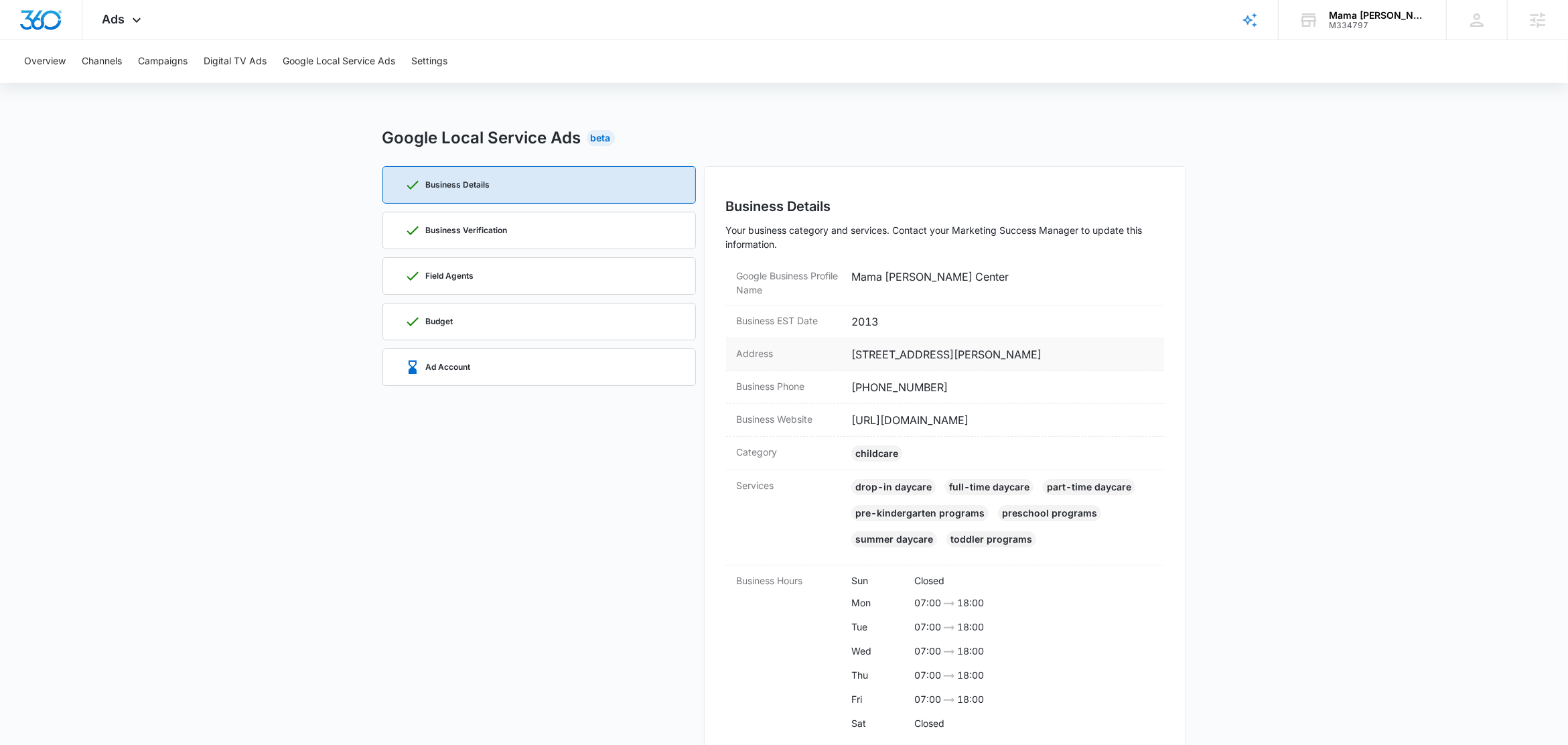
drag, startPoint x: 1087, startPoint y: 357, endPoint x: 854, endPoint y: 362, distance: 233.1
click at [854, 362] on dd "10802 Kit Carson Drive, Austin, TX 78737" at bounding box center [1003, 354] width 302 height 16
copy dd "10802 Kit Carson Drive, Austin, TX 78737"
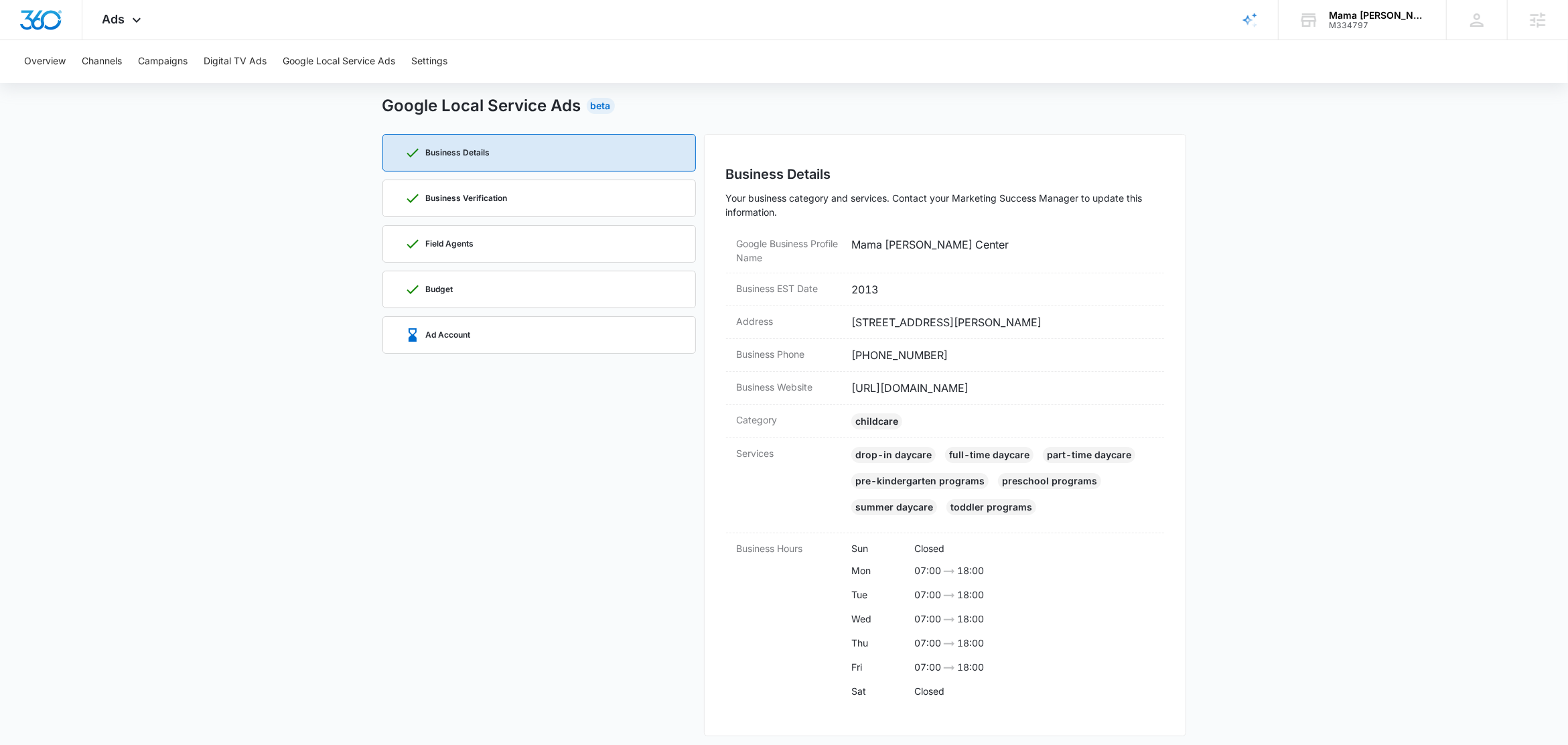
scroll to position [44, 0]
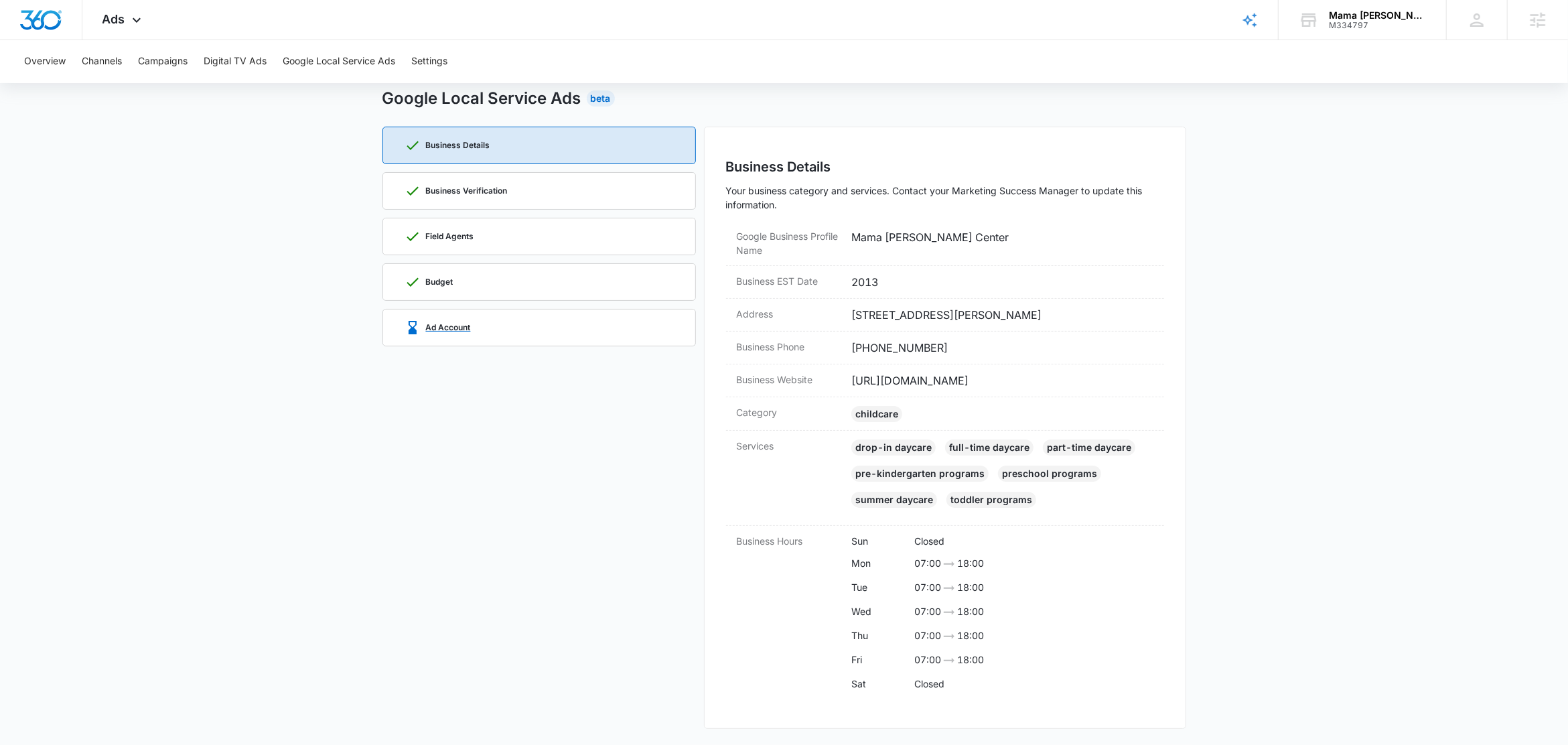
click at [489, 330] on div "Ad Account" at bounding box center [539, 327] width 269 height 36
click at [489, 300] on div "Budget" at bounding box center [539, 282] width 269 height 36
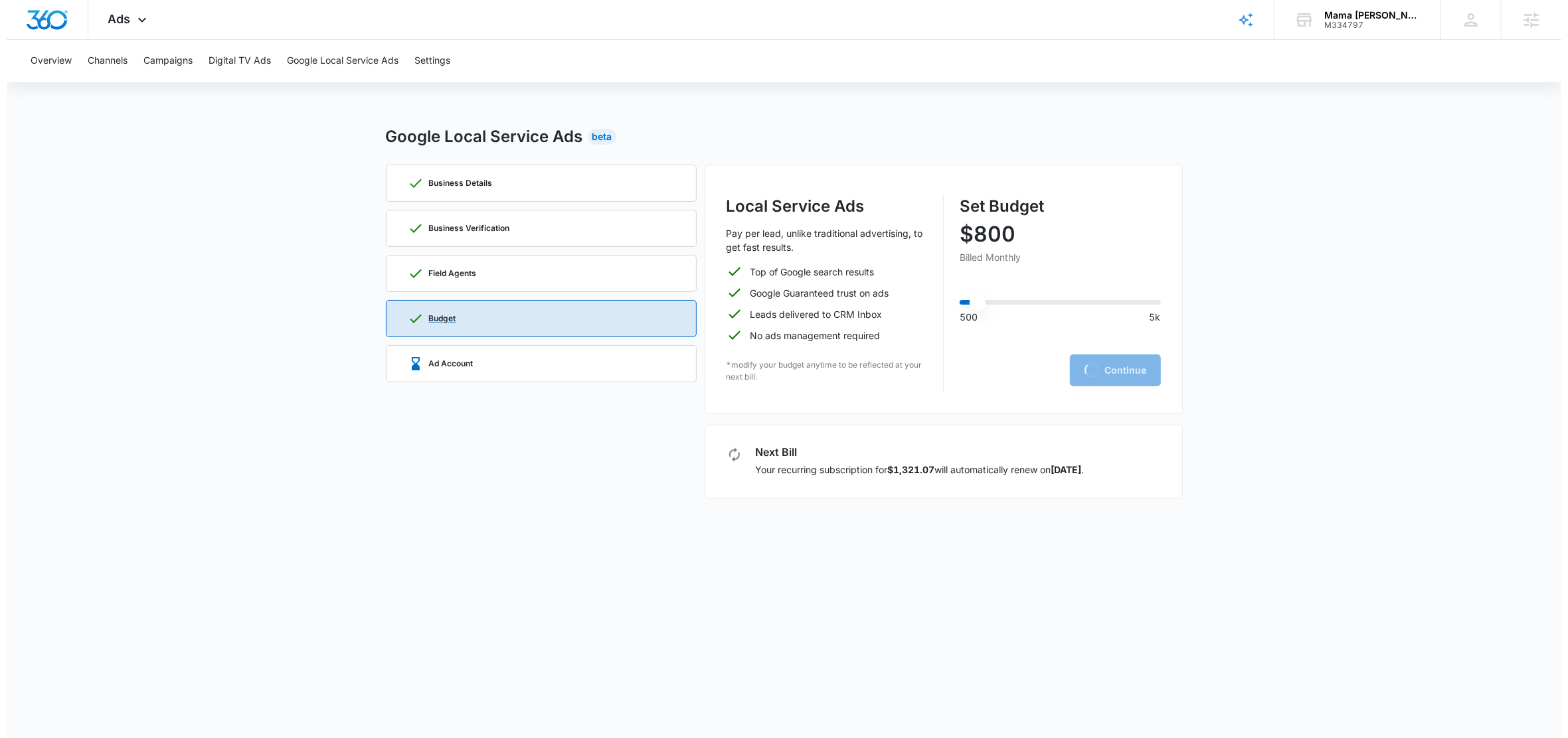
scroll to position [0, 0]
type input "750"
click at [538, 361] on div "Ad Account" at bounding box center [541, 364] width 267 height 36
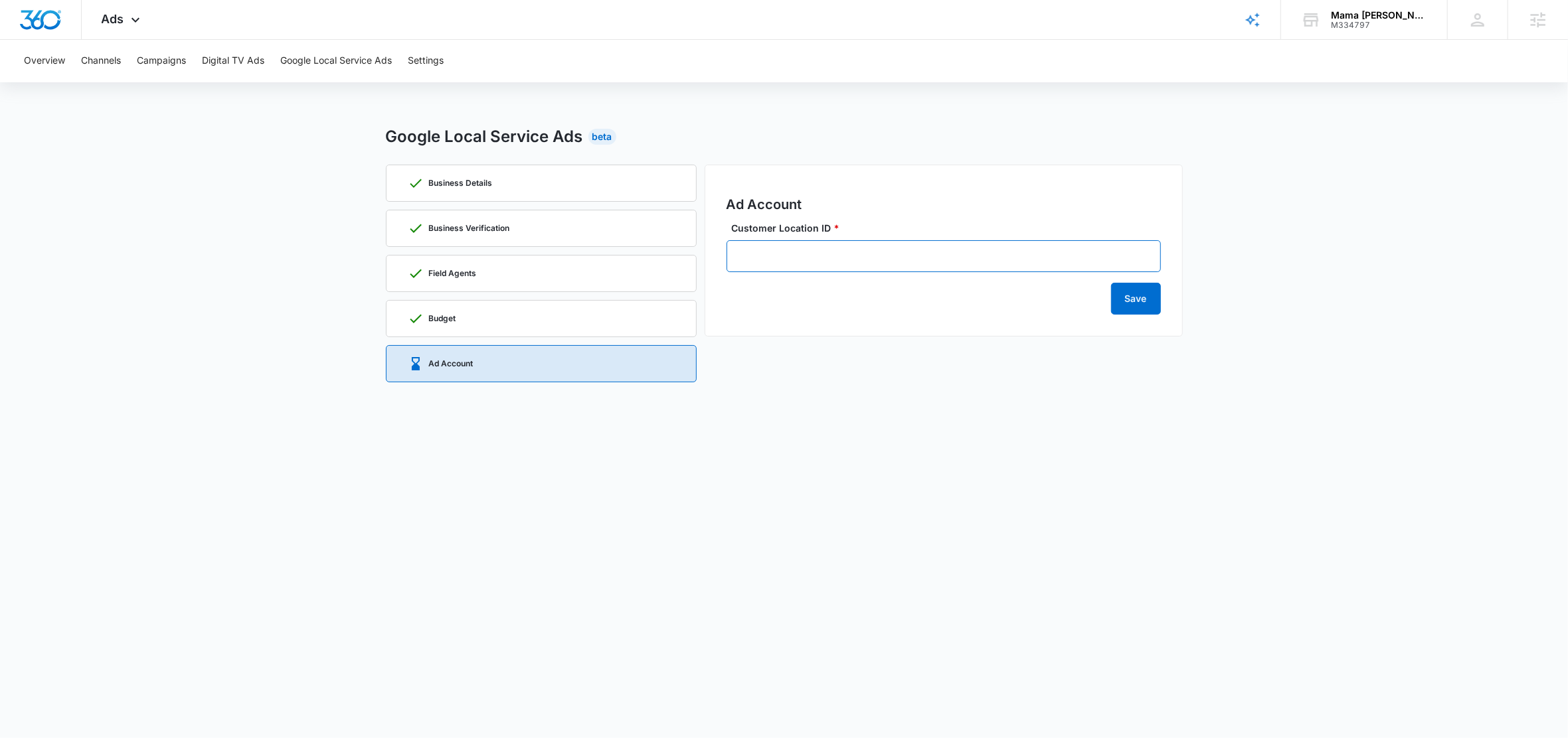
click at [824, 267] on input "Customer Location ID *" at bounding box center [943, 256] width 434 height 32
paste input "798-265-4878"
type input "798-265-4878"
click at [1131, 304] on button "Save" at bounding box center [1136, 299] width 50 height 32
click at [1135, 307] on button "Save" at bounding box center [1136, 299] width 50 height 32
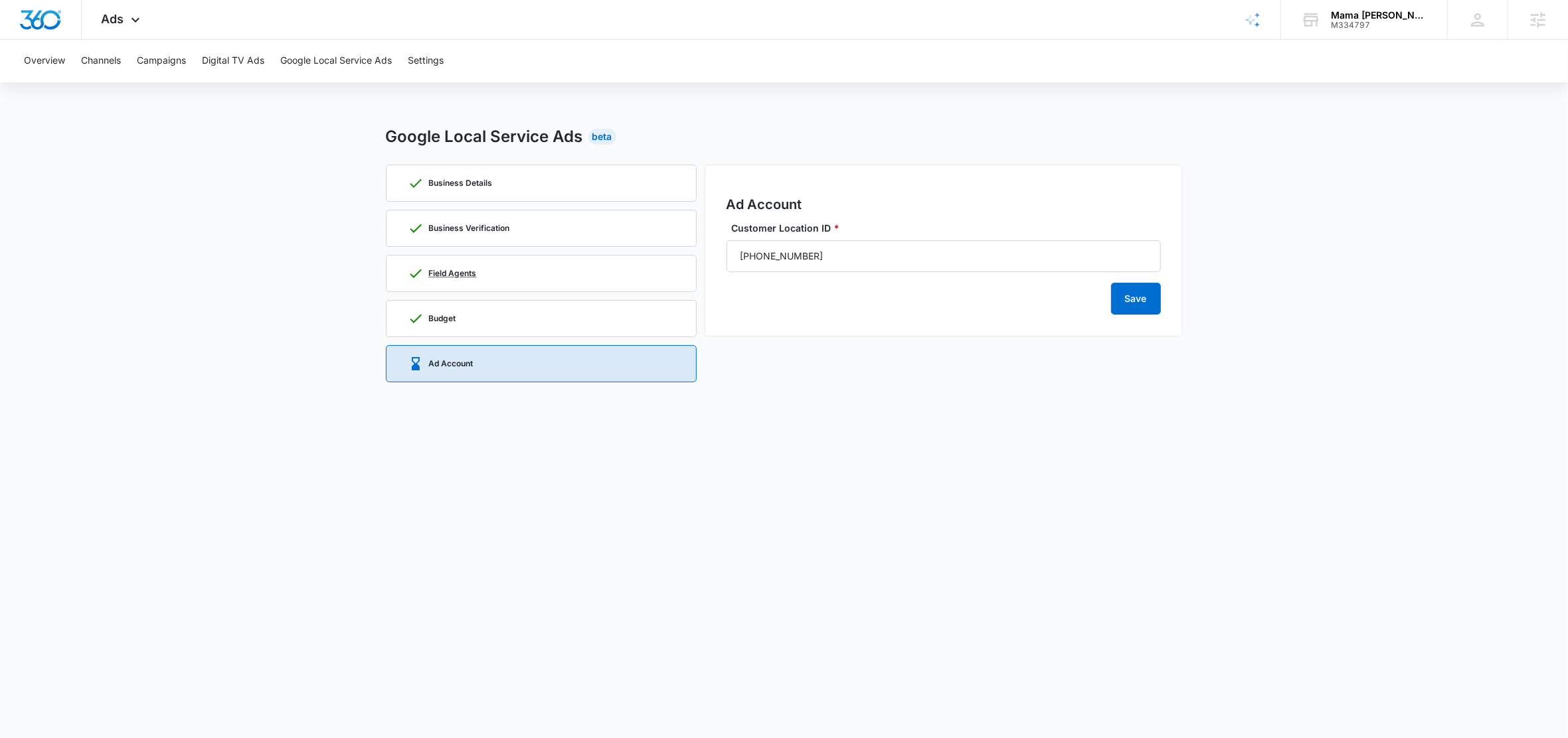
click at [533, 267] on div "Field Agents" at bounding box center [541, 273] width 267 height 36
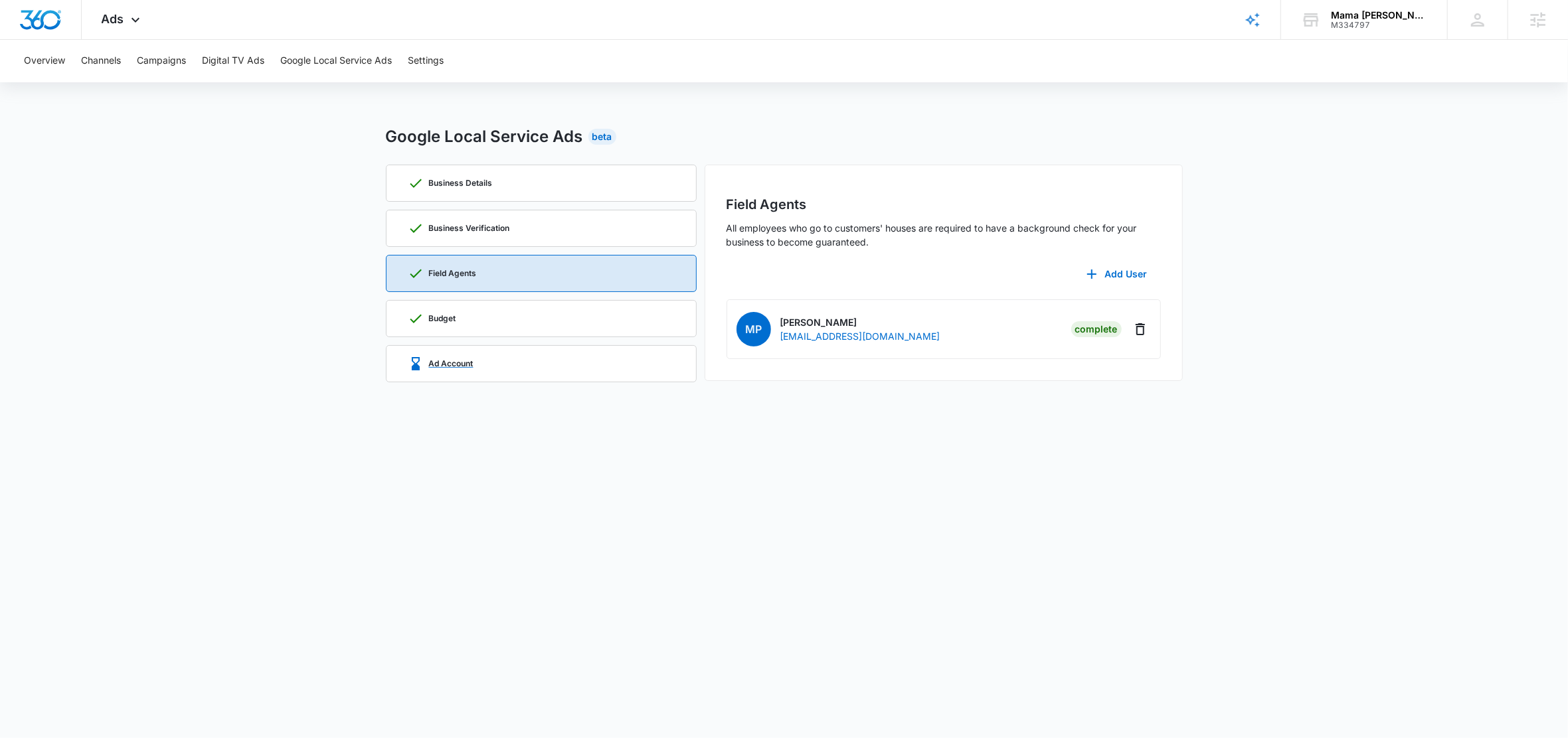
click at [512, 361] on div "Ad Account" at bounding box center [541, 364] width 267 height 36
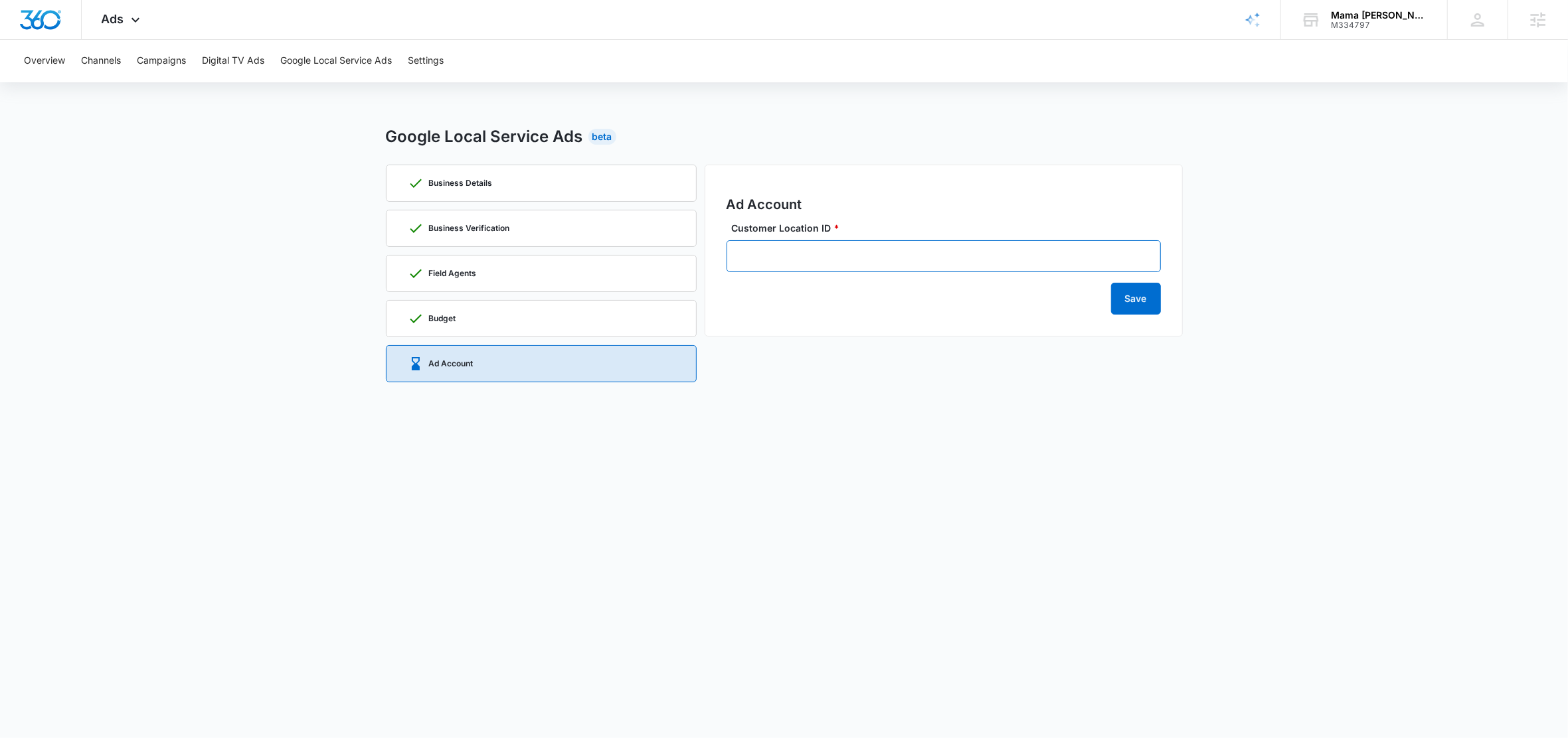
click at [798, 259] on input "Customer Location ID *" at bounding box center [943, 256] width 434 height 32
paste input "798-265-4878"
click at [1129, 303] on button "Save" at bounding box center [1136, 299] width 50 height 32
click at [737, 254] on input "798-265-4878" at bounding box center [943, 256] width 434 height 32
click at [823, 257] on input "798-265-4878" at bounding box center [943, 256] width 434 height 32
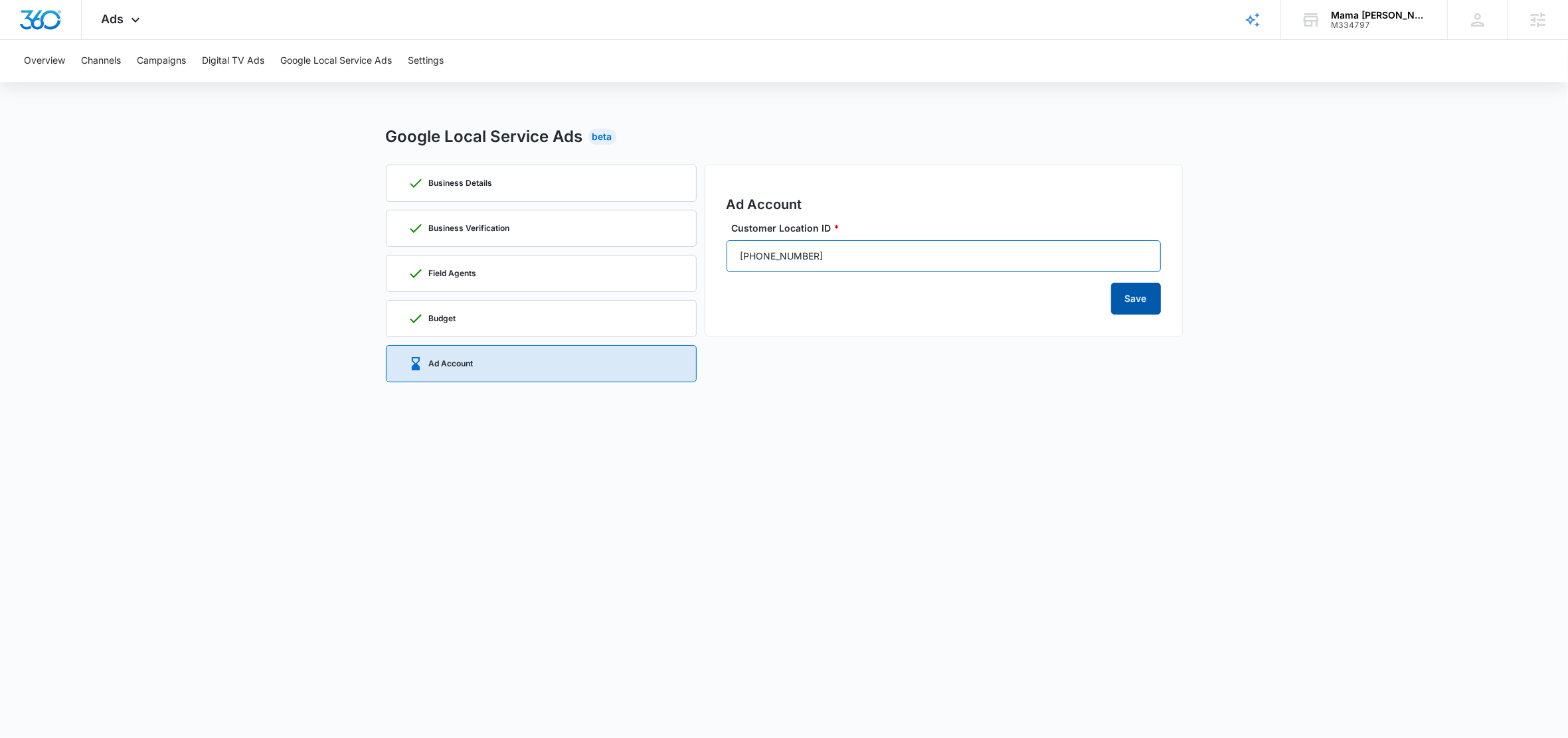
type input "798-265-4878"
click at [1138, 303] on button "Save" at bounding box center [1136, 299] width 50 height 32
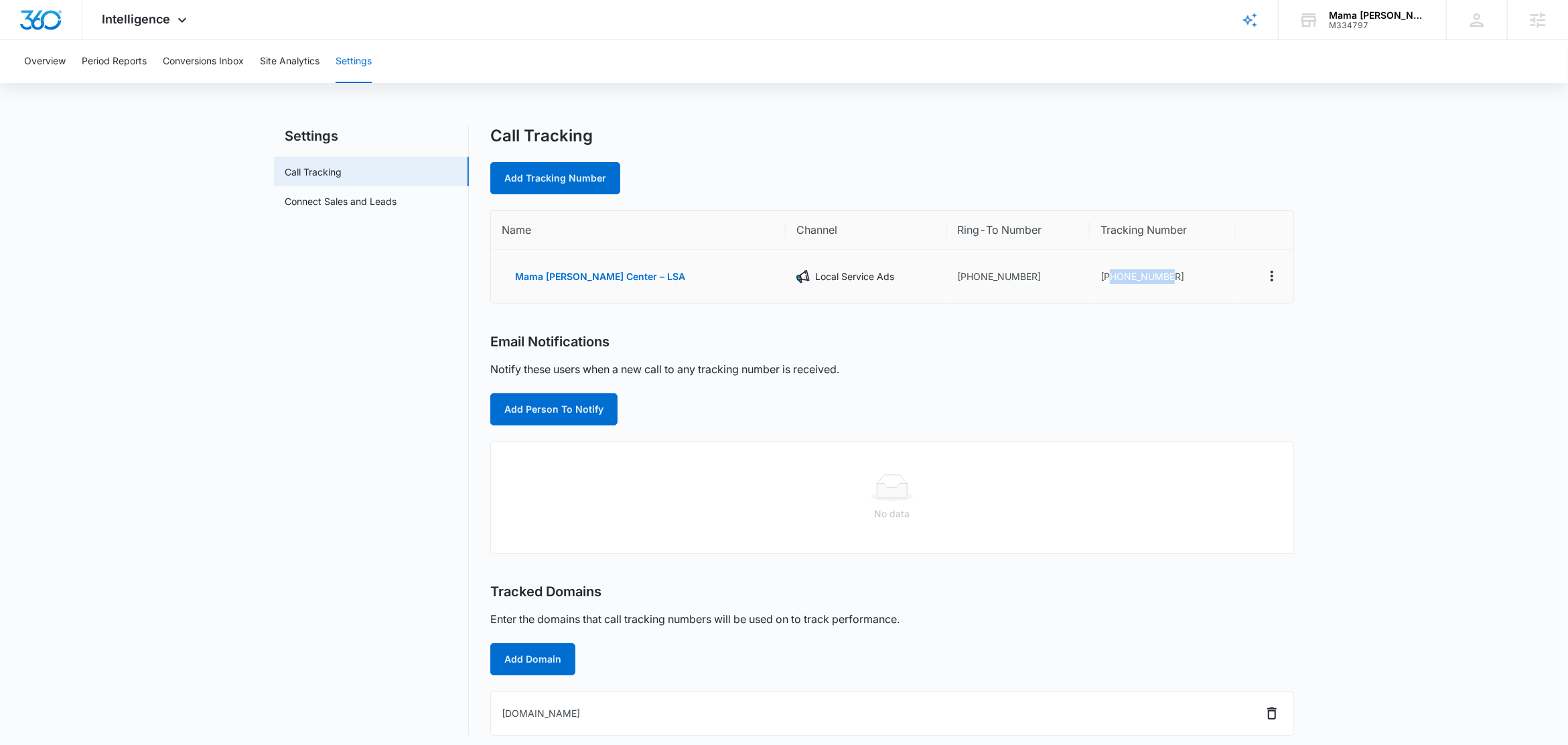
drag, startPoint x: 1172, startPoint y: 278, endPoint x: 1106, endPoint y: 283, distance: 66.2
click at [1106, 283] on td "[PHONE_NUMBER]" at bounding box center [1162, 277] width 145 height 54
copy td "5122224809"
click at [313, 372] on nav "Settings Call Tracking Connect Sales and Leads" at bounding box center [371, 431] width 195 height 610
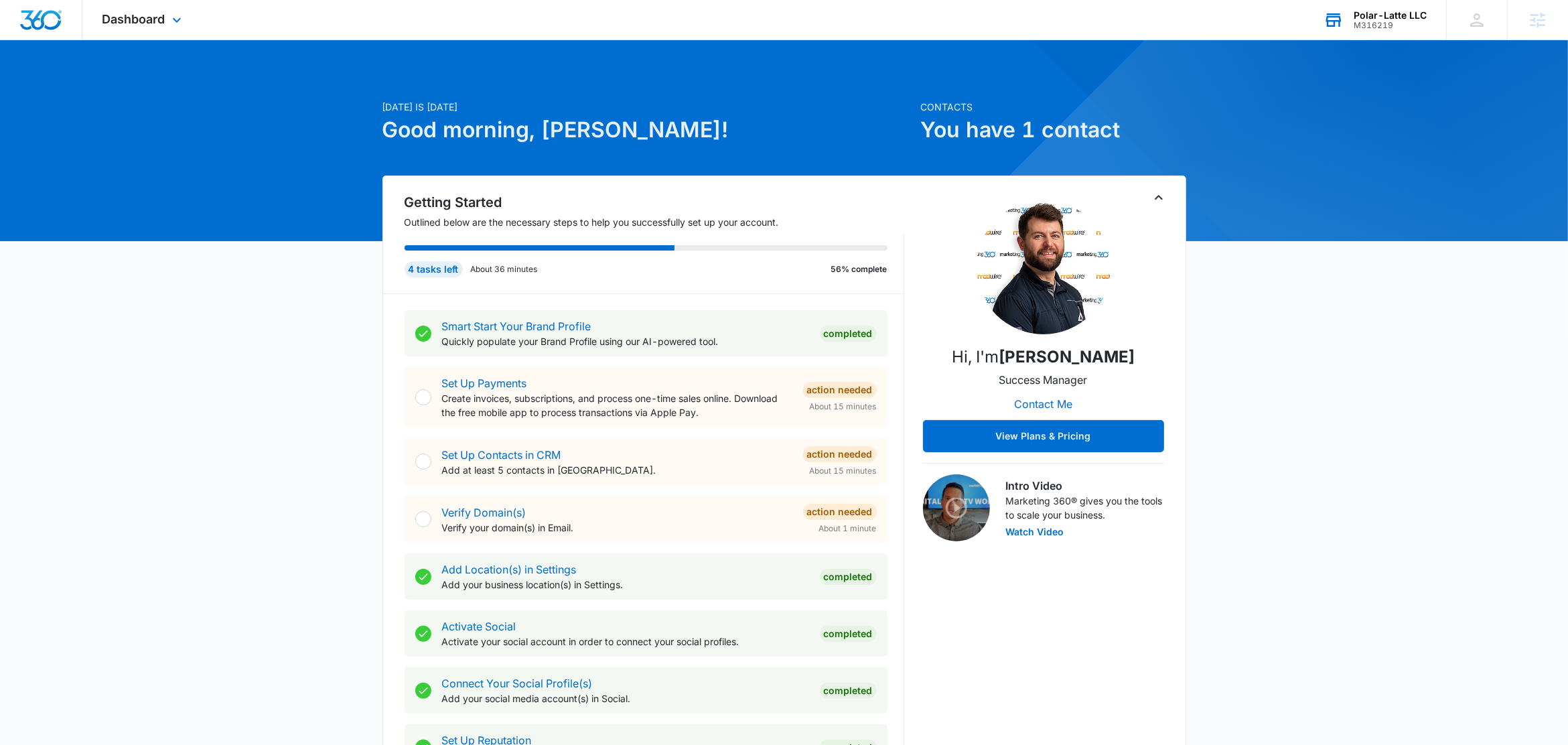
click at [1415, 11] on div "Polar-Latte LLC" at bounding box center [1390, 15] width 73 height 11
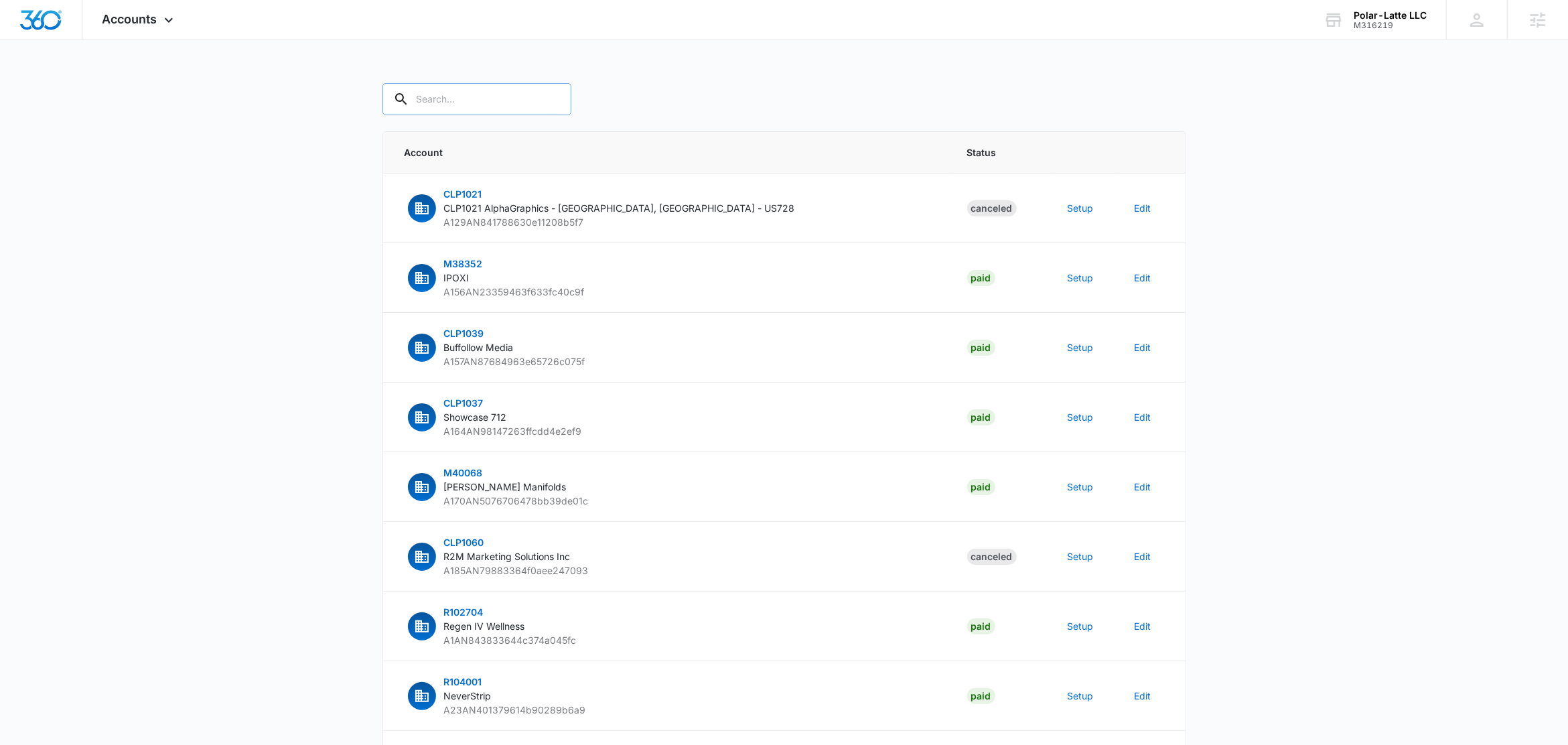
click at [472, 102] on input "text" at bounding box center [477, 99] width 189 height 32
paste input "M316219"
type input "M316219"
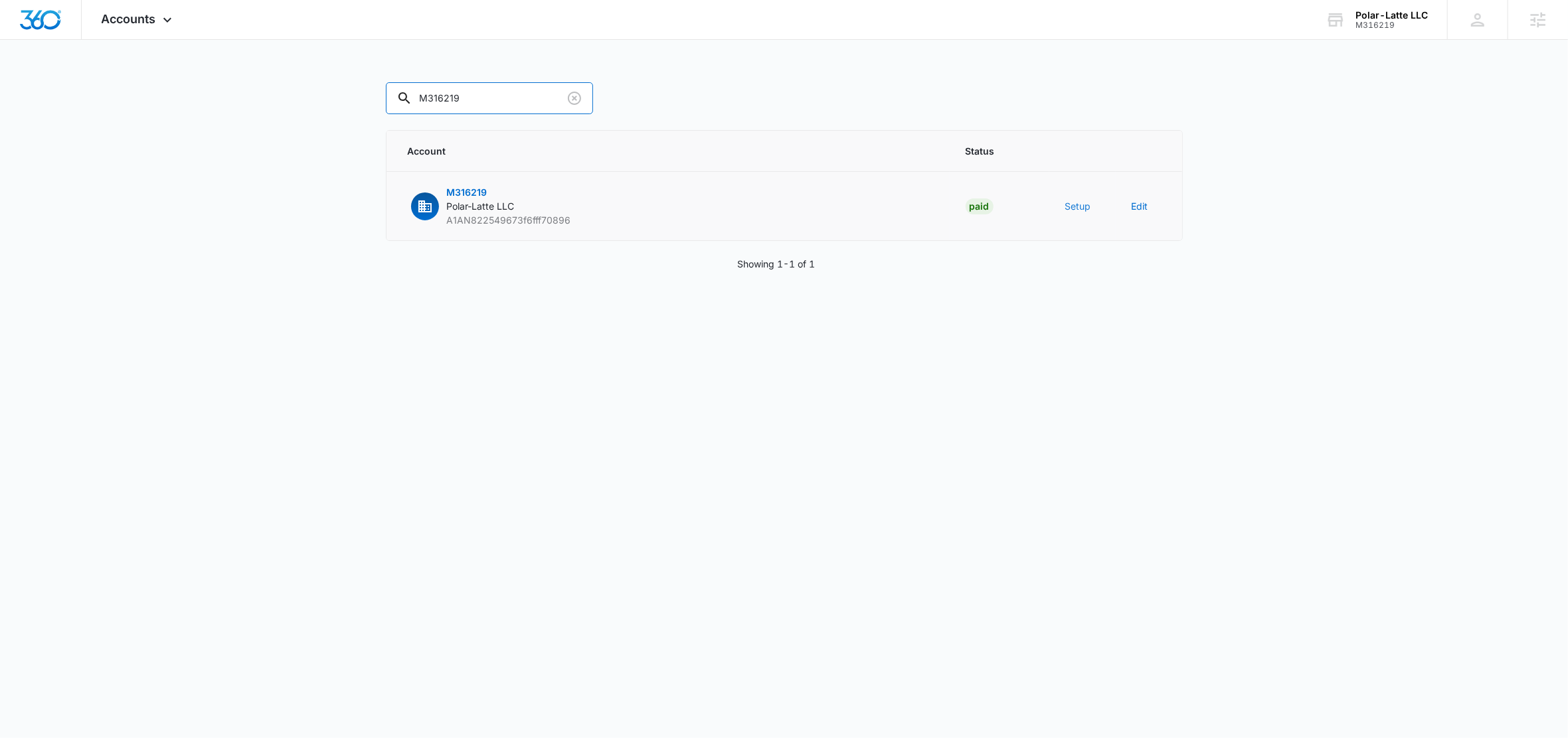
click at [1073, 208] on button "Setup" at bounding box center [1078, 206] width 26 height 14
click at [1073, 208] on body "Accounts Apps Reputation Forms CRM Email Social Content Ads Intelligence Files …" at bounding box center [784, 369] width 1568 height 738
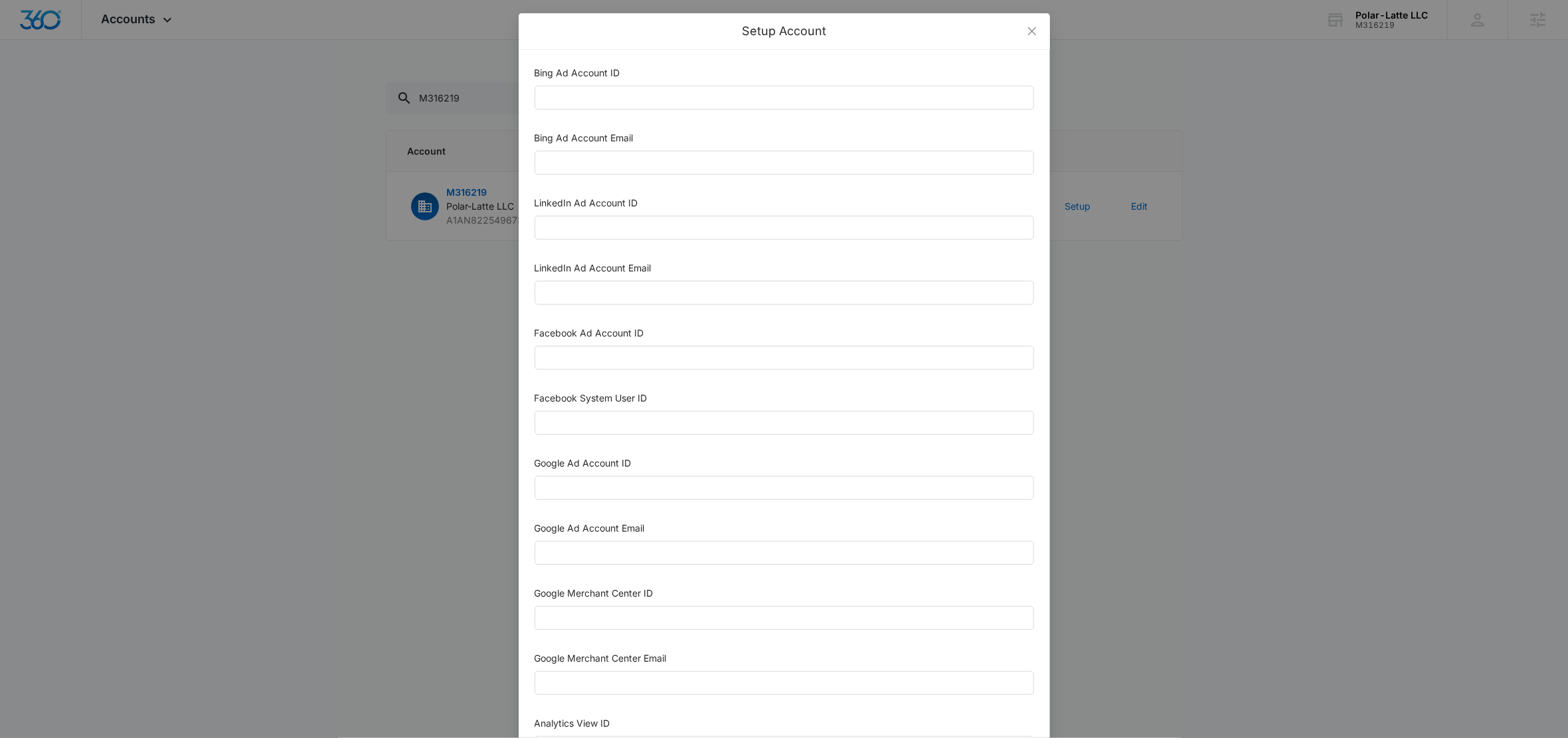
scroll to position [453, 0]
